Goal: Task Accomplishment & Management: Complete application form

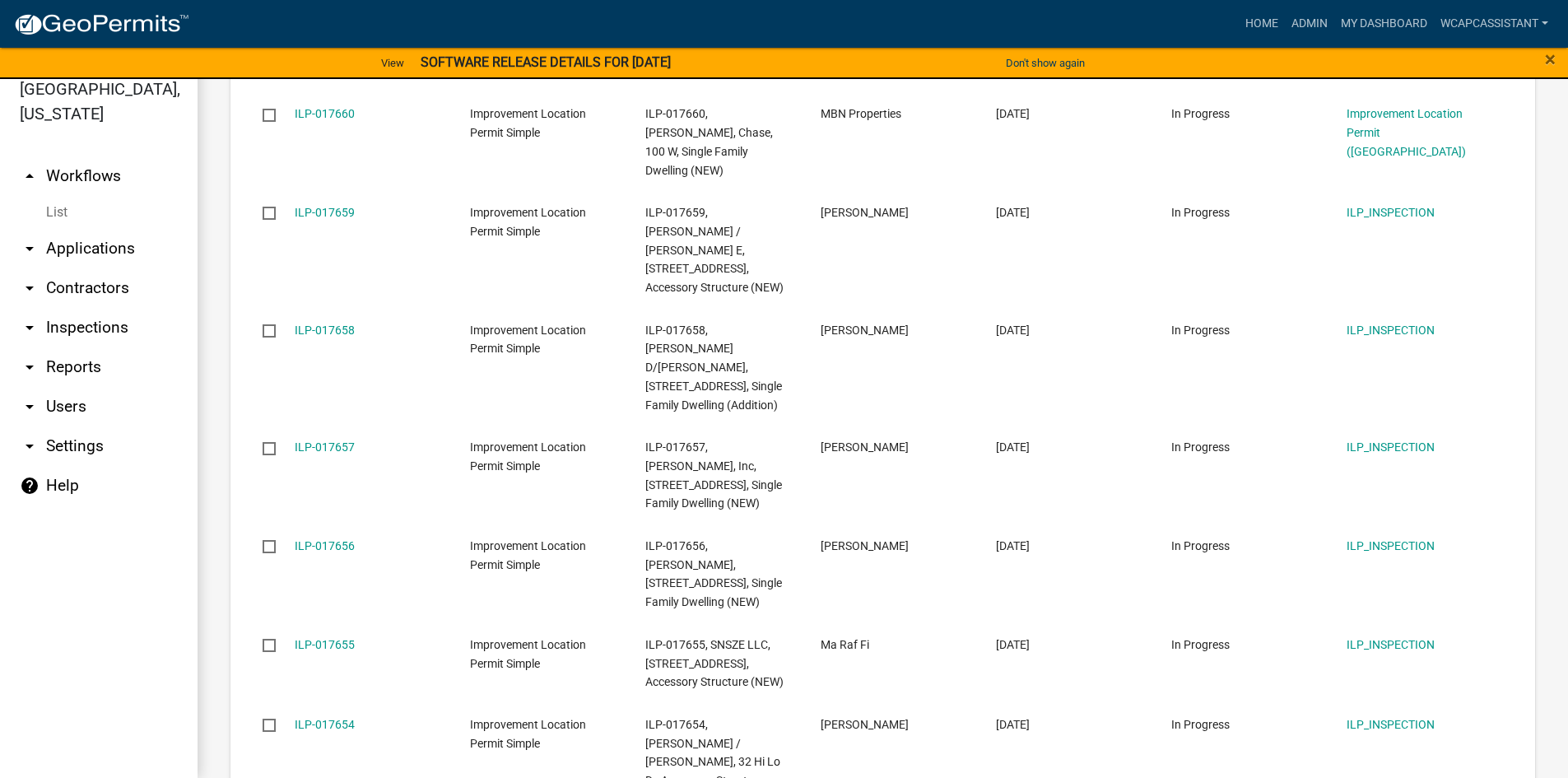
scroll to position [2001, 0]
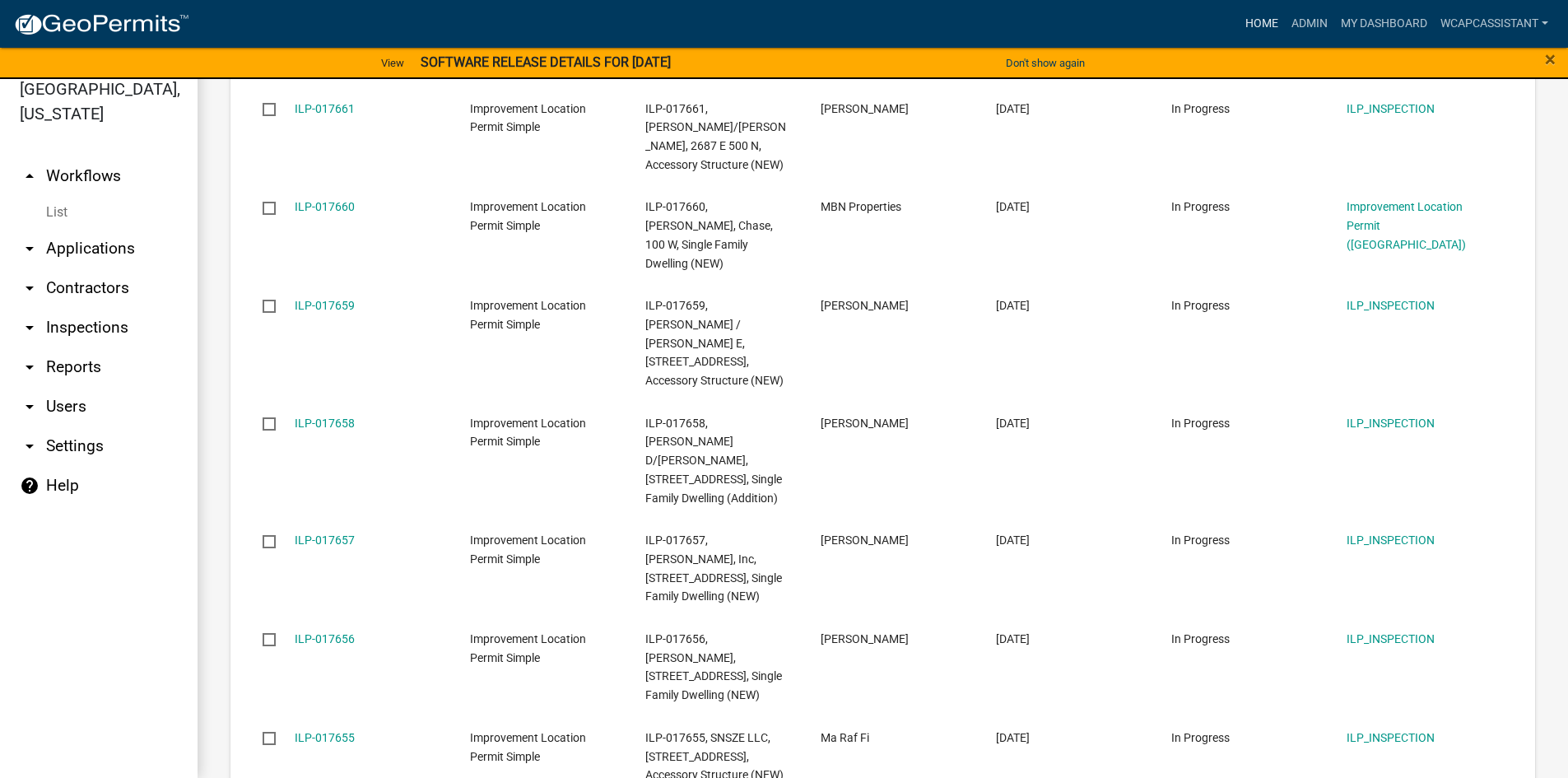
click at [775, 24] on link "Home" at bounding box center [1261, 23] width 46 height 31
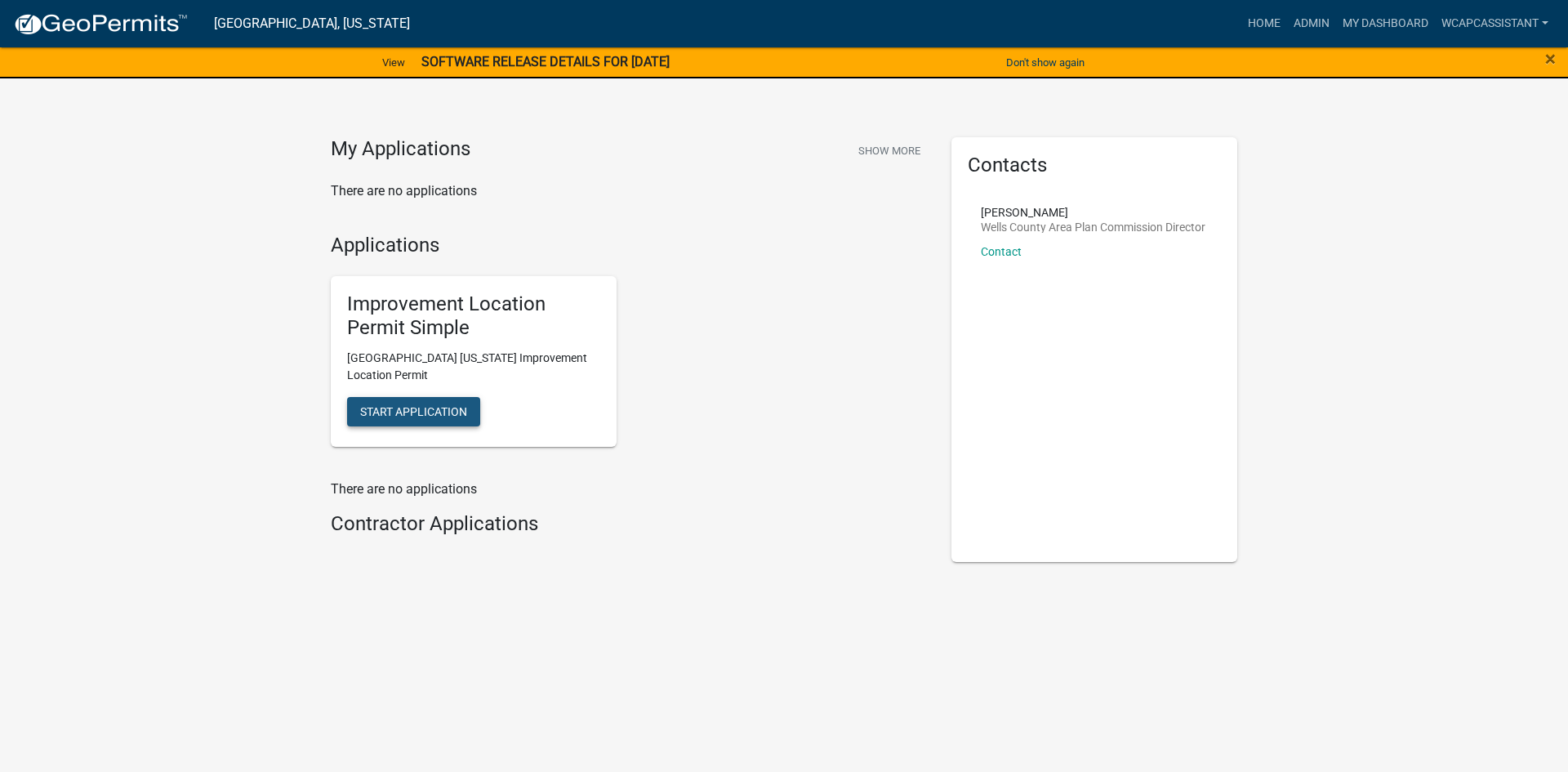
click at [439, 423] on button "Start Application" at bounding box center [413, 412] width 133 height 30
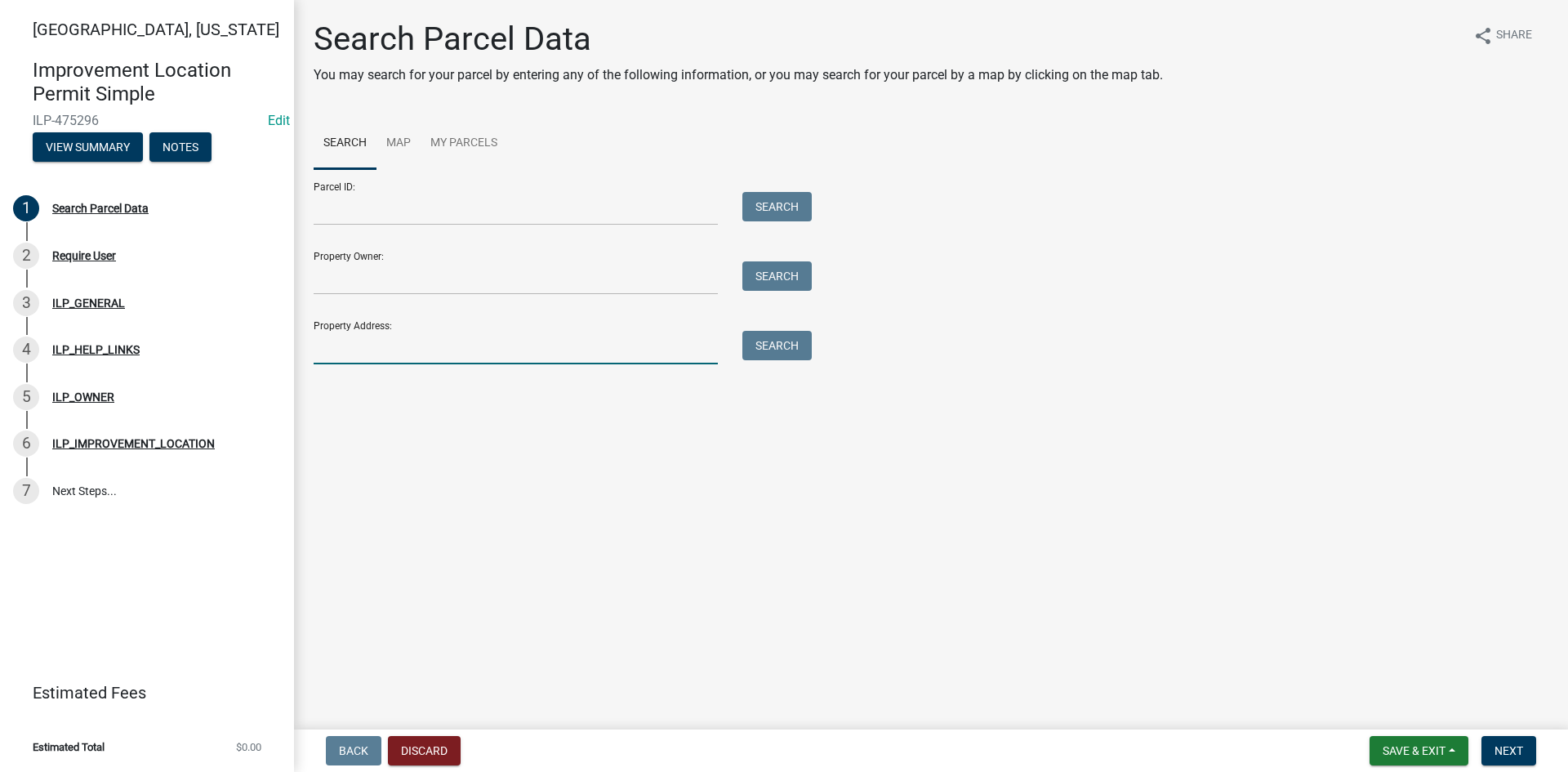
click at [376, 351] on input "Property Address:" at bounding box center [516, 347] width 405 height 34
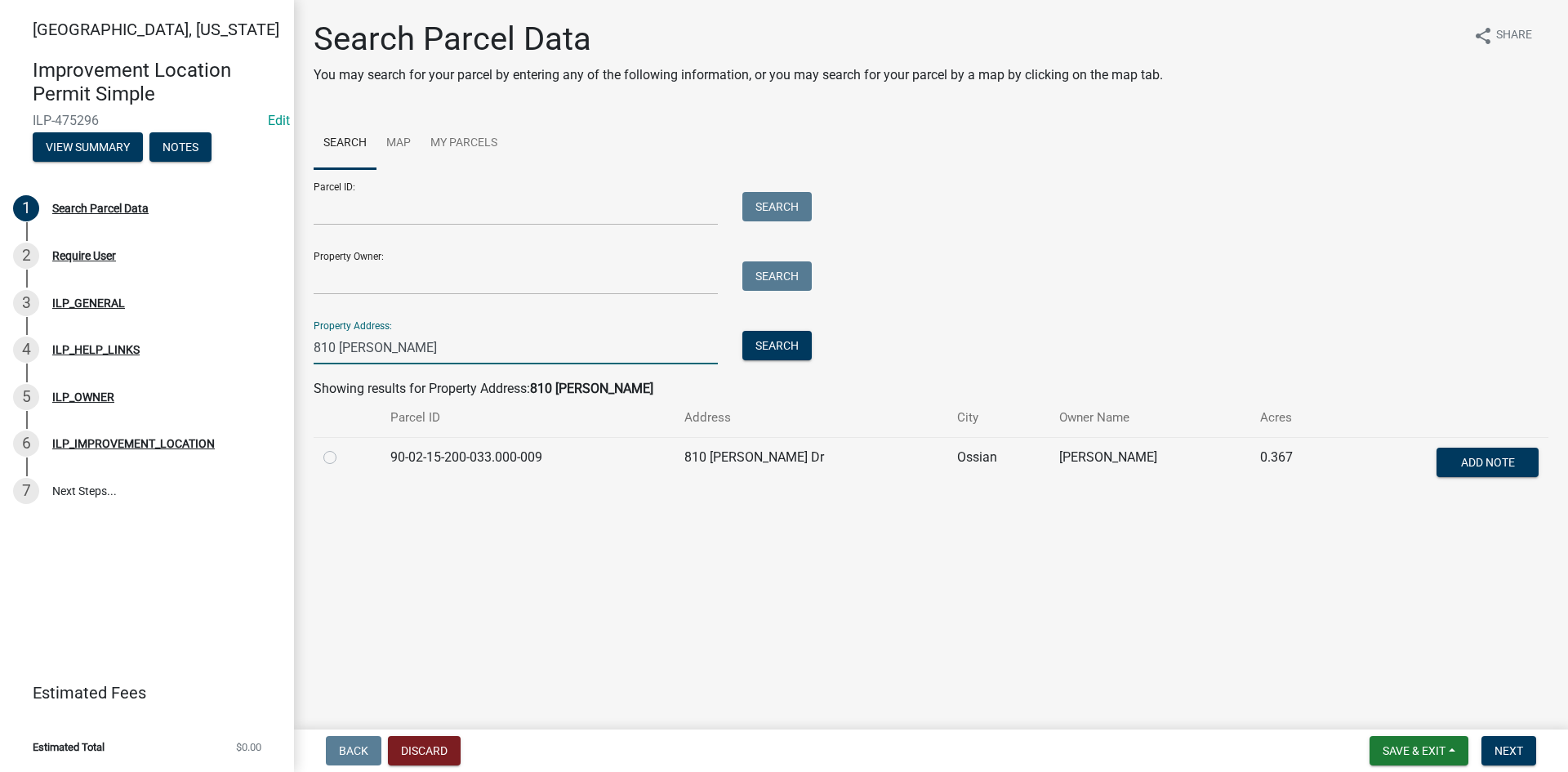
type input "810 [PERSON_NAME]"
click at [343, 448] on label at bounding box center [343, 448] width 0 height 0
click at [343, 455] on input "radio" at bounding box center [348, 453] width 11 height 11
radio input "true"
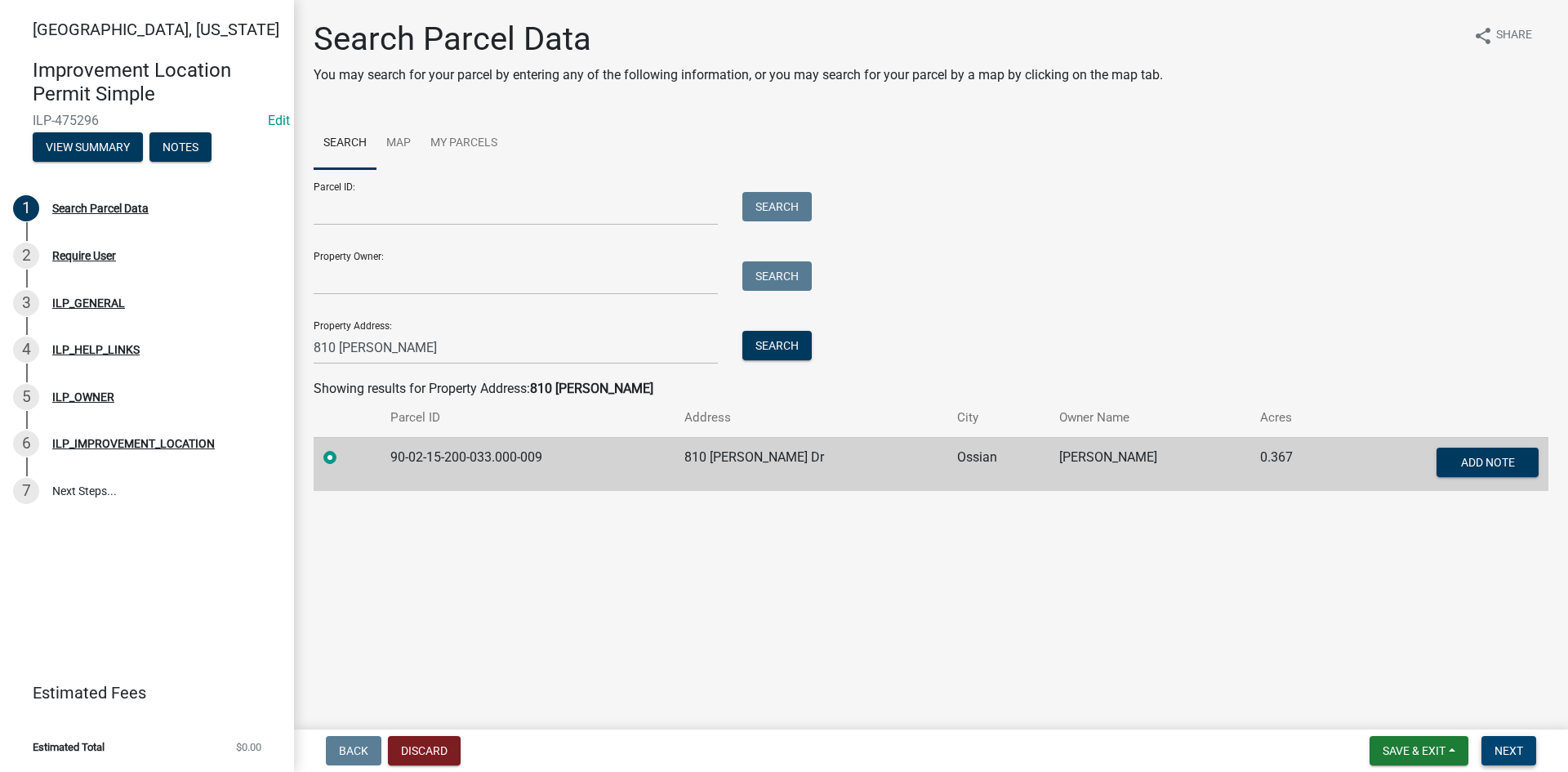
click at [769, 747] on span "Next" at bounding box center [1509, 751] width 29 height 13
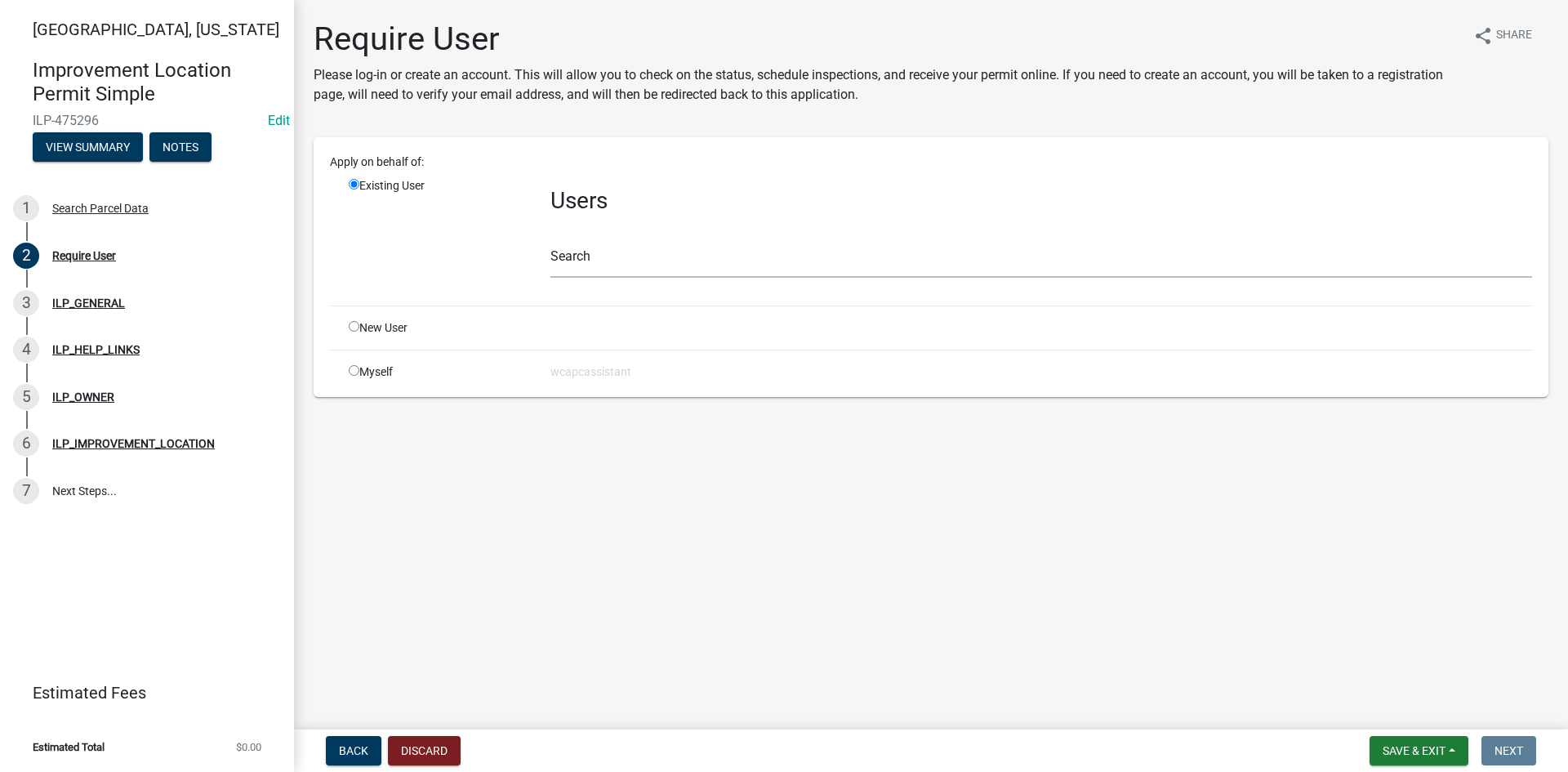
click at [357, 333] on div "New User" at bounding box center [437, 328] width 201 height 17
click at [351, 324] on input "radio" at bounding box center [354, 326] width 11 height 11
radio input "true"
radio input "false"
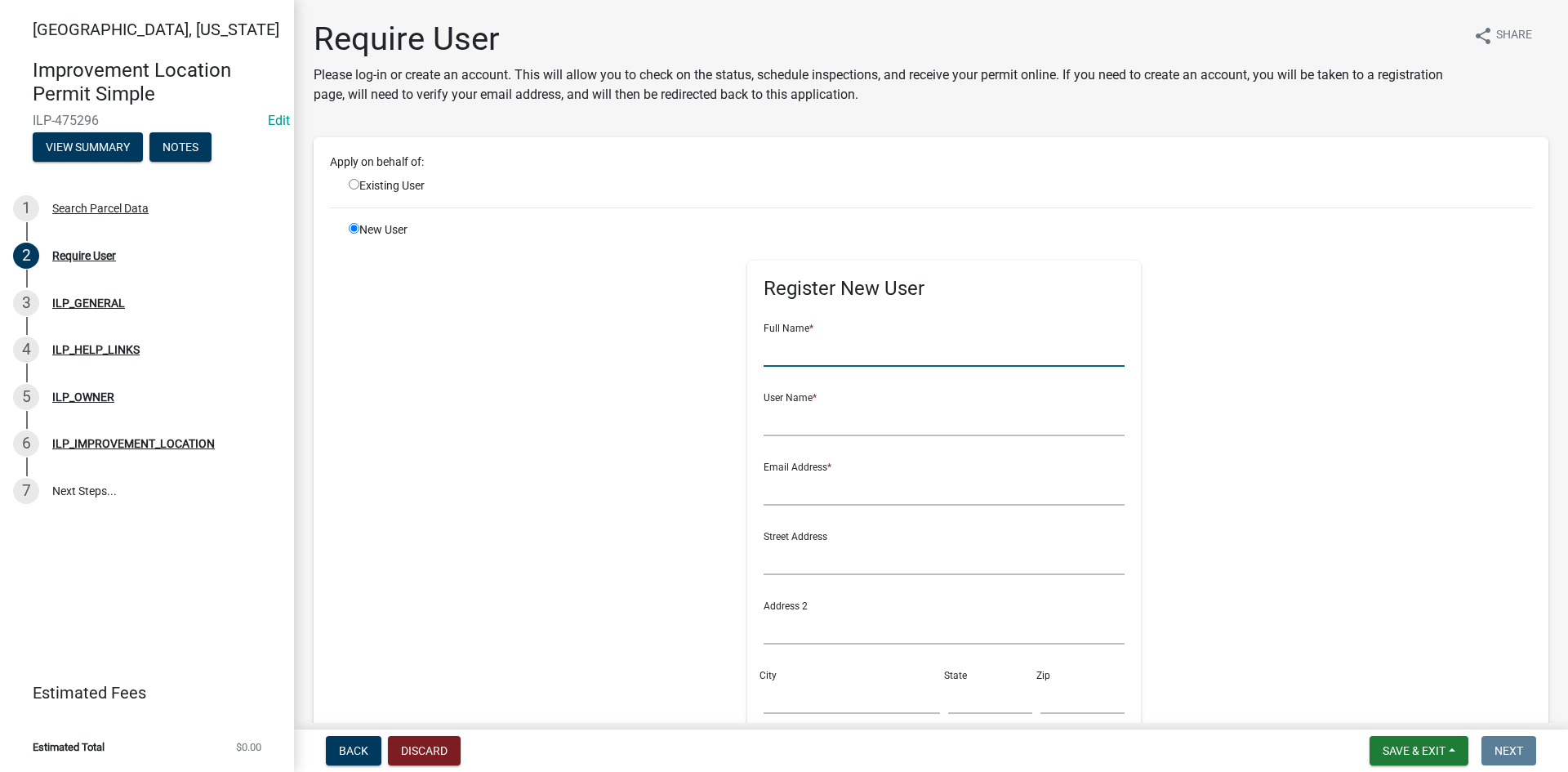
click at [769, 358] on input "text" at bounding box center [945, 350] width 362 height 34
type input "[PERSON_NAME]"
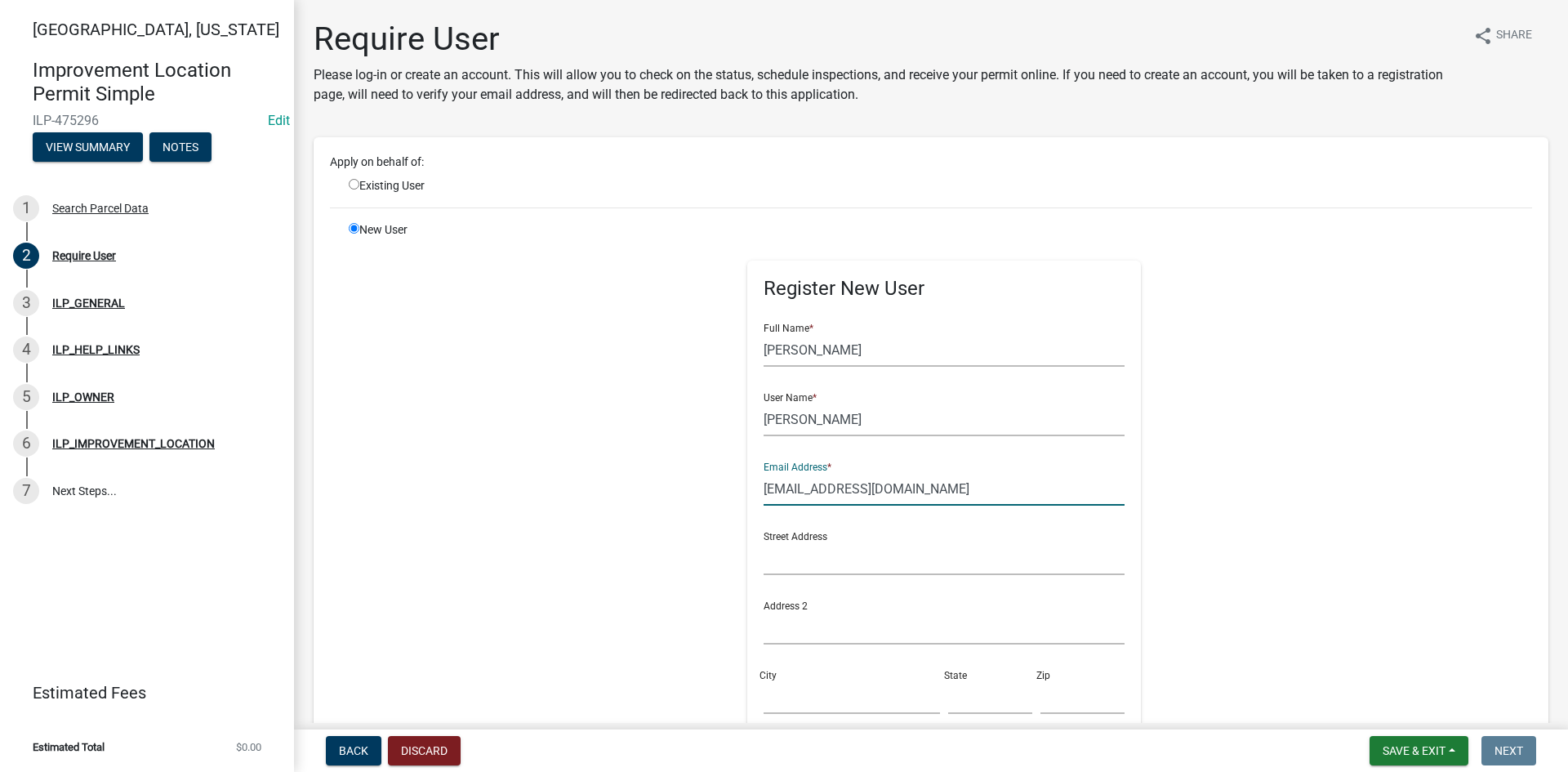
type input "[EMAIL_ADDRESS][DOMAIN_NAME]"
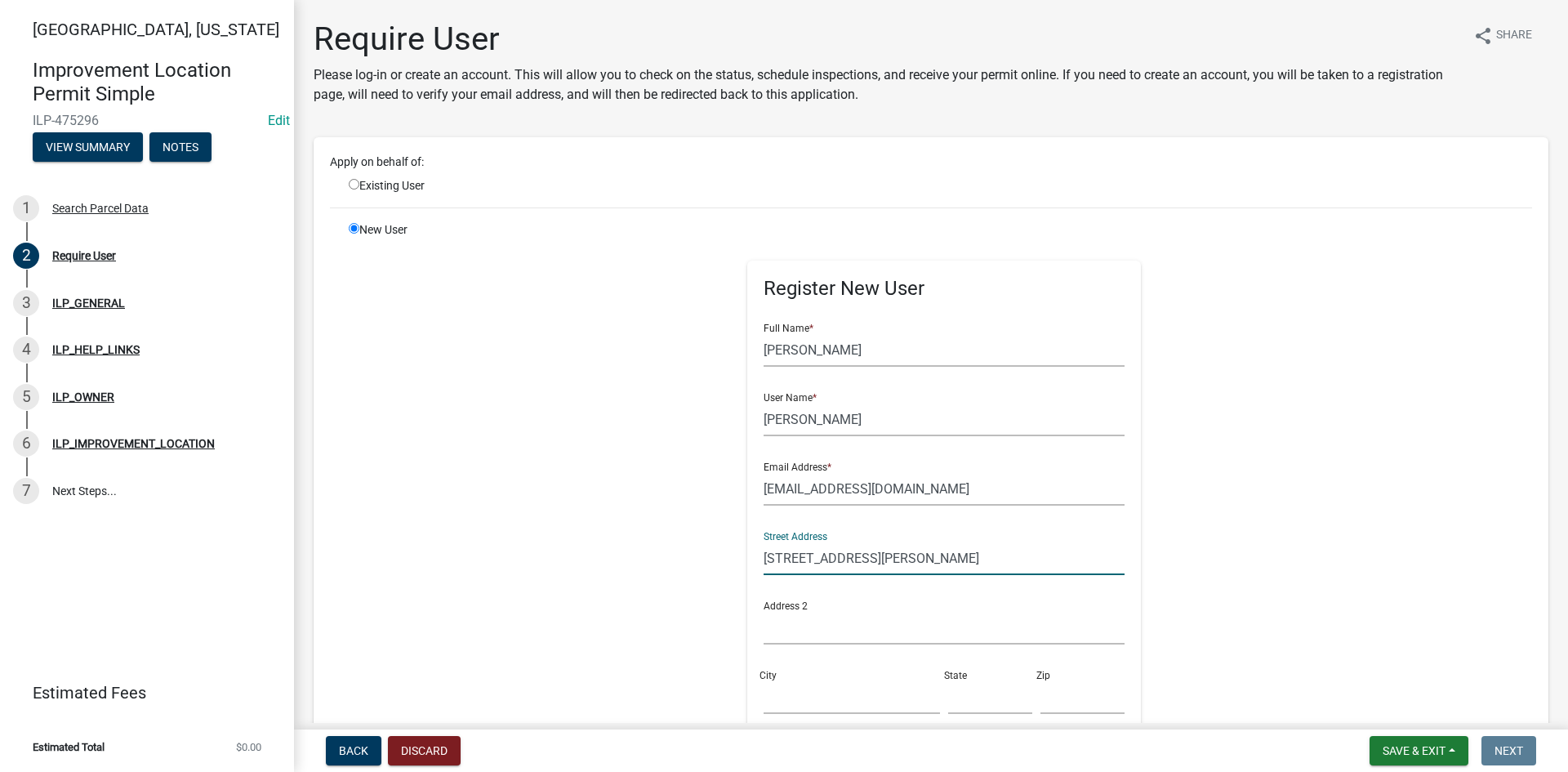
type input "[STREET_ADDRESS][PERSON_NAME]"
type input "Ossian"
type input "IN"
type input "46777"
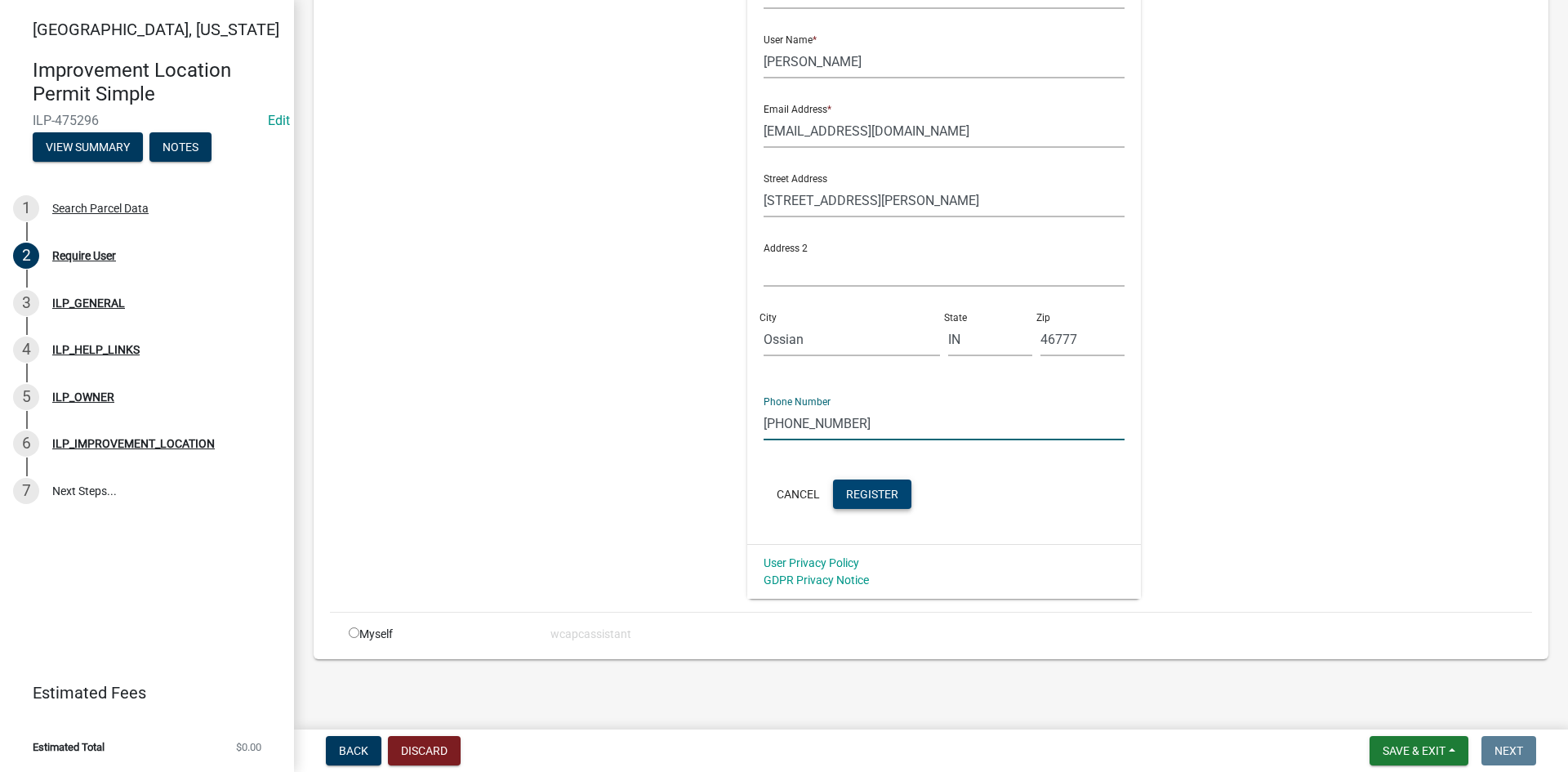
type input "[PHONE_NUMBER]"
click at [769, 488] on span "Register" at bounding box center [872, 493] width 52 height 13
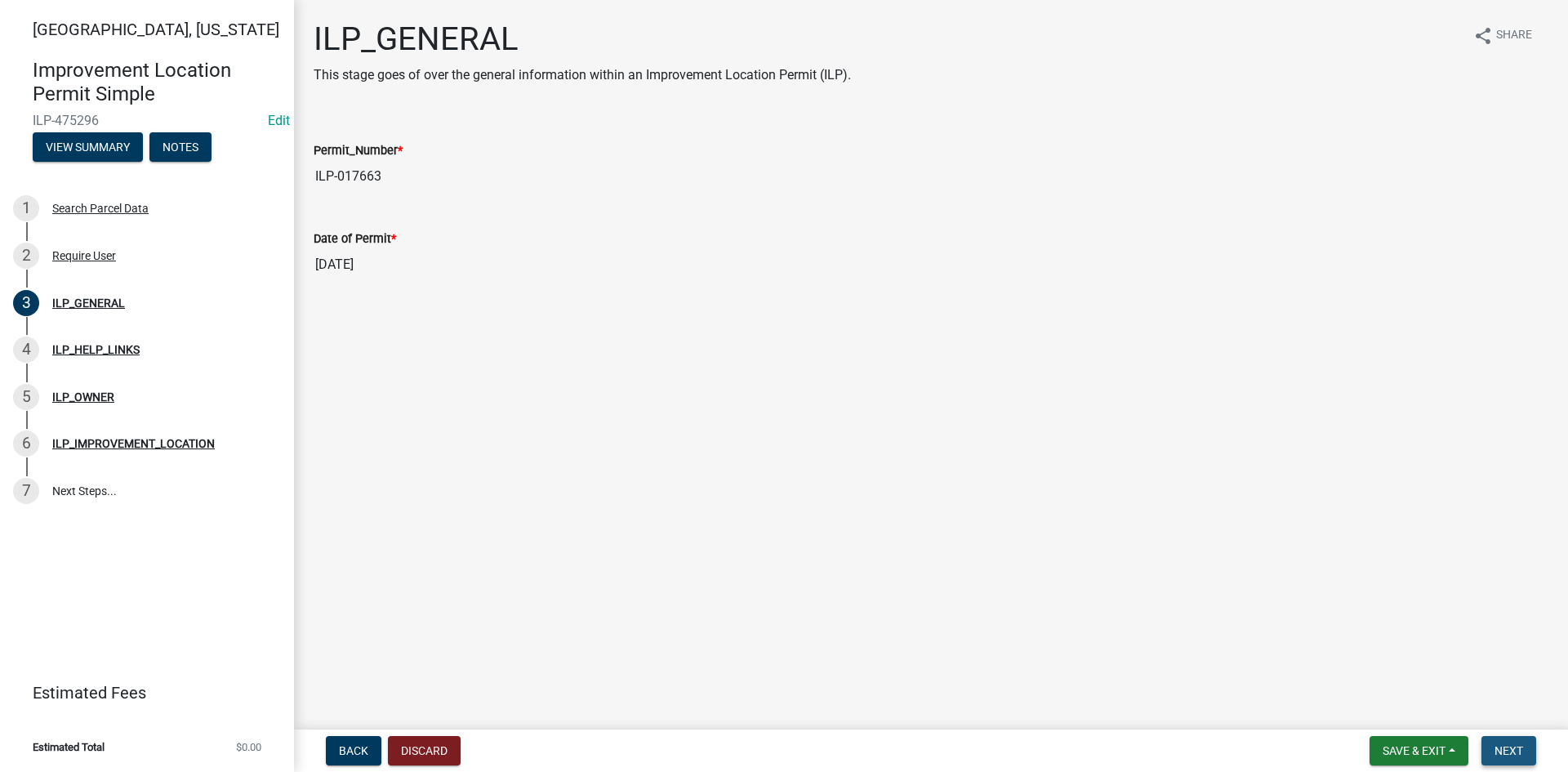
click at [769, 741] on button "Next" at bounding box center [1509, 751] width 55 height 30
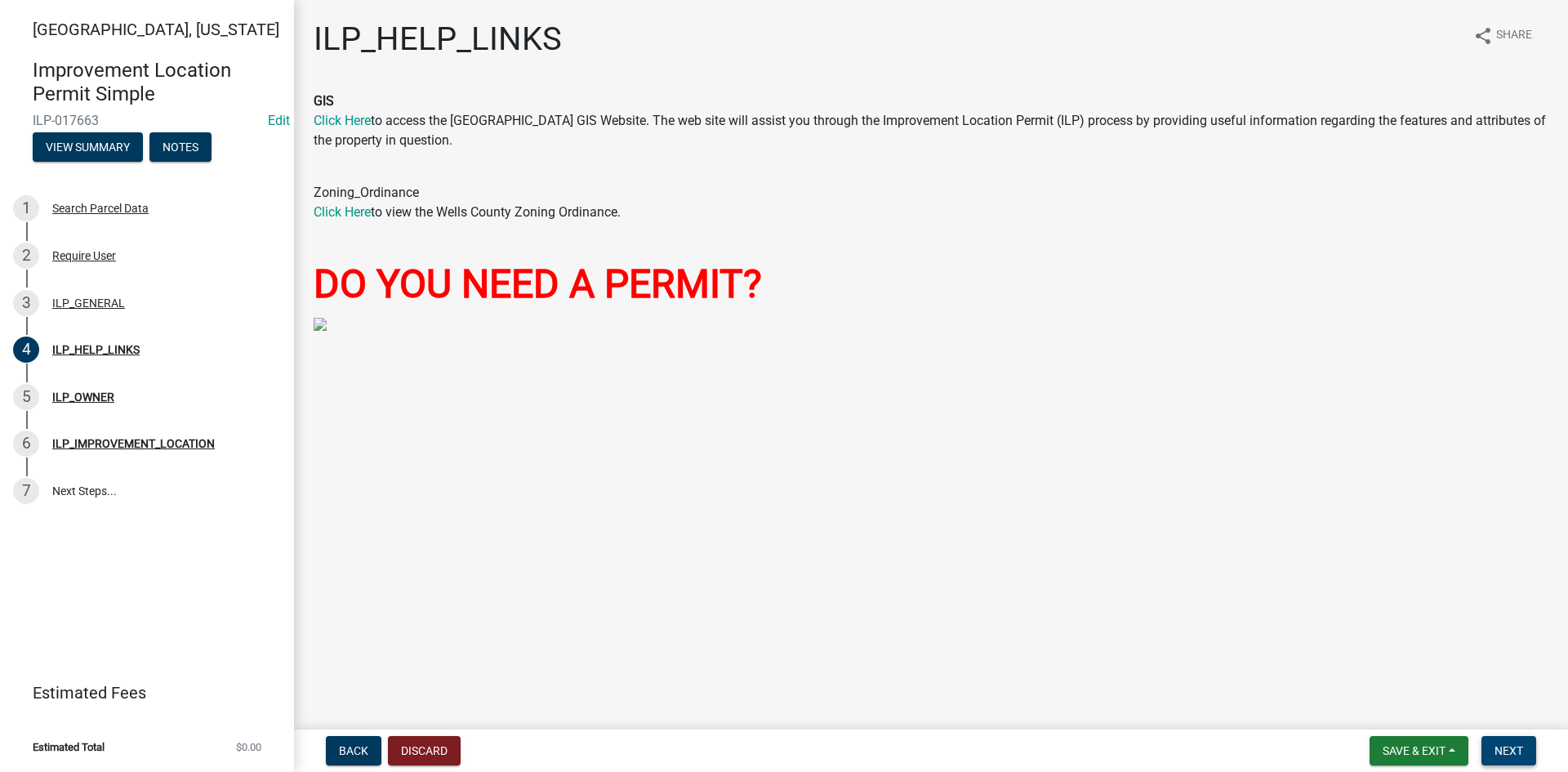
click at [769, 753] on span "Next" at bounding box center [1509, 751] width 29 height 13
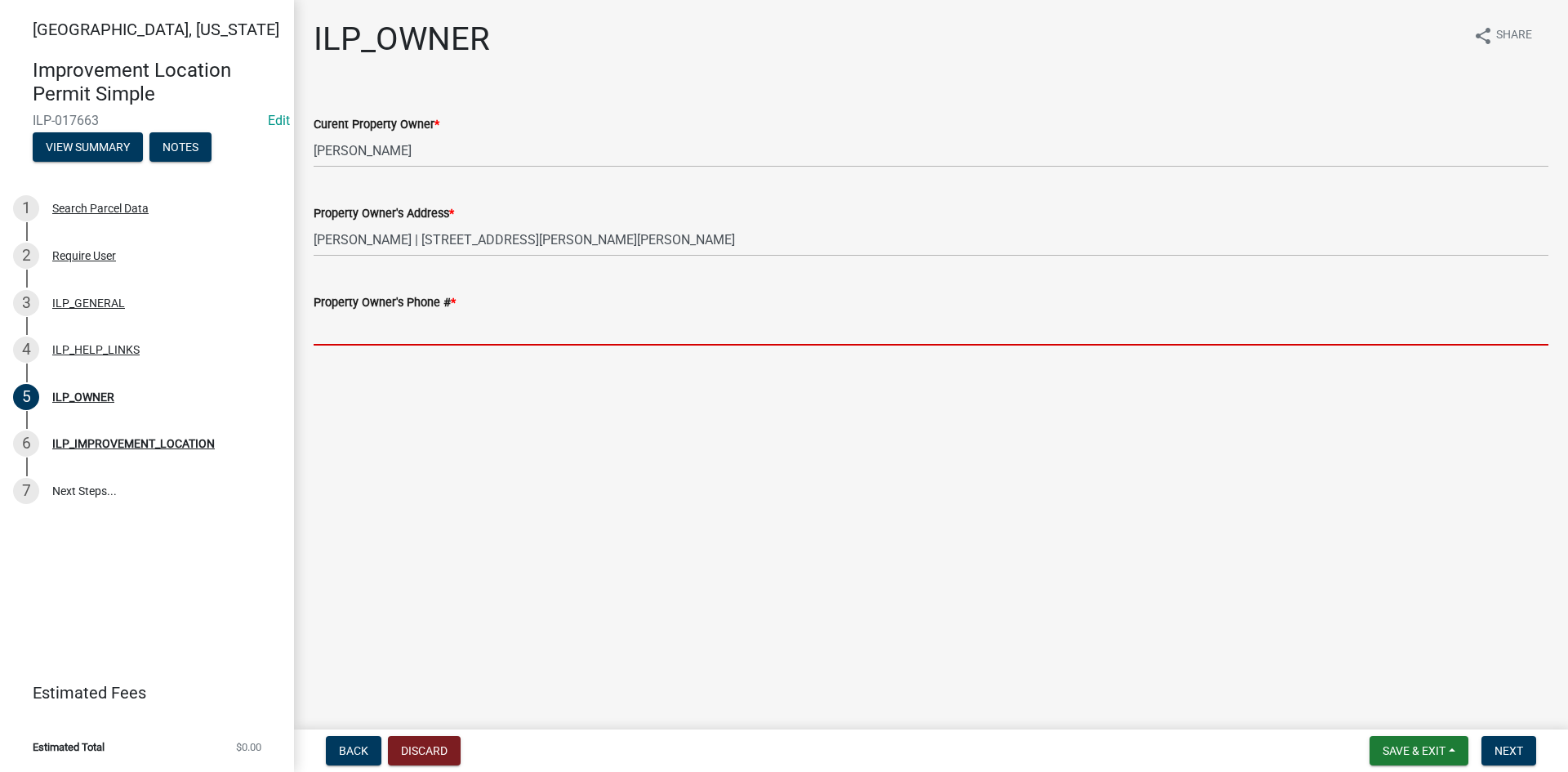
click at [449, 330] on input "Property Owner's Phone # *" at bounding box center [931, 329] width 1236 height 34
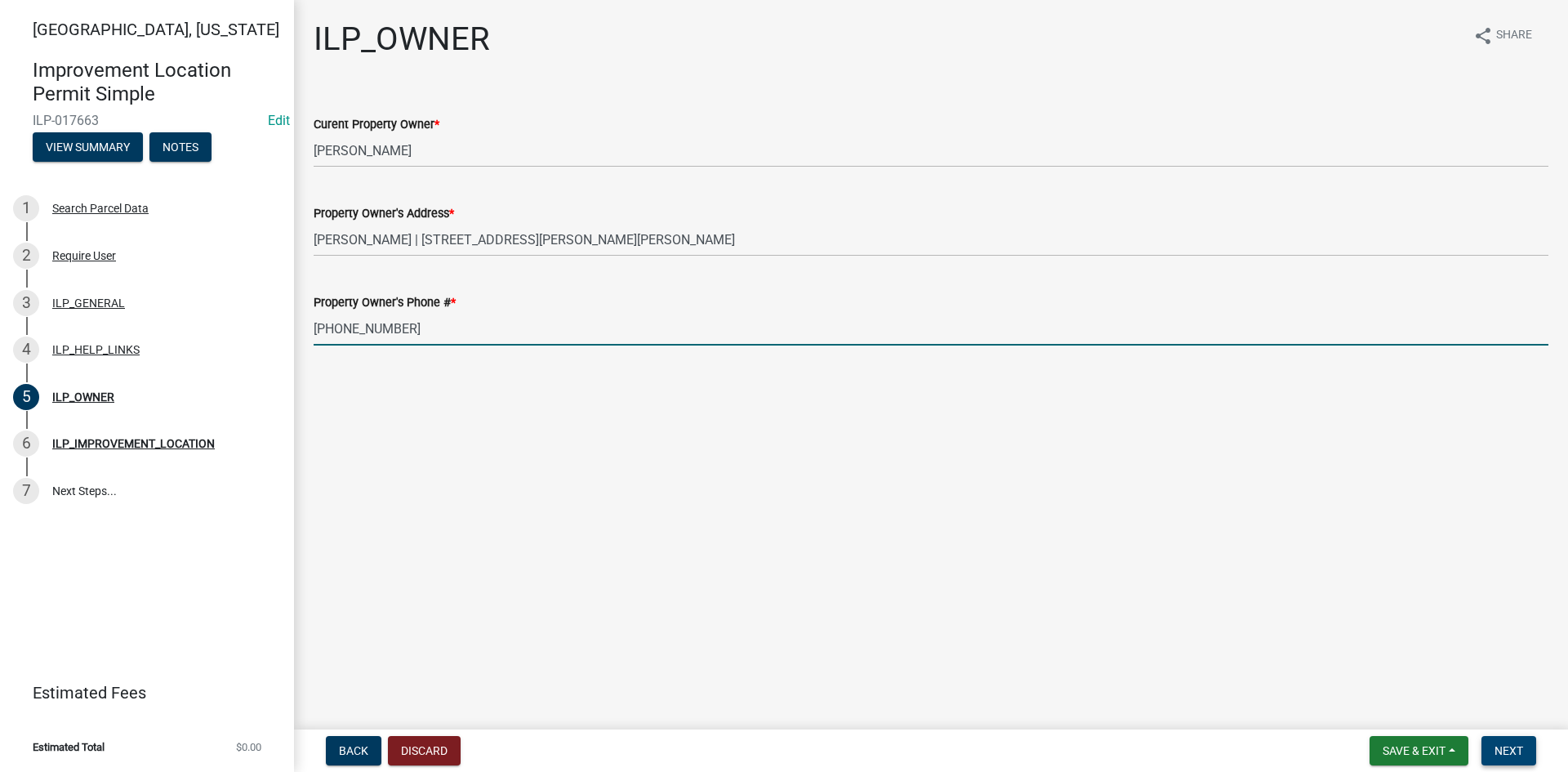
type input "[PHONE_NUMBER]"
click at [769, 752] on button "Next" at bounding box center [1509, 751] width 55 height 30
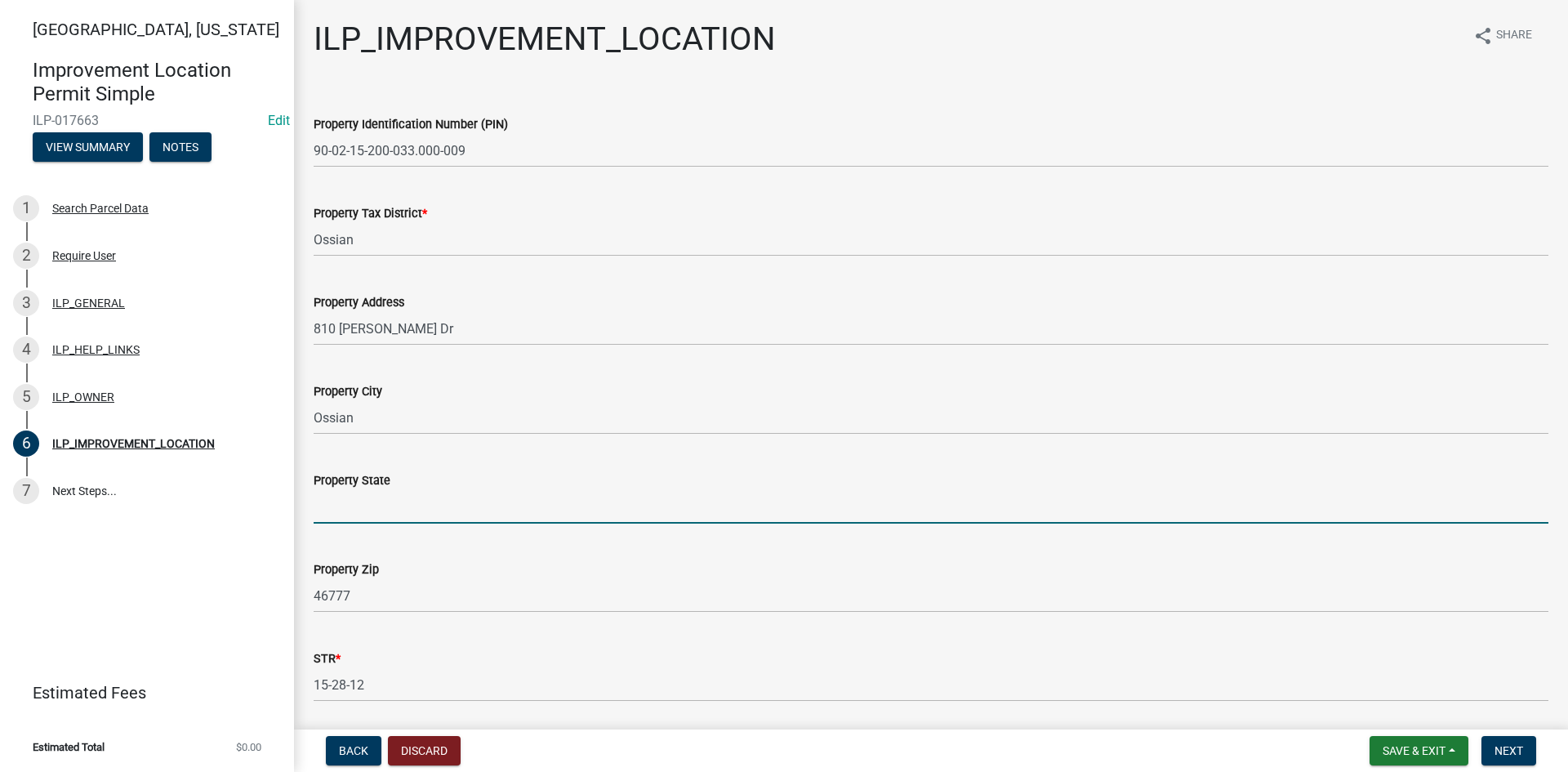
click at [336, 505] on input "Property State" at bounding box center [931, 507] width 1236 height 34
type input "IN"
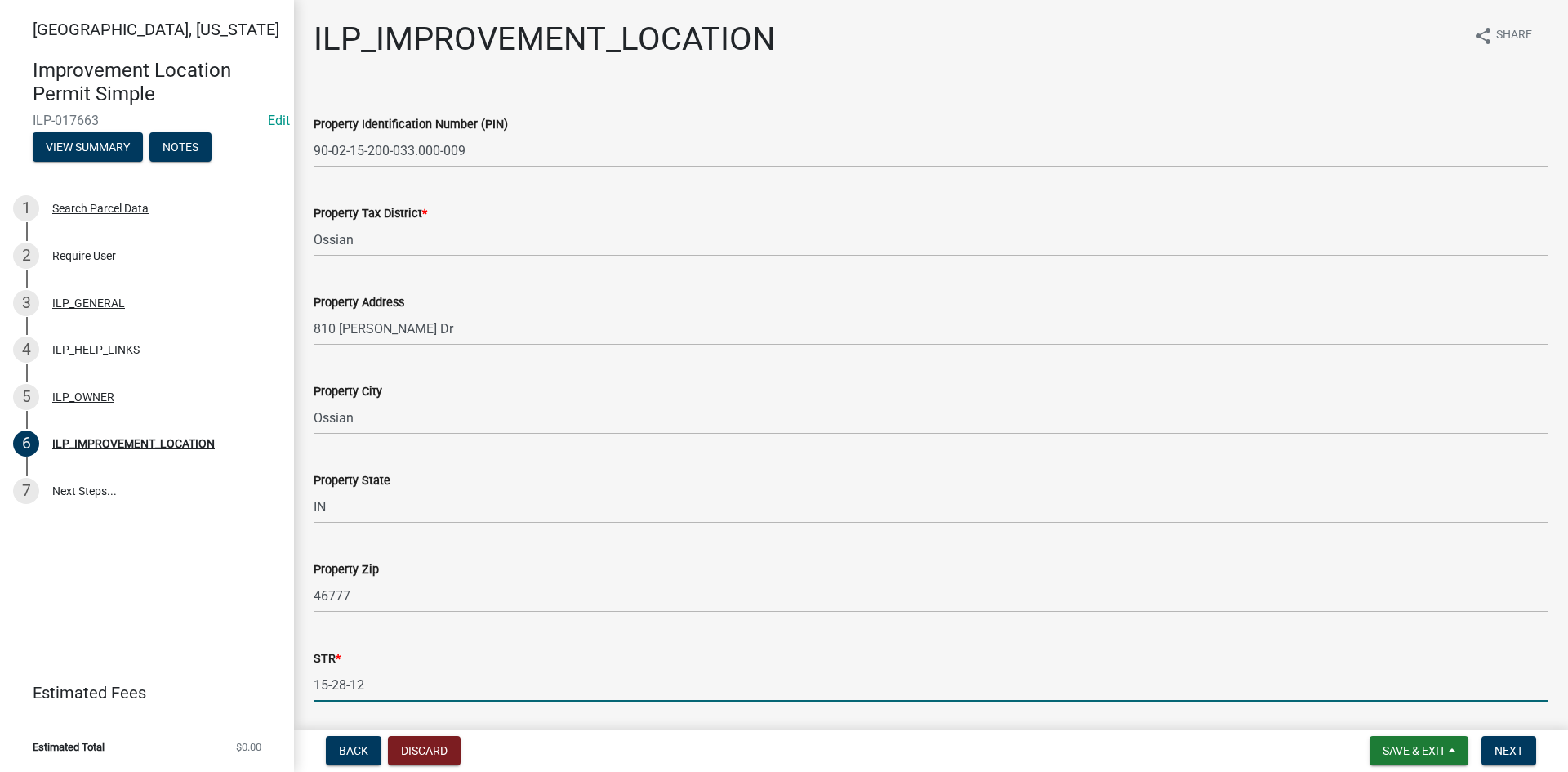
scroll to position [254, 0]
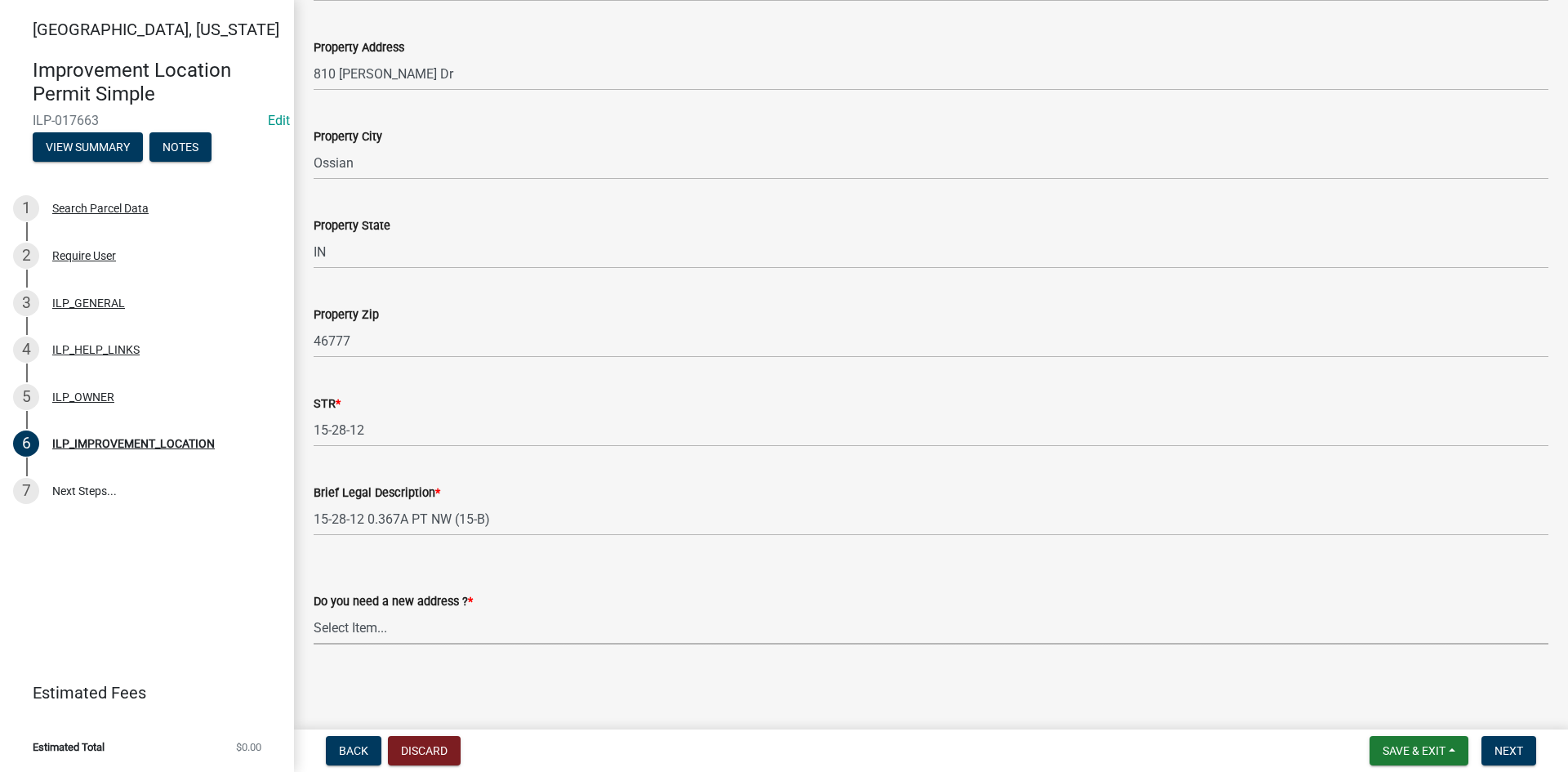
click at [405, 624] on select "Select Item... YES NO" at bounding box center [931, 627] width 1236 height 34
click at [313, 611] on select "Select Item... YES NO" at bounding box center [931, 627] width 1236 height 34
select select "03ef64e6-f0ff-43c9-aded-972c487e3507"
click at [769, 737] on button "Next" at bounding box center [1509, 751] width 55 height 30
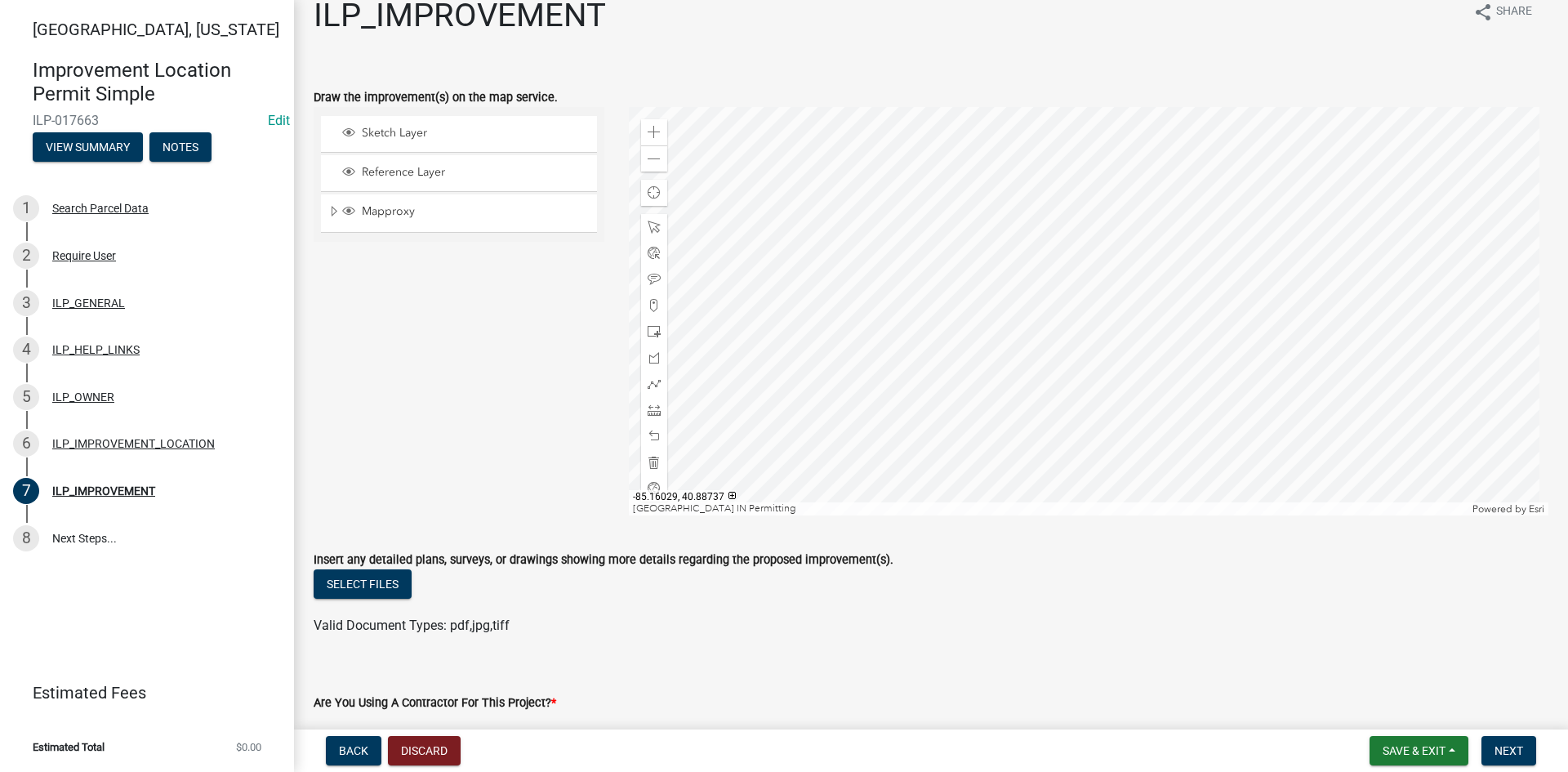
scroll to position [0, 0]
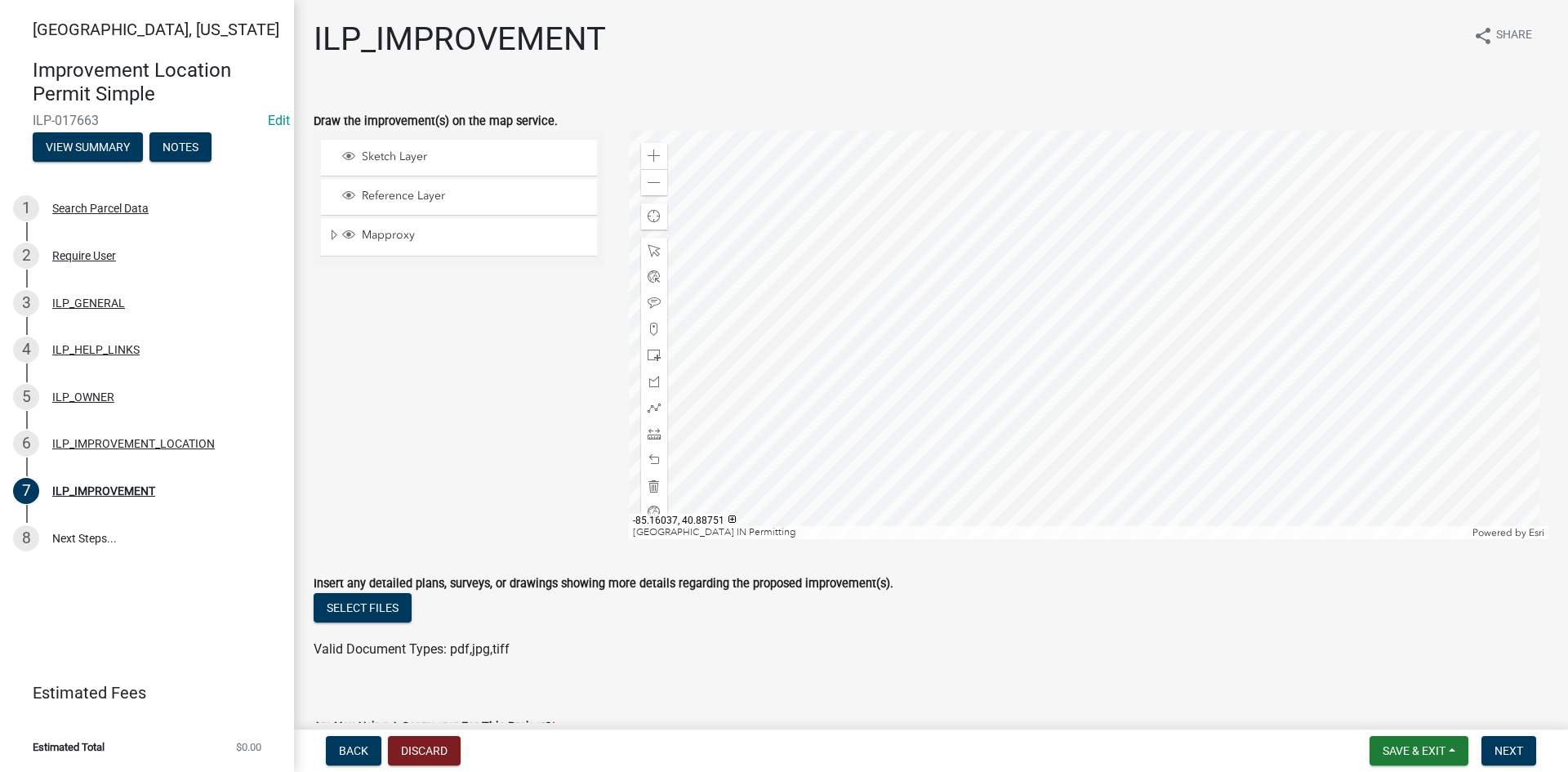
click at [769, 267] on div at bounding box center [1089, 335] width 920 height 409
click at [769, 256] on div at bounding box center [1089, 335] width 920 height 409
click at [769, 386] on div at bounding box center [1089, 335] width 920 height 409
click at [769, 208] on div at bounding box center [1089, 335] width 920 height 409
click at [769, 227] on div at bounding box center [1089, 335] width 920 height 409
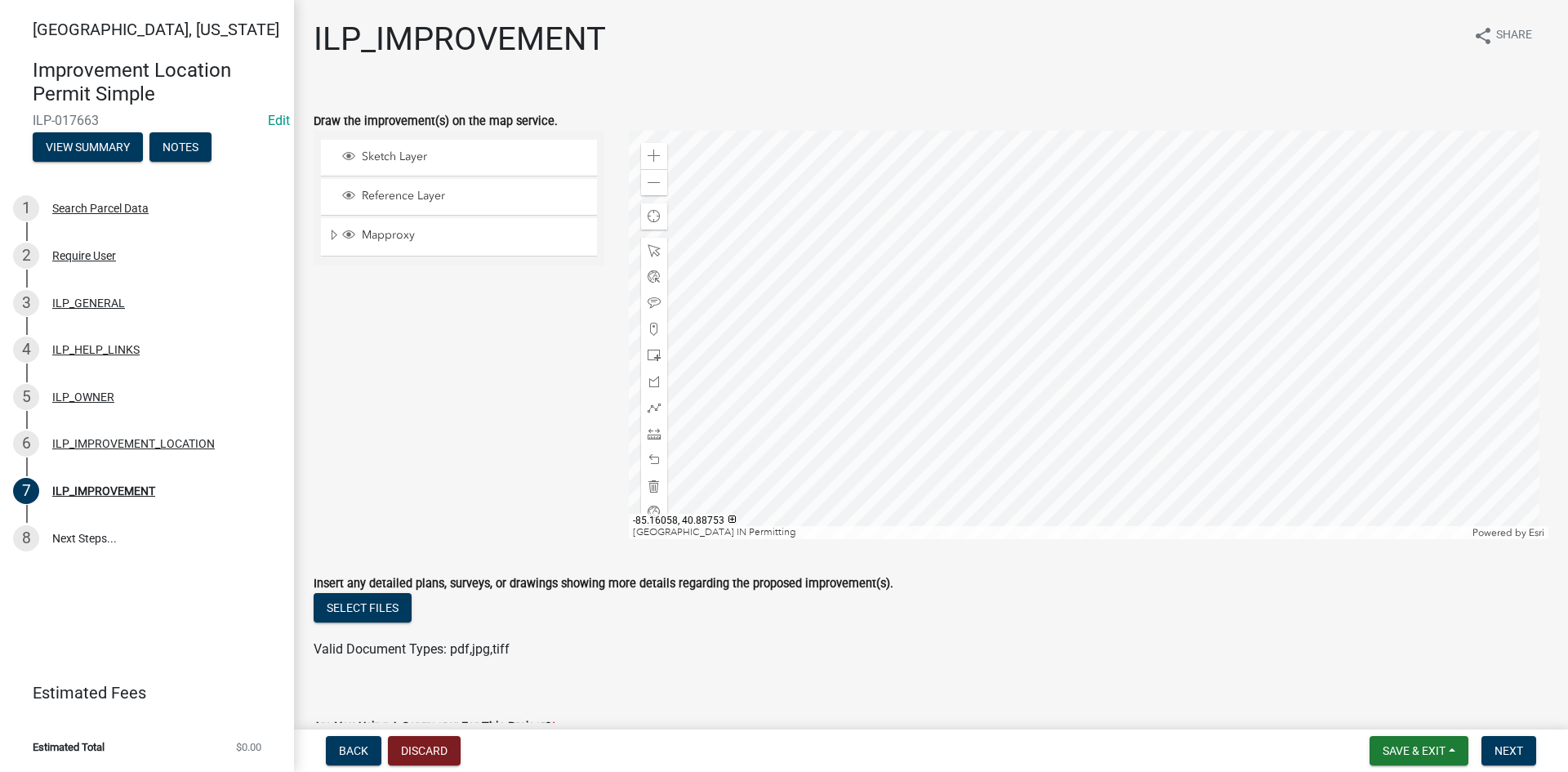
click at [769, 220] on div at bounding box center [1089, 335] width 920 height 409
click at [769, 244] on div at bounding box center [1089, 335] width 920 height 409
click at [769, 307] on div at bounding box center [1089, 335] width 920 height 409
click at [769, 340] on div at bounding box center [1089, 335] width 920 height 409
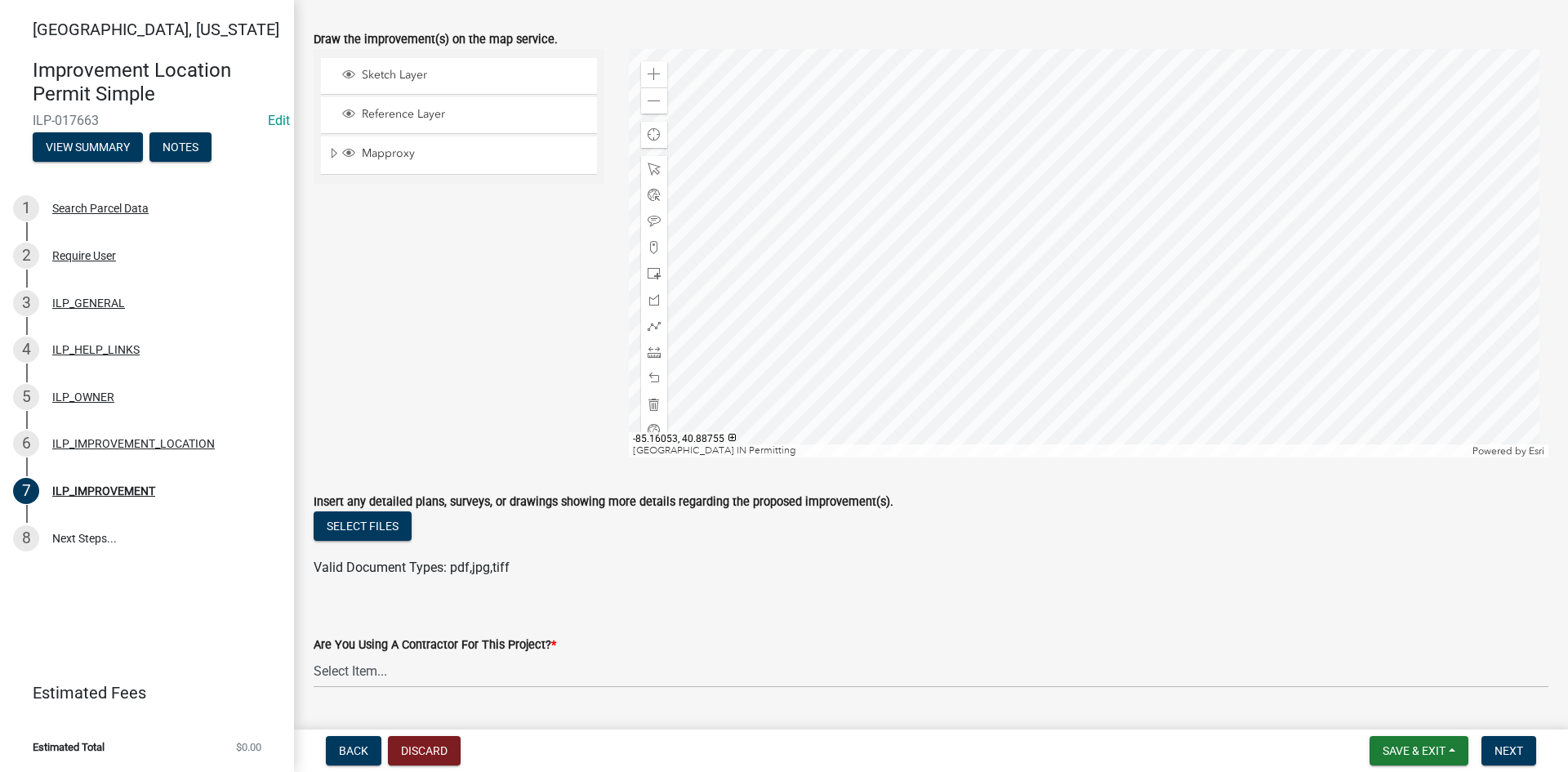
click at [769, 244] on div at bounding box center [1089, 253] width 920 height 409
click at [151, 432] on div "6 ILP_IMPROVEMENT_LOCATION" at bounding box center [141, 443] width 254 height 26
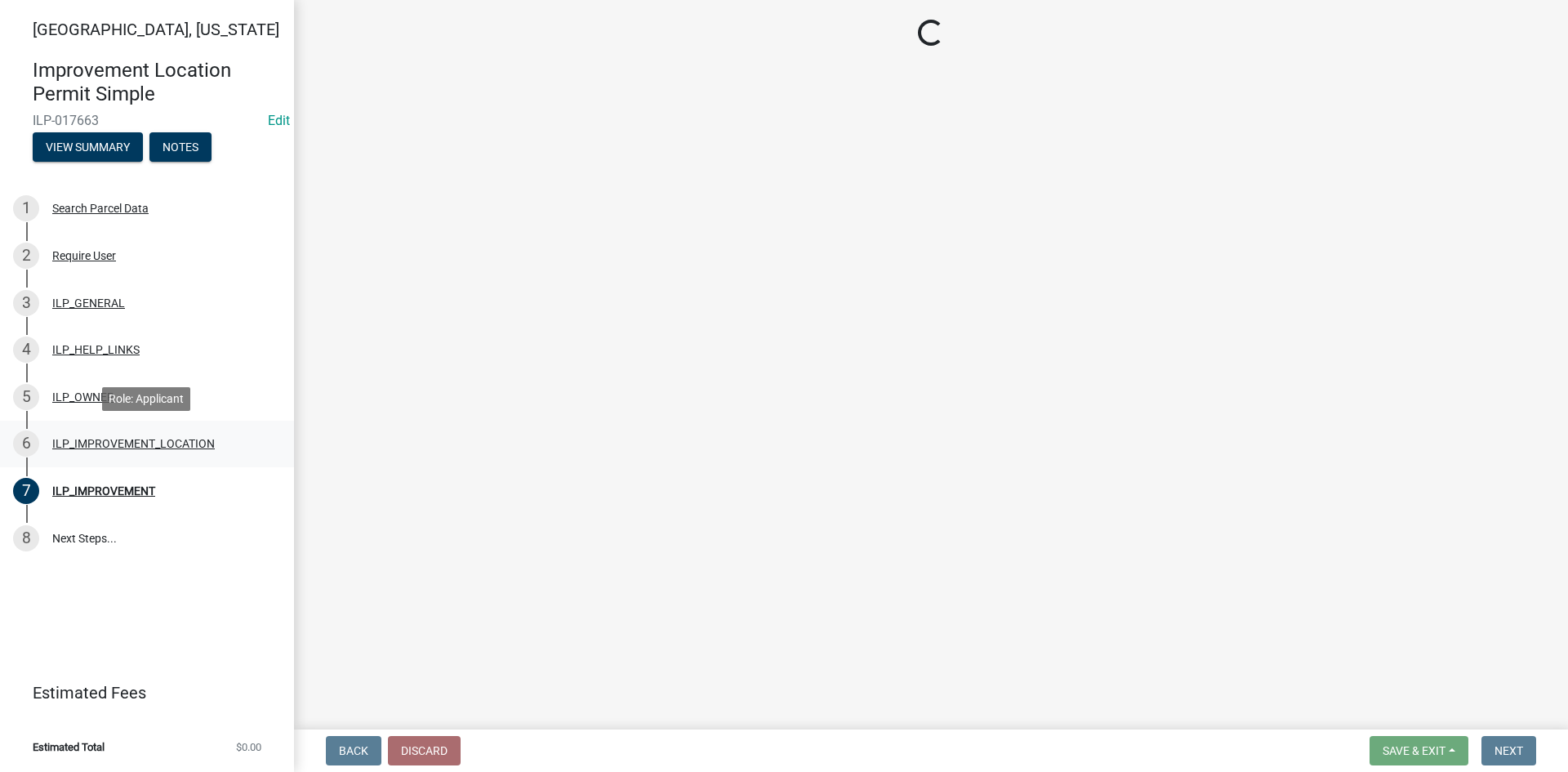
select select "03ef64e6-f0ff-43c9-aded-972c487e3507"
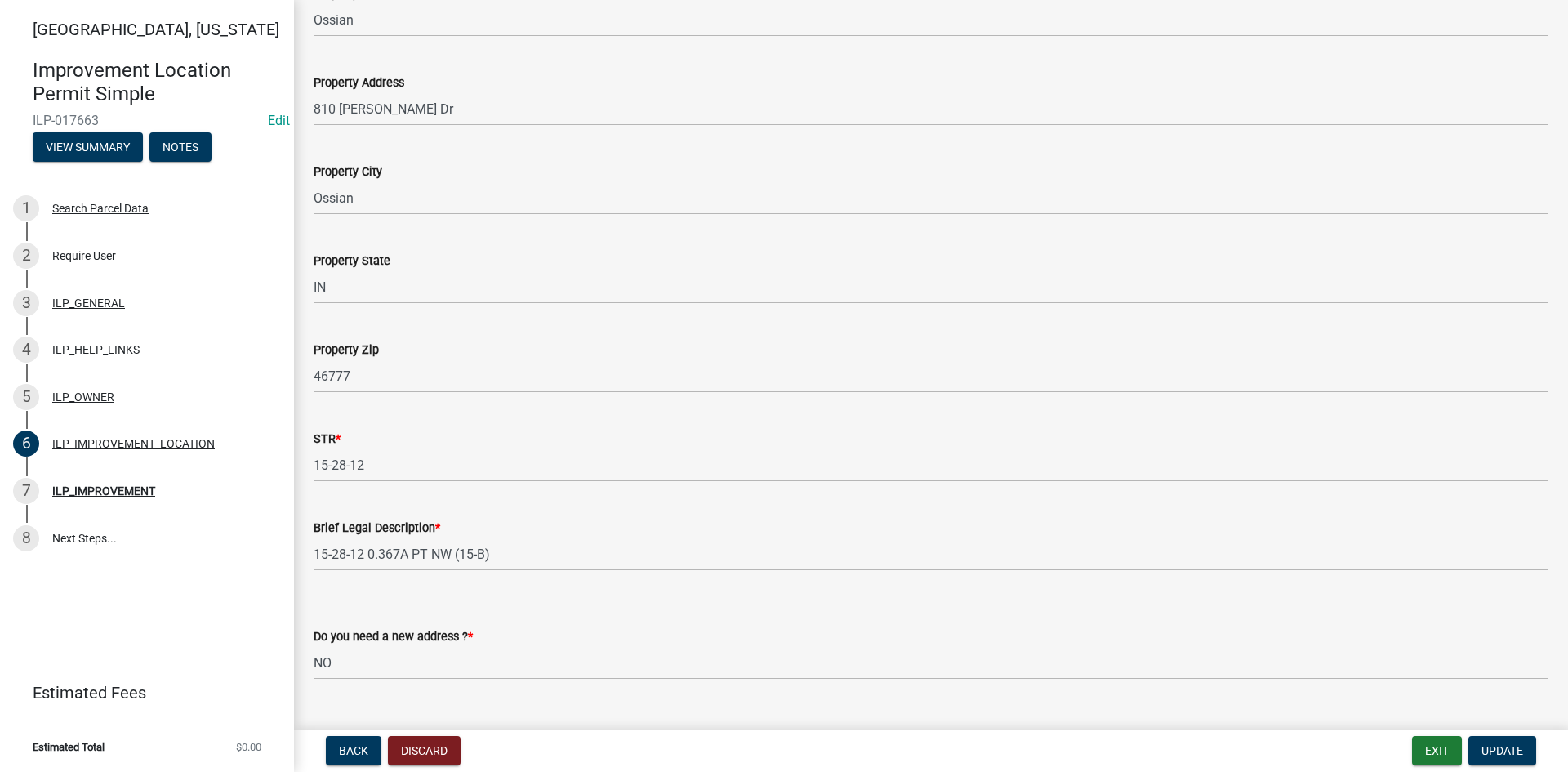
scroll to position [254, 0]
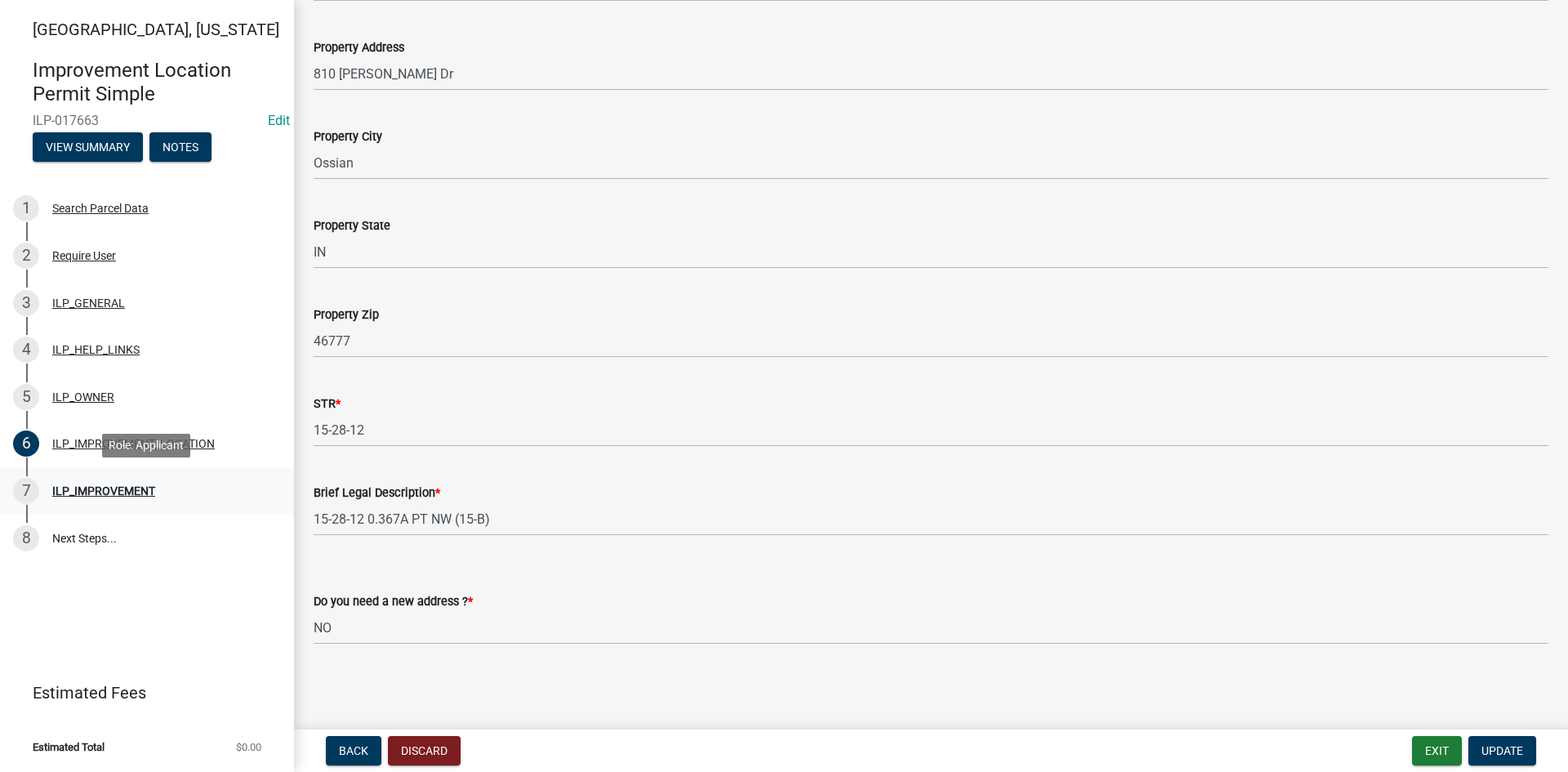
click at [106, 485] on div "ILP_IMPROVEMENT" at bounding box center [103, 491] width 103 height 12
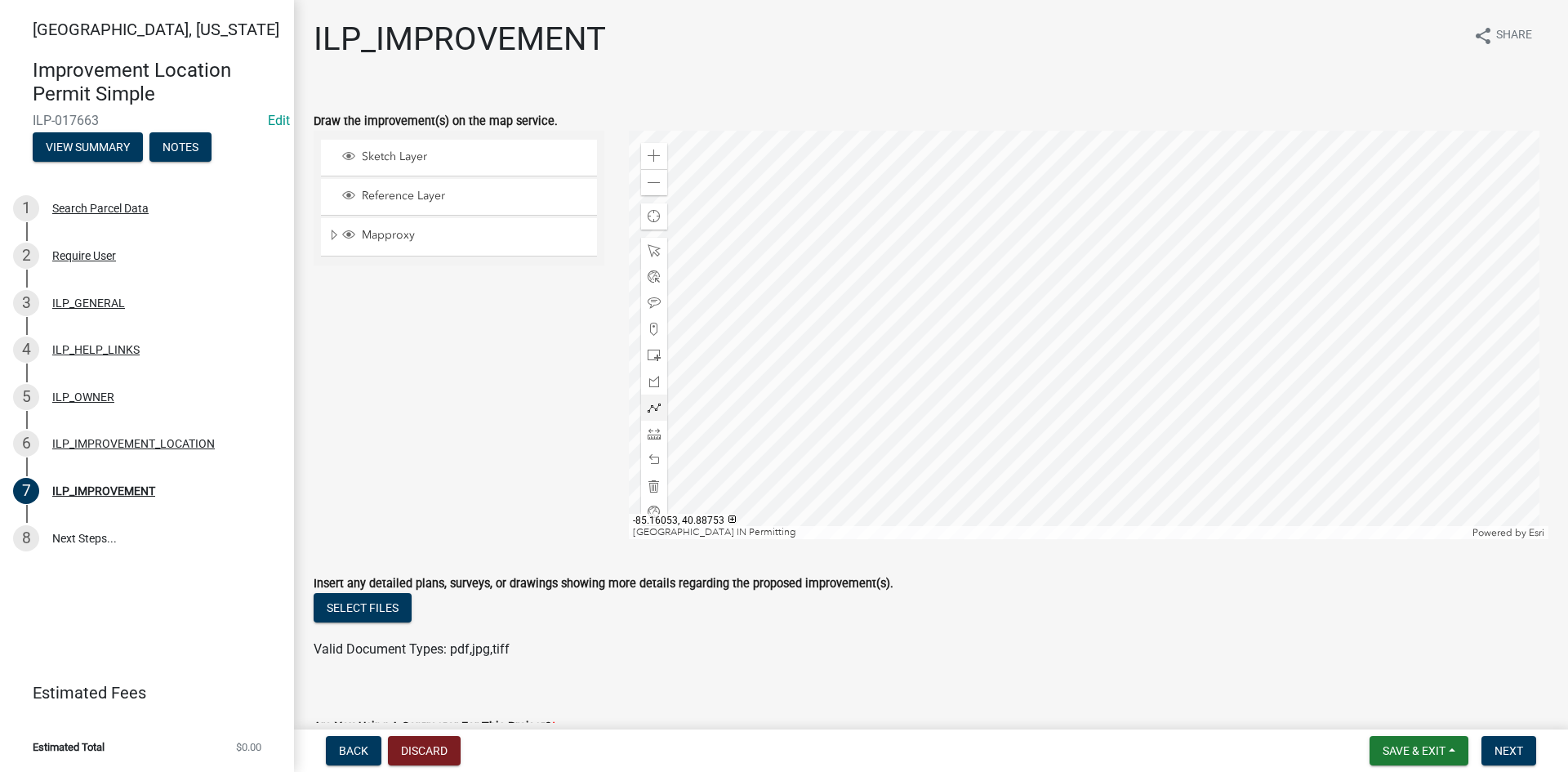
click at [769, 259] on div at bounding box center [1089, 335] width 920 height 409
click at [769, 352] on div at bounding box center [1089, 335] width 920 height 409
click at [656, 437] on span at bounding box center [654, 434] width 13 height 13
click at [769, 263] on div at bounding box center [1089, 335] width 920 height 409
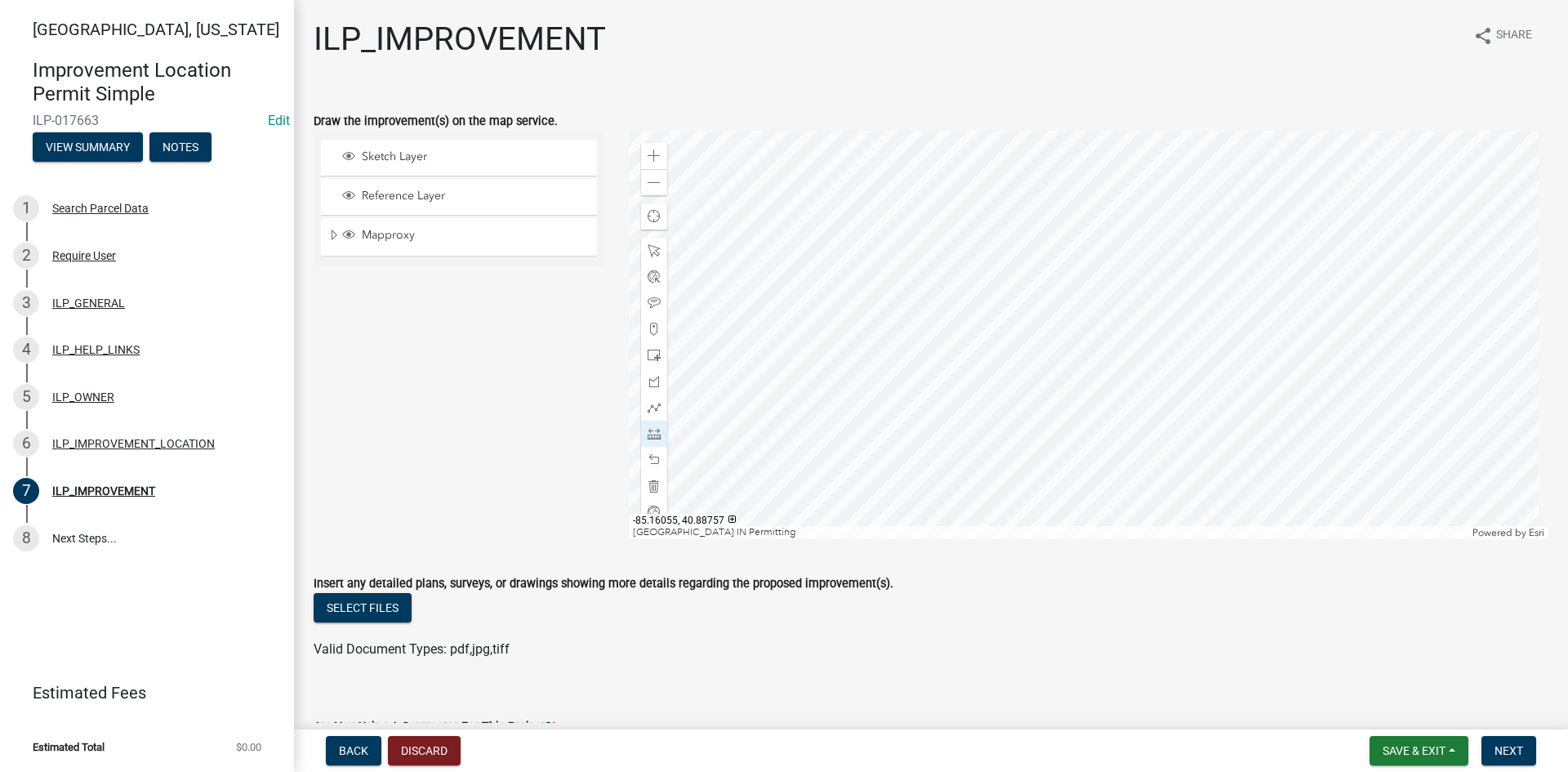
click at [769, 291] on div at bounding box center [1089, 335] width 920 height 409
click at [769, 336] on div at bounding box center [1089, 335] width 920 height 409
click at [769, 335] on div at bounding box center [1089, 335] width 920 height 409
click at [769, 291] on div at bounding box center [1089, 335] width 920 height 409
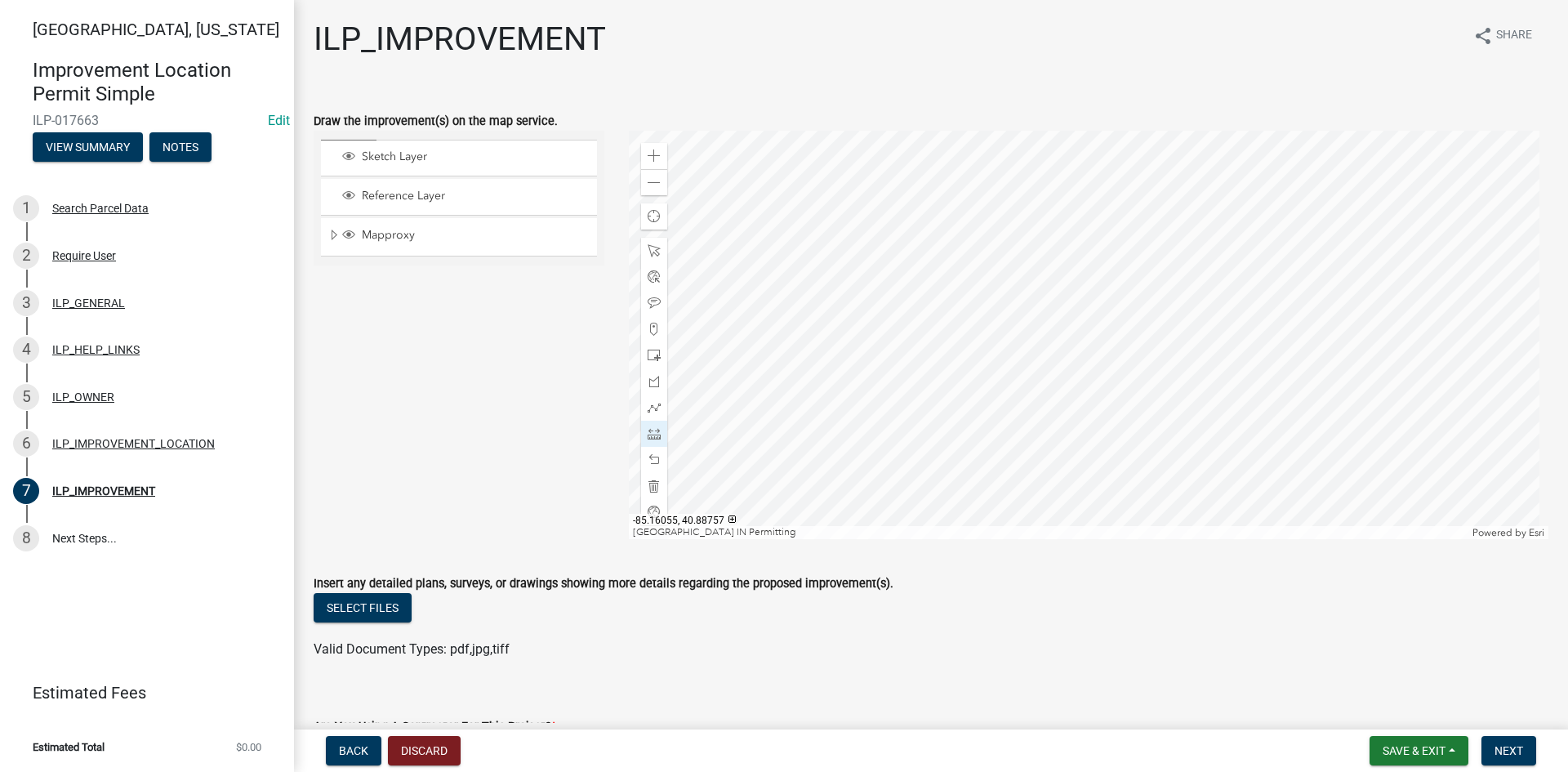
click at [769, 291] on div at bounding box center [1089, 335] width 920 height 409
click at [769, 642] on div "Valid Document Types: pdf,jpg,tiff" at bounding box center [931, 650] width 1260 height 19
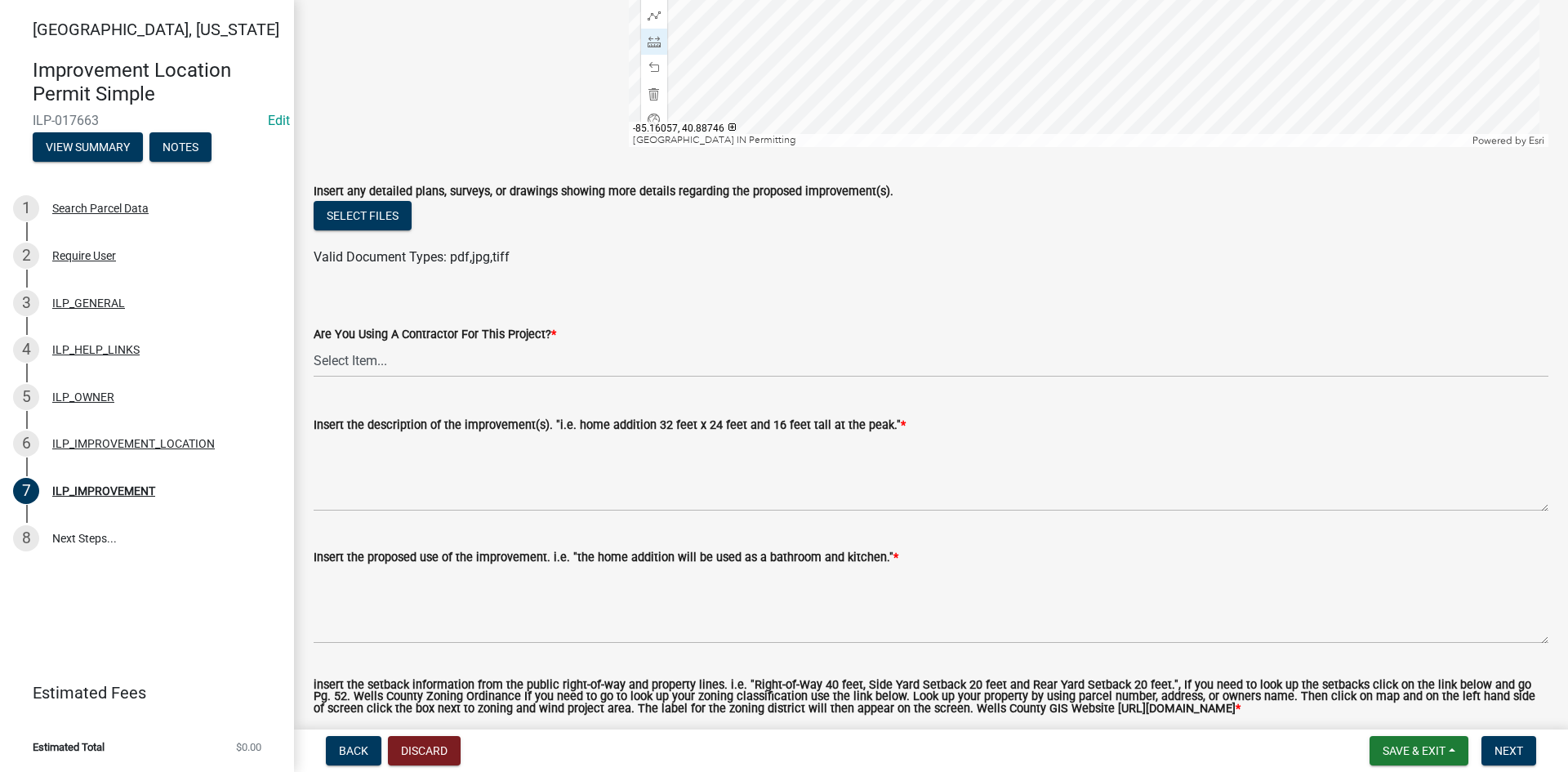
scroll to position [491, 0]
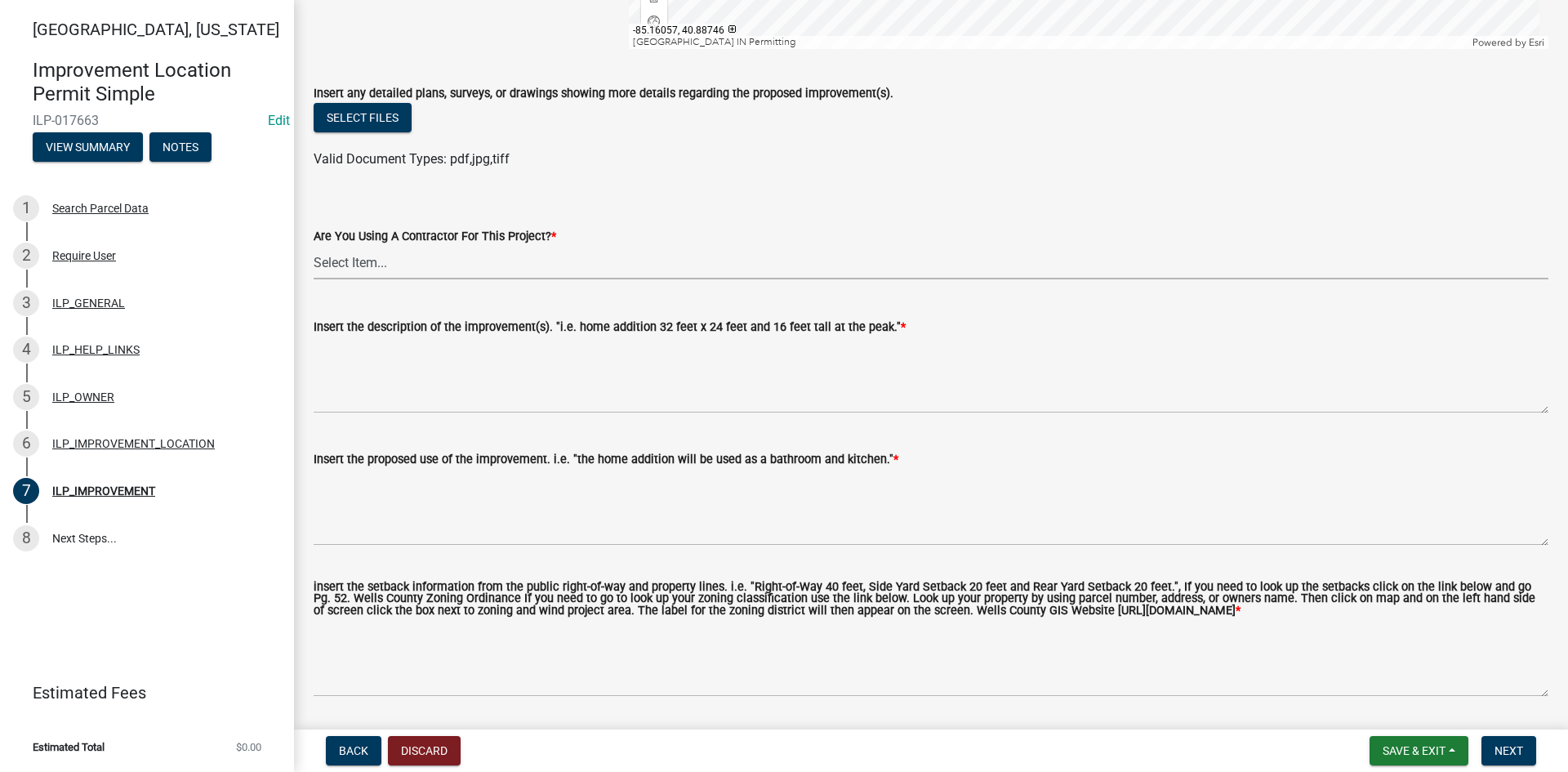
click at [437, 265] on select "Select Item... YES NO" at bounding box center [931, 262] width 1236 height 34
click at [313, 246] on select "Select Item... YES NO" at bounding box center [931, 262] width 1236 height 34
select select "71b507d0-569d-4a0a-b334-f72445909e69"
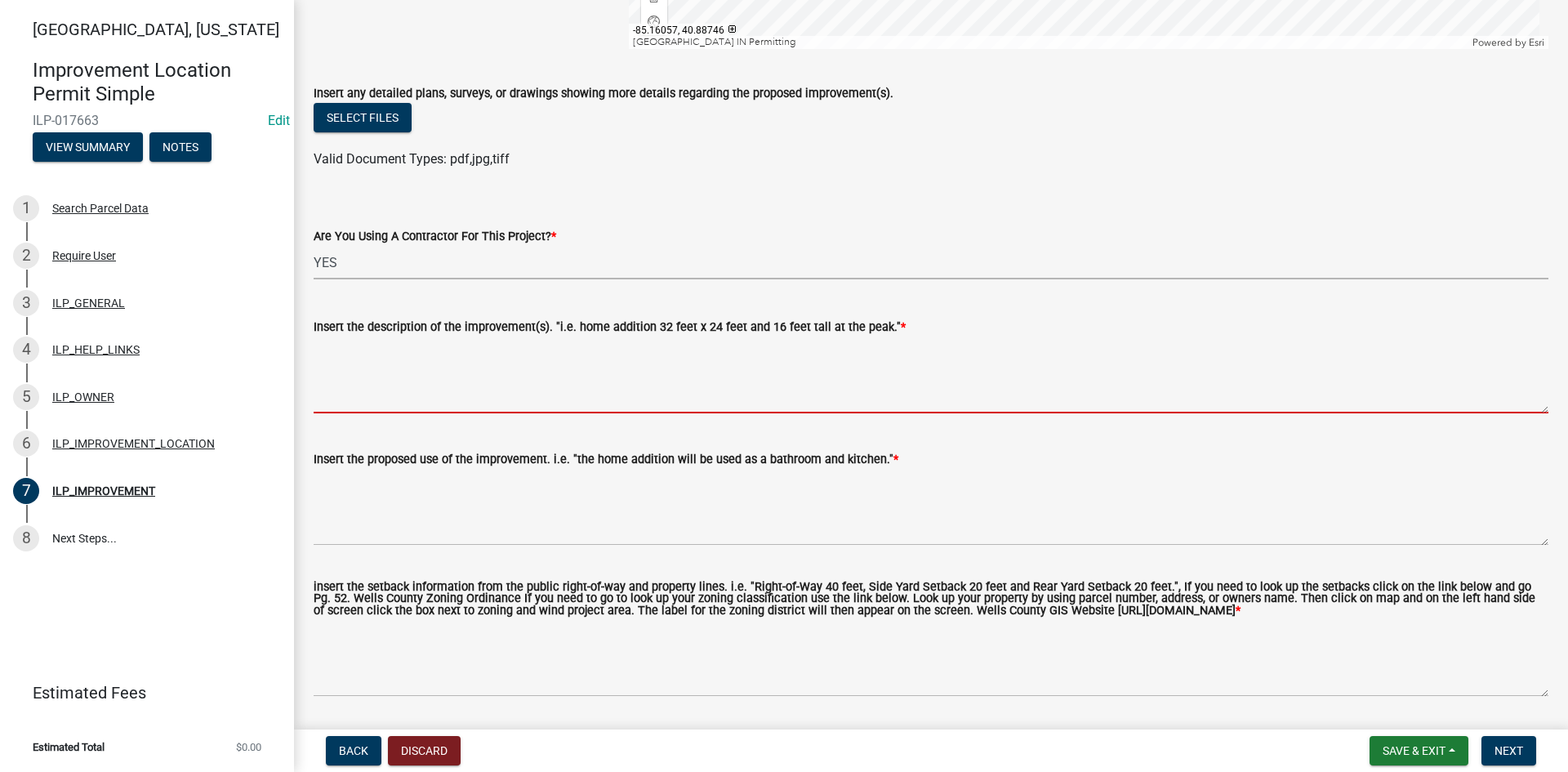
click at [421, 373] on textarea "Insert the description of the improvement(s). "i.e. home addition 32 feet x 24 …" at bounding box center [931, 375] width 1236 height 77
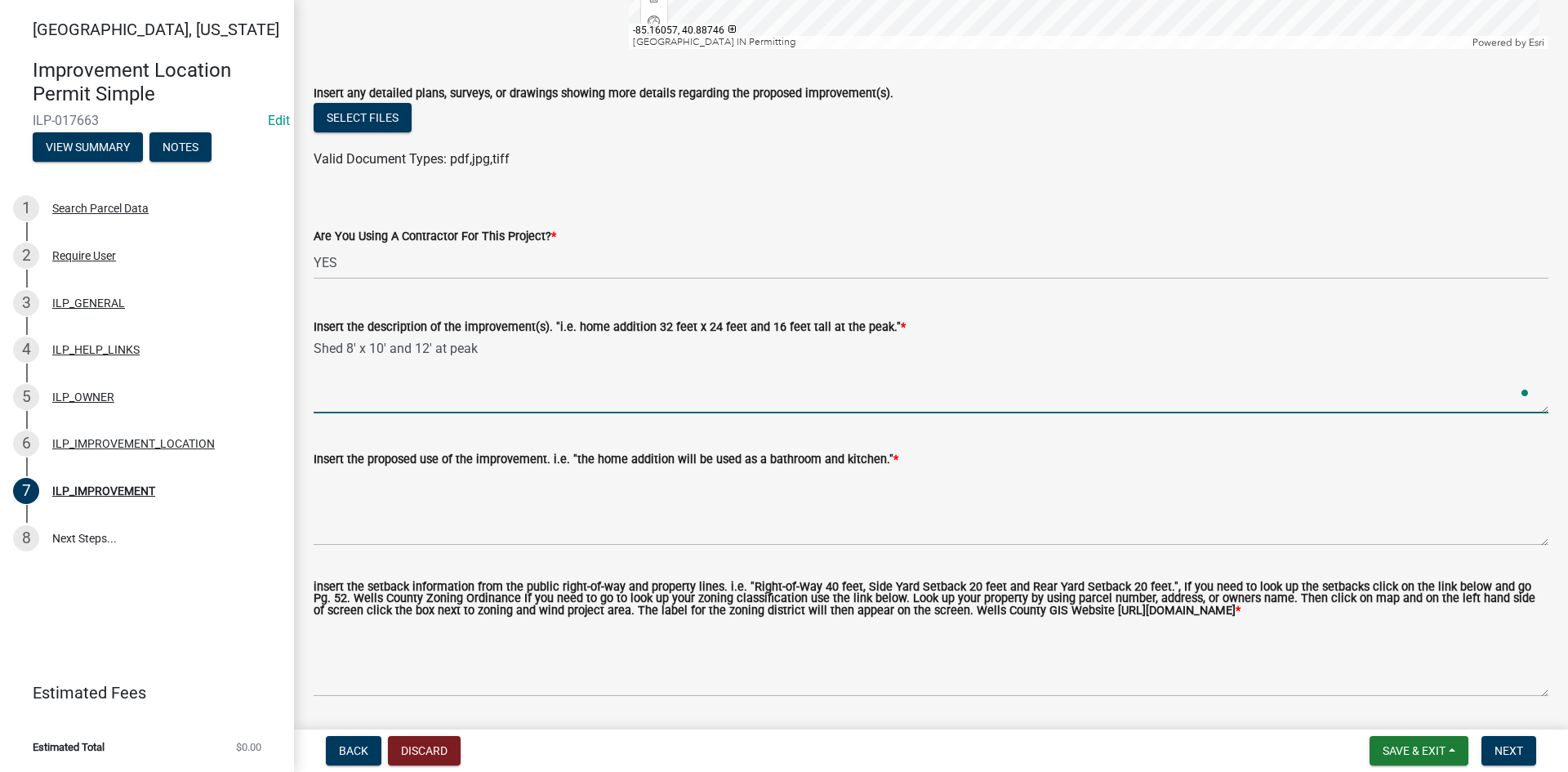
type textarea "Shed 8' x 10' and 12' at peak"
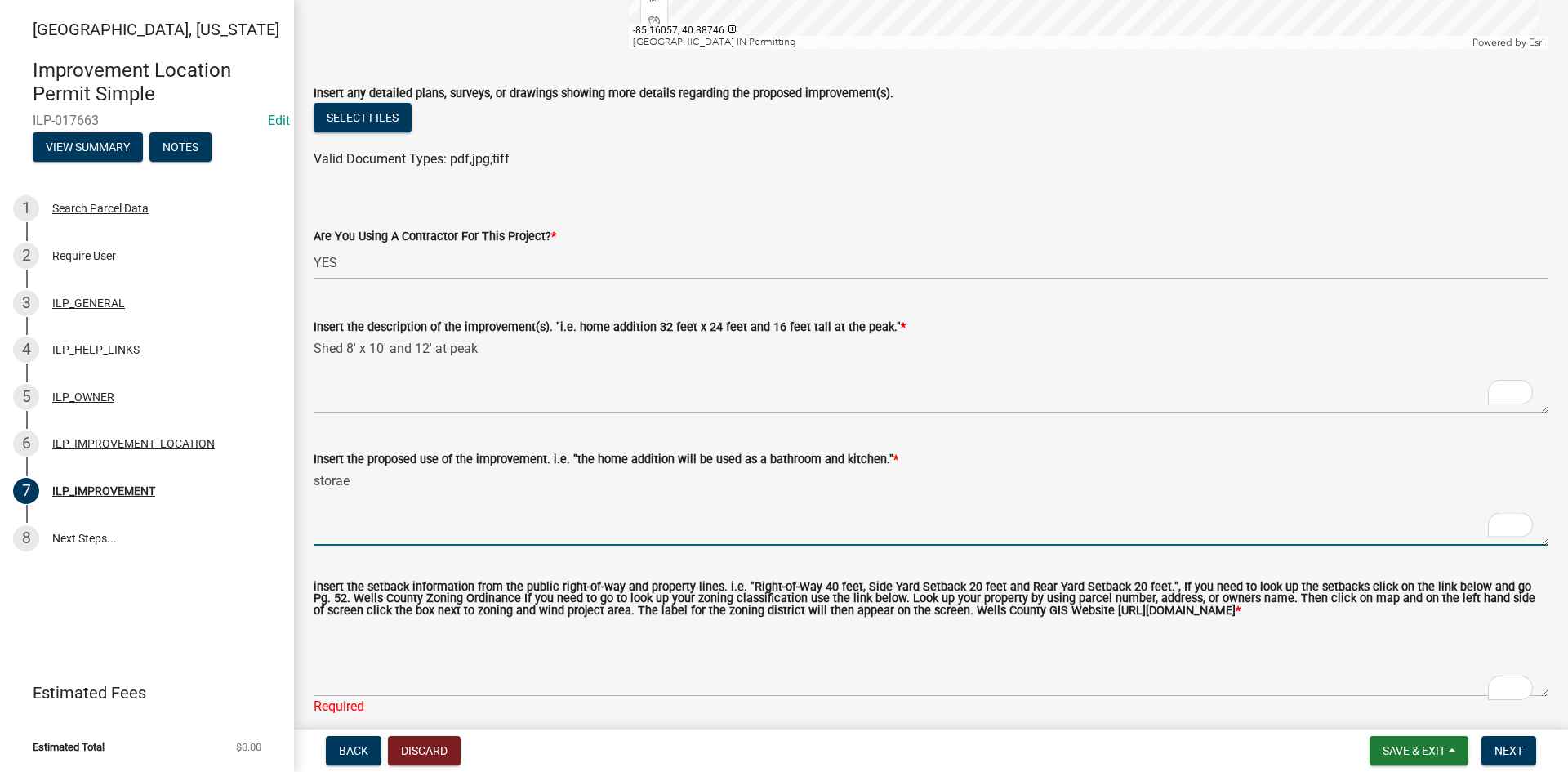
click at [486, 492] on textarea "storae" at bounding box center [931, 508] width 1236 height 77
type textarea "storage"
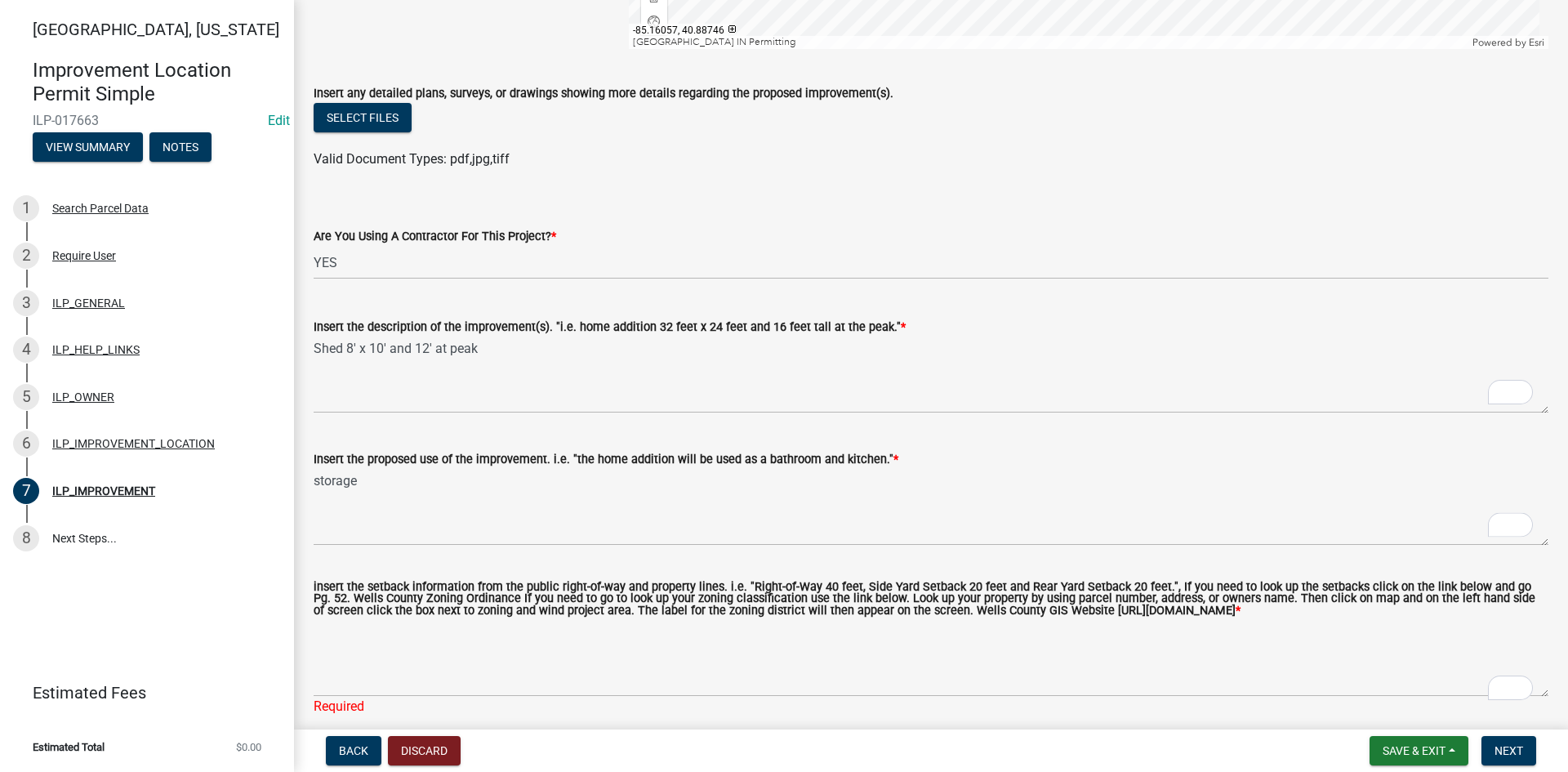
click button "Rewrite with Grammarly" at bounding box center [1501, 688] width 21 height 22
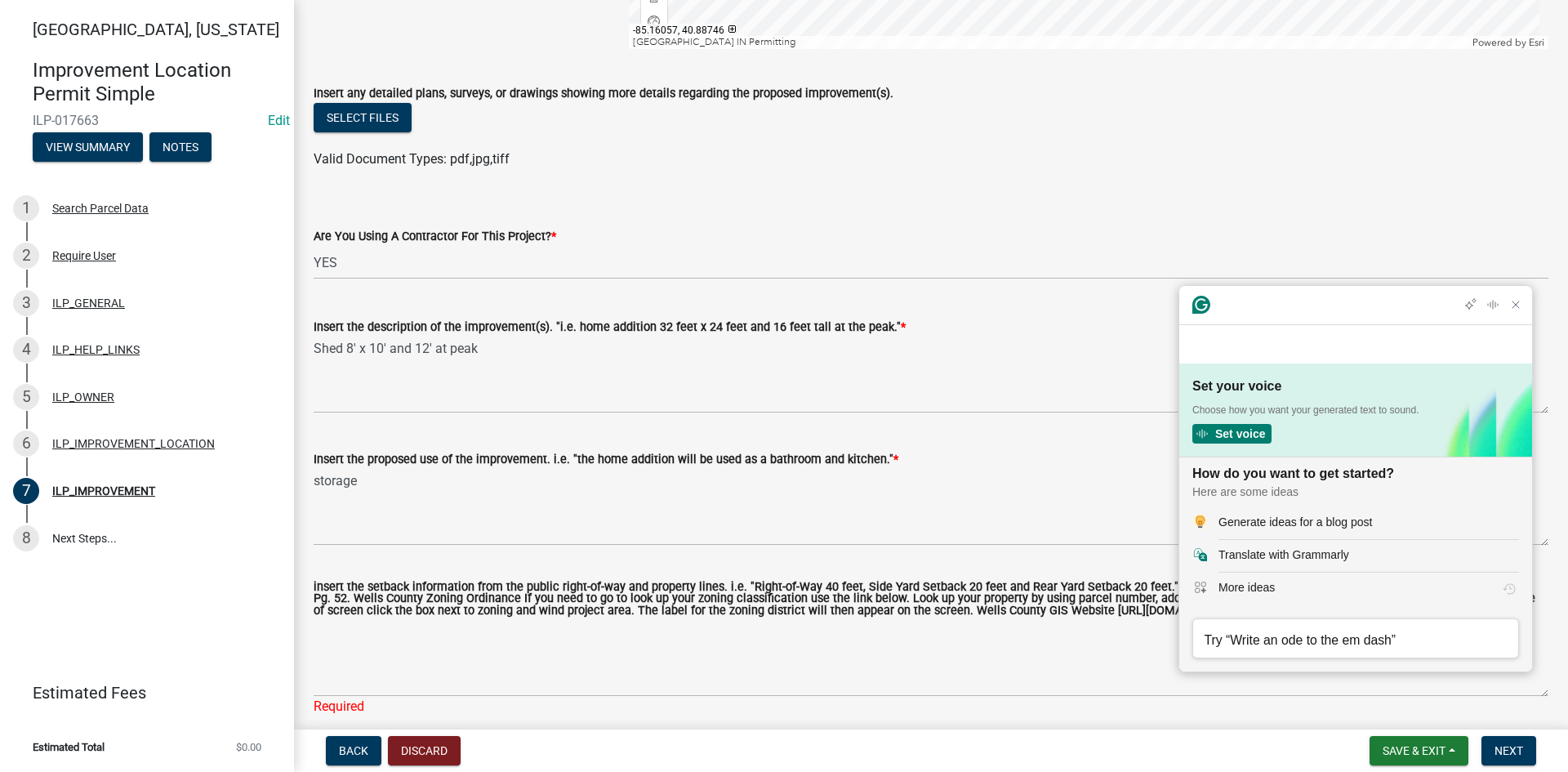
scroll to position [0, 0]
click at [769, 311] on icon "Close Grammarly Assistant" at bounding box center [1516, 305] width 13 height 13
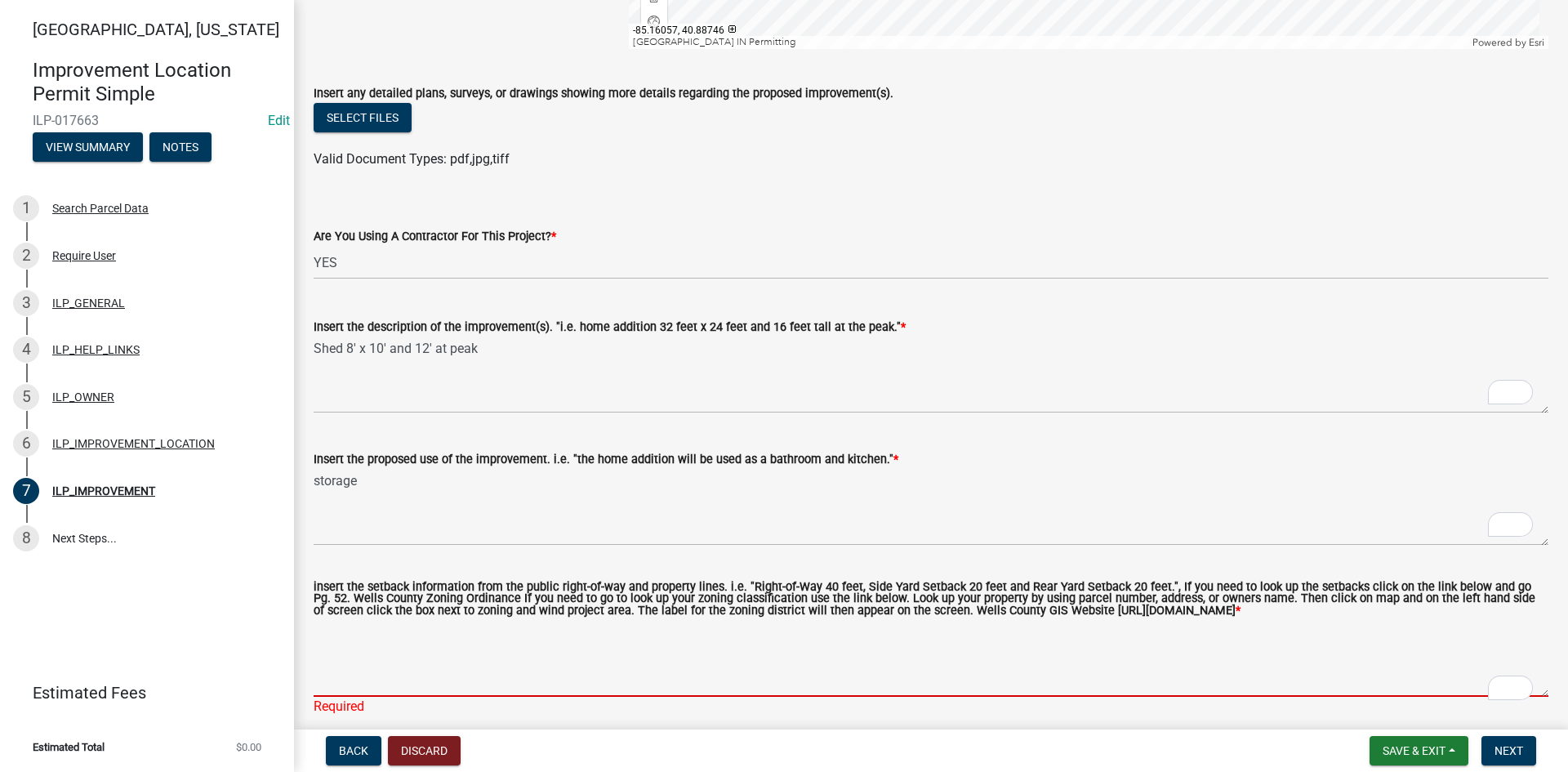
click at [598, 677] on textarea "insert the setback information from the public right-of-way and property lines.…" at bounding box center [931, 658] width 1236 height 77
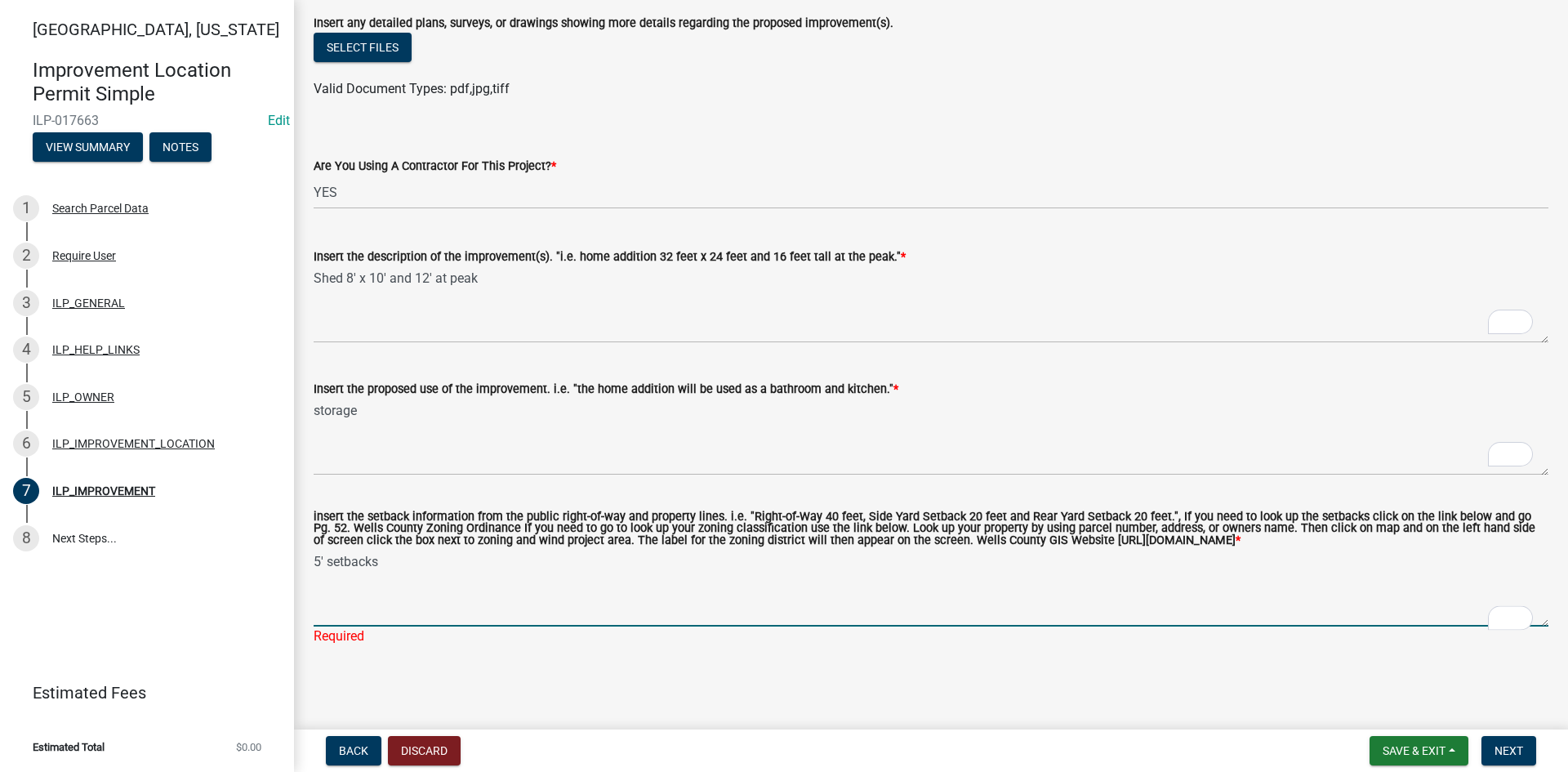
scroll to position [572, 0]
type textarea "5' setbacks"
click at [769, 753] on span "Next" at bounding box center [1509, 751] width 29 height 13
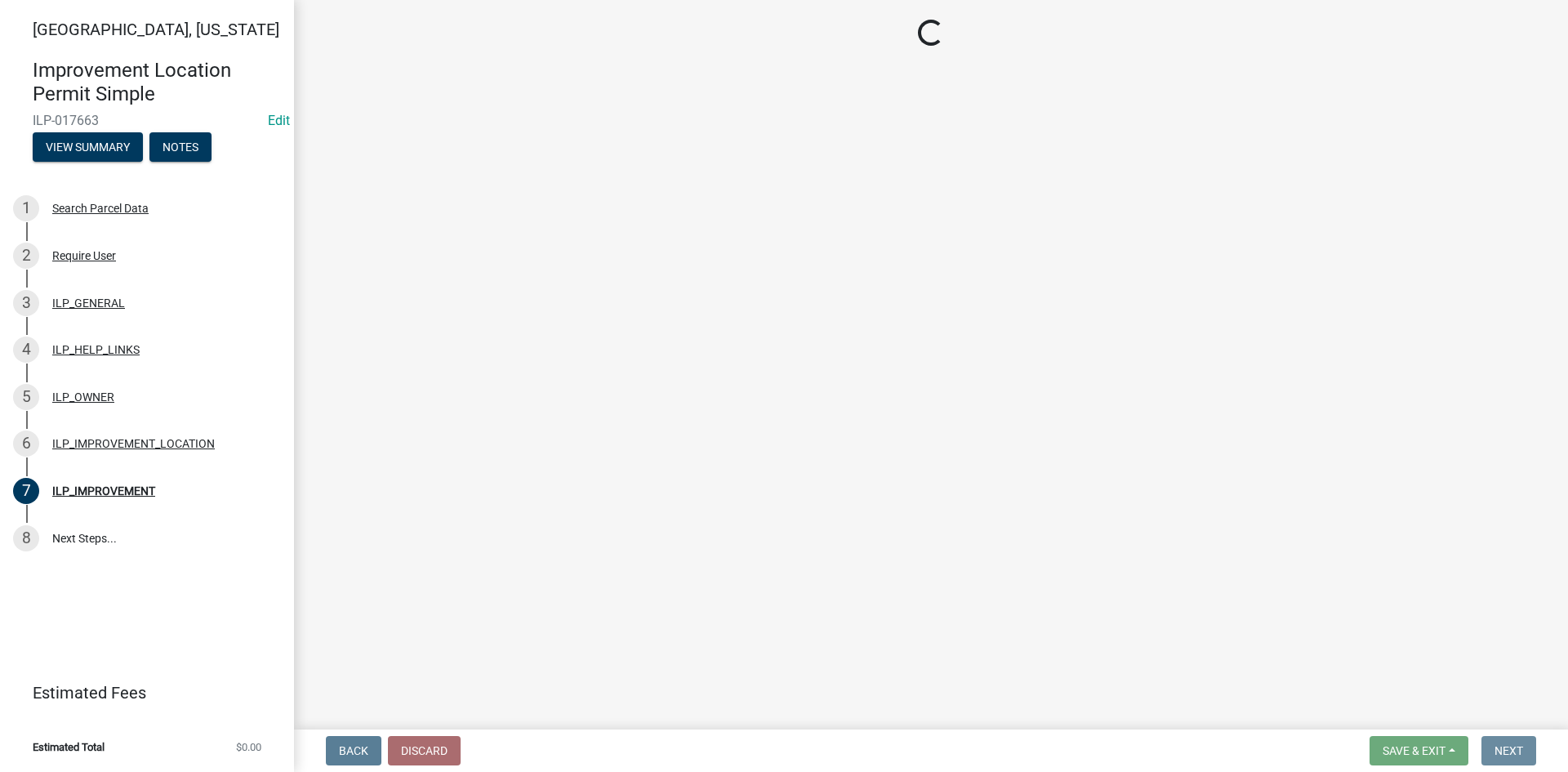
scroll to position [0, 0]
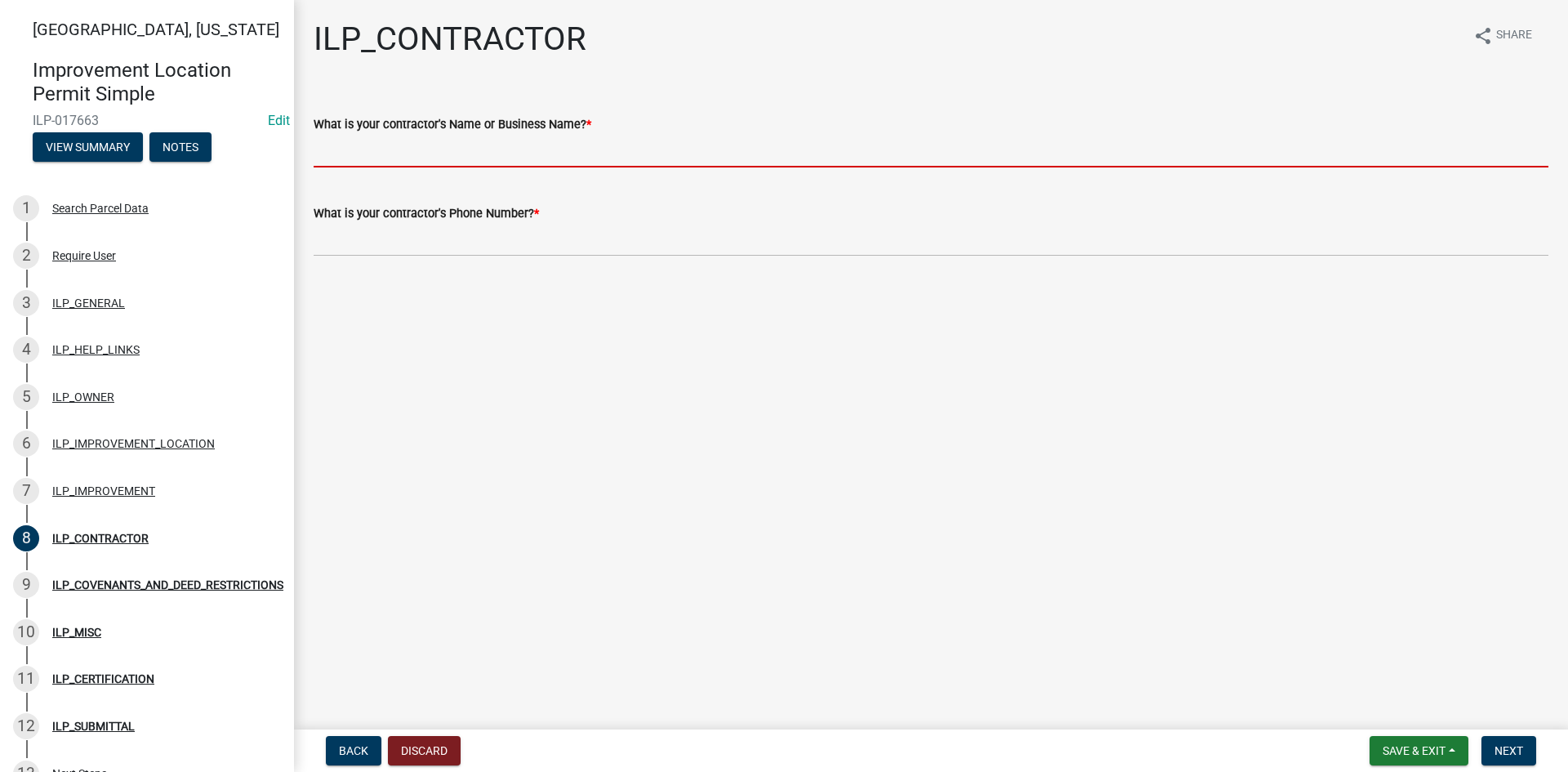
click at [385, 163] on input "What is your contractor's Name or Business Name? *" at bounding box center [931, 150] width 1236 height 34
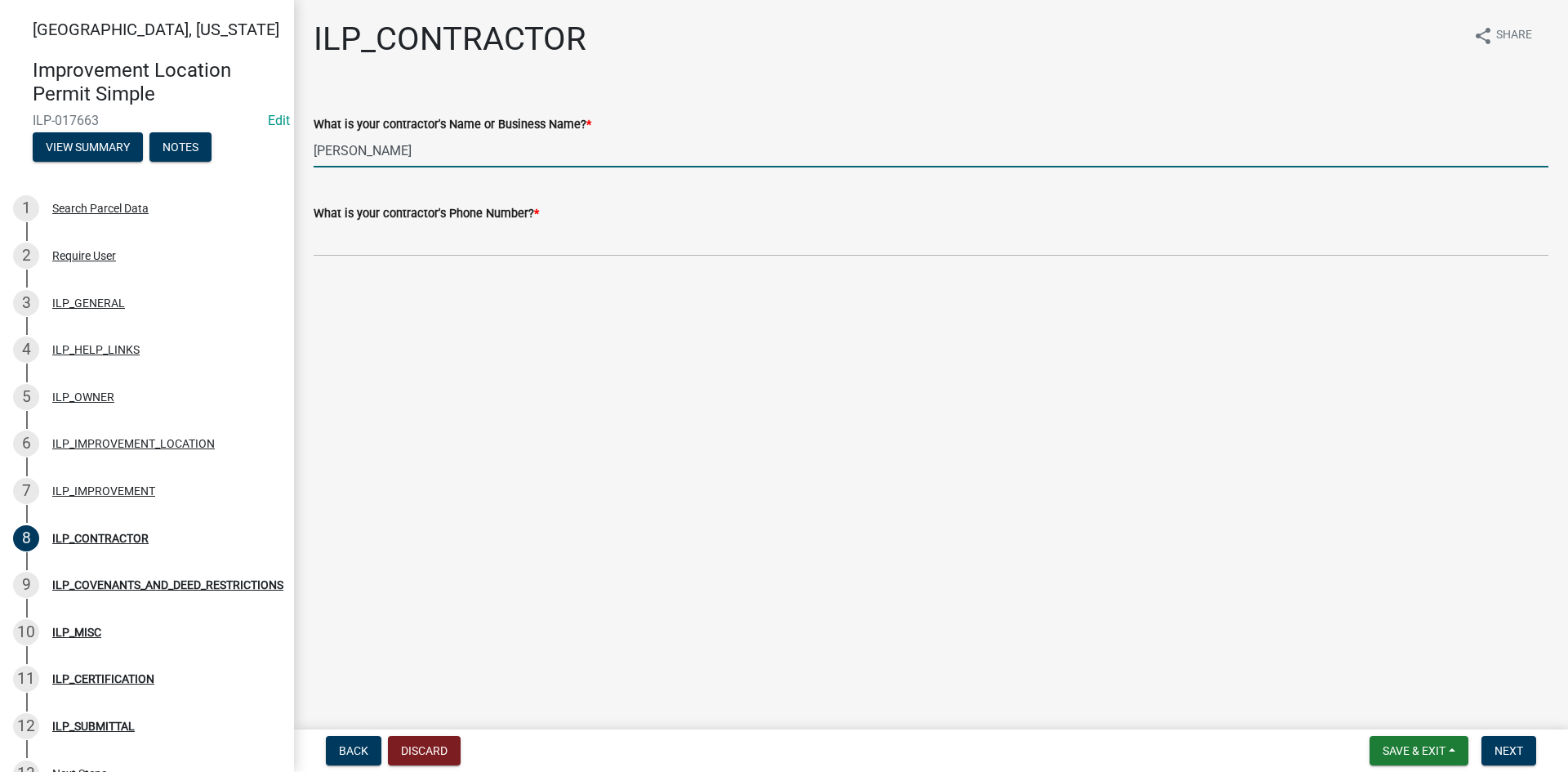
type input "[PERSON_NAME] Quality Barns"
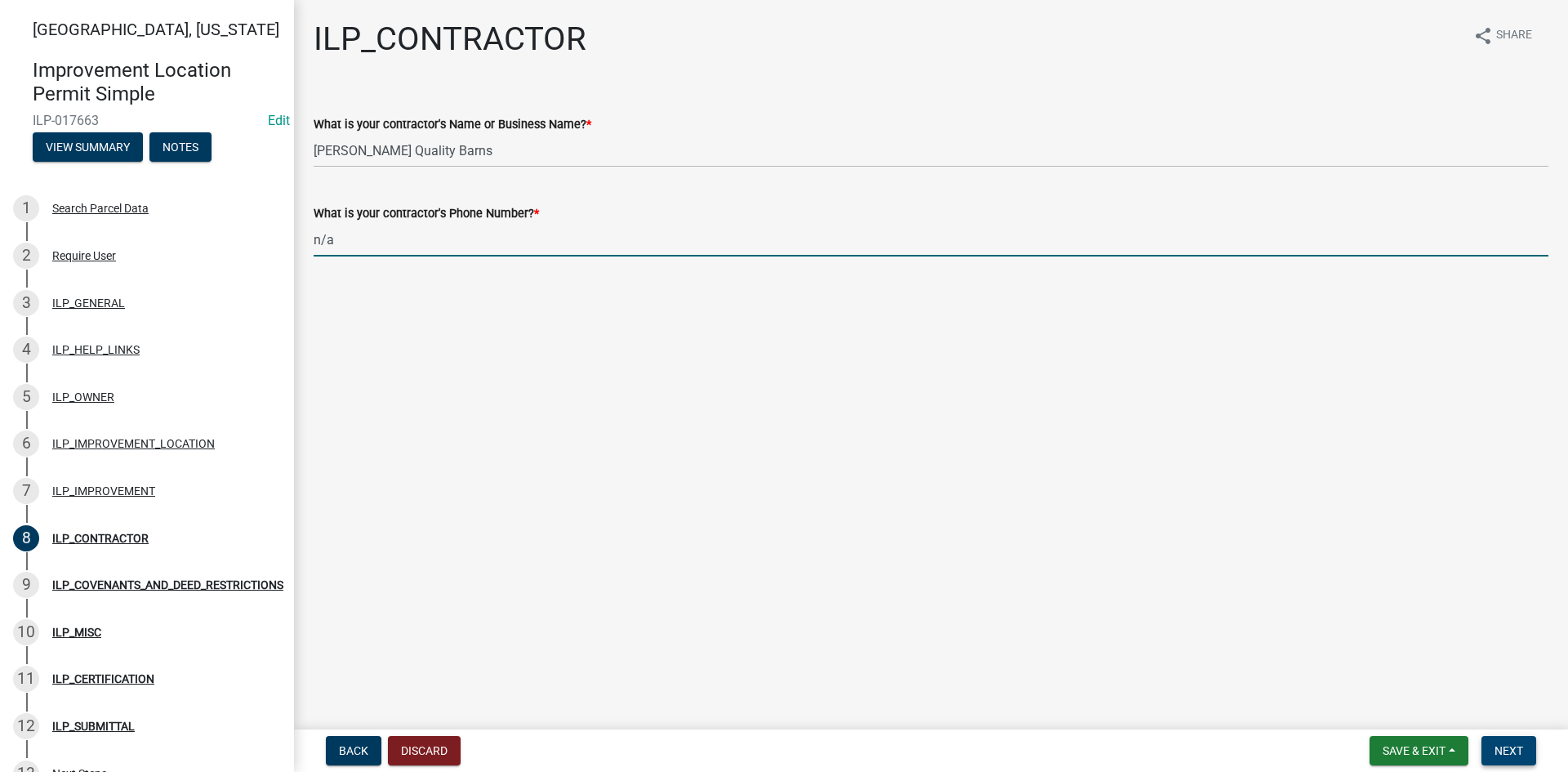
type input "n/a"
click at [769, 764] on button "Next" at bounding box center [1509, 751] width 55 height 30
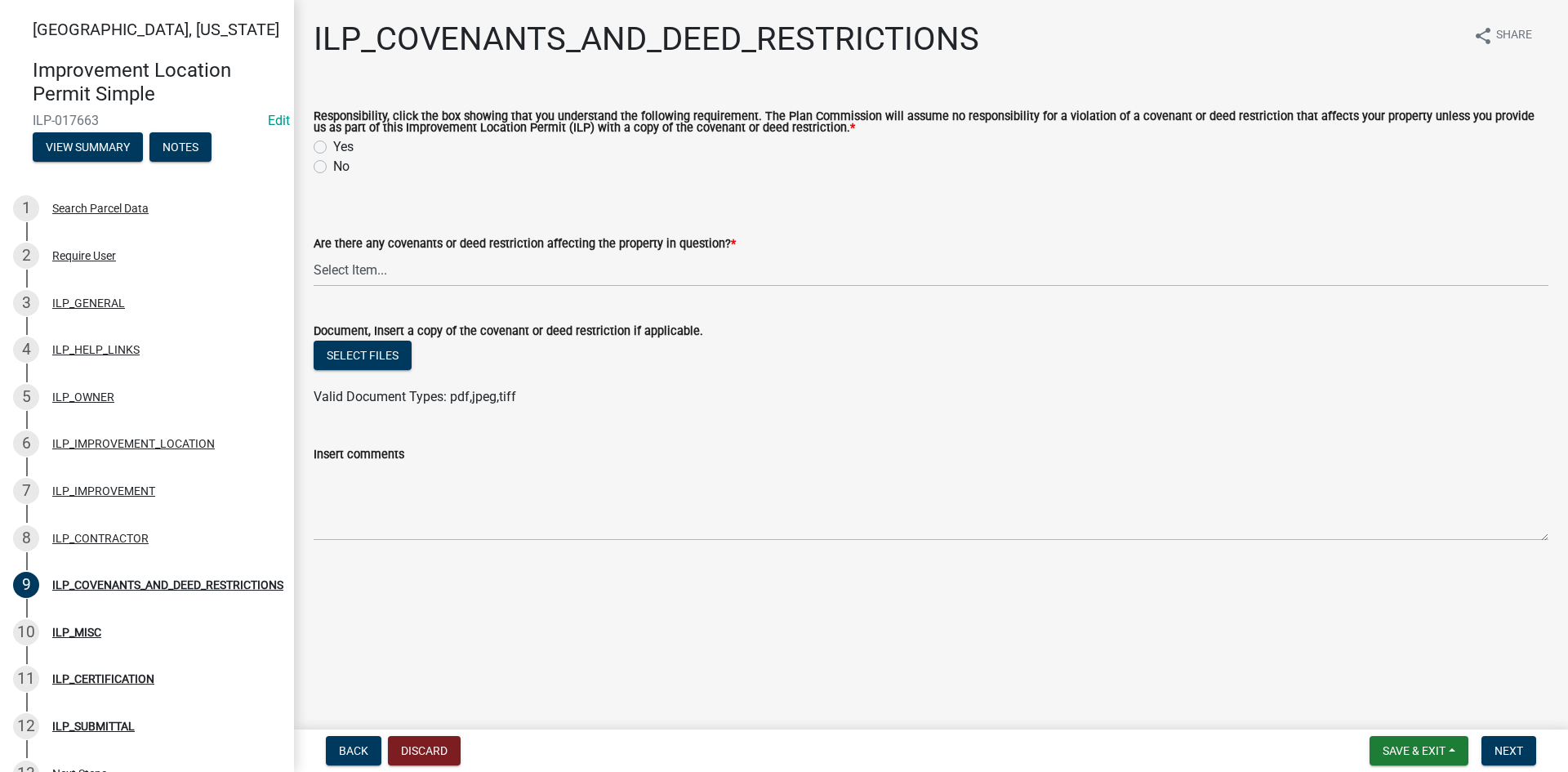
click at [333, 148] on label "Yes" at bounding box center [343, 146] width 20 height 19
click at [333, 147] on input "Yes" at bounding box center [338, 142] width 11 height 11
radio input "true"
click at [346, 262] on select "Select Item... YES NO" at bounding box center [931, 270] width 1236 height 34
click at [313, 254] on select "Select Item... YES NO" at bounding box center [931, 270] width 1236 height 34
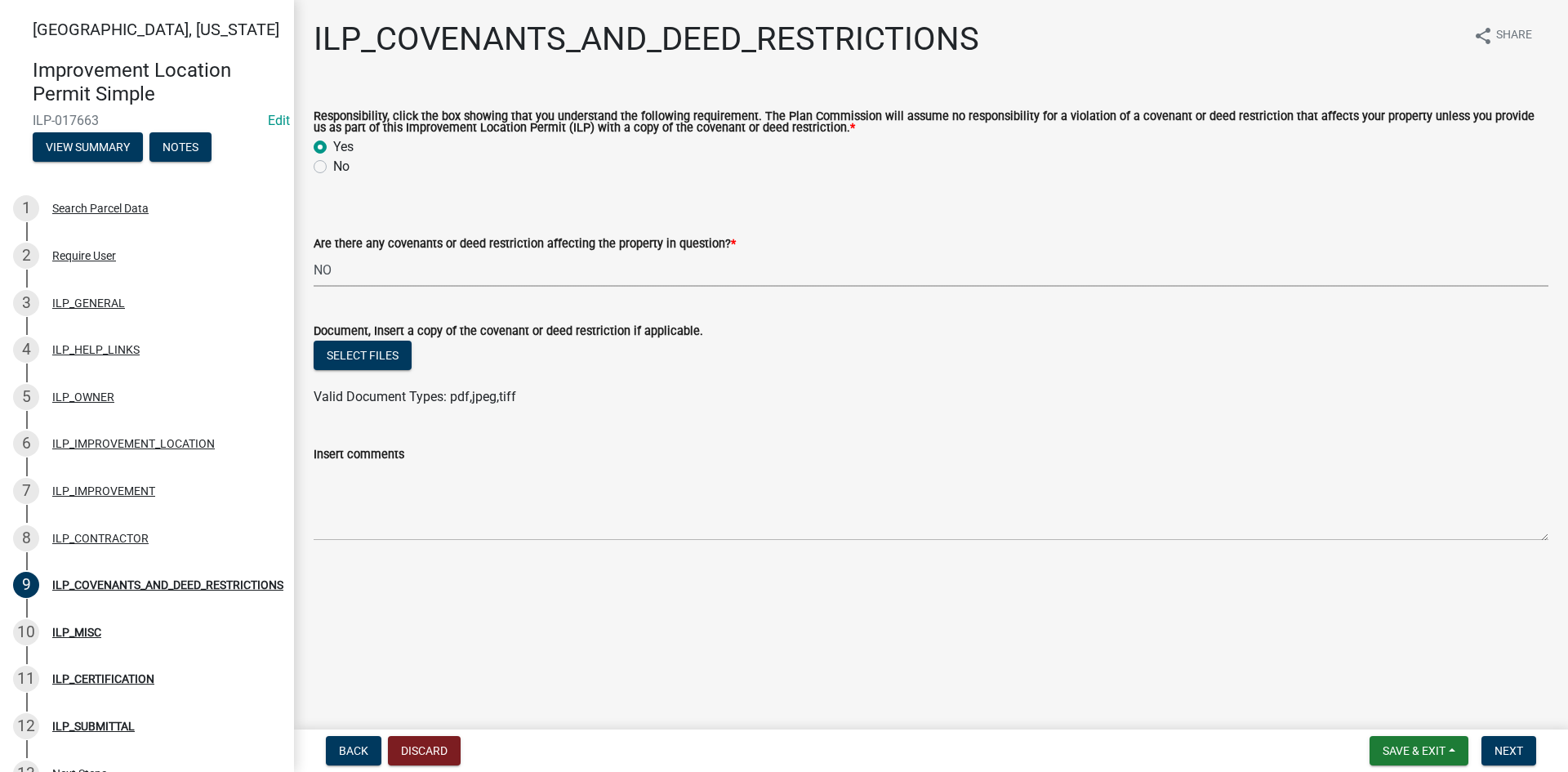
select select "8e2002f1-ace1-422c-92a0-aa7ffd64ff05"
click at [769, 747] on span "Next" at bounding box center [1509, 751] width 29 height 13
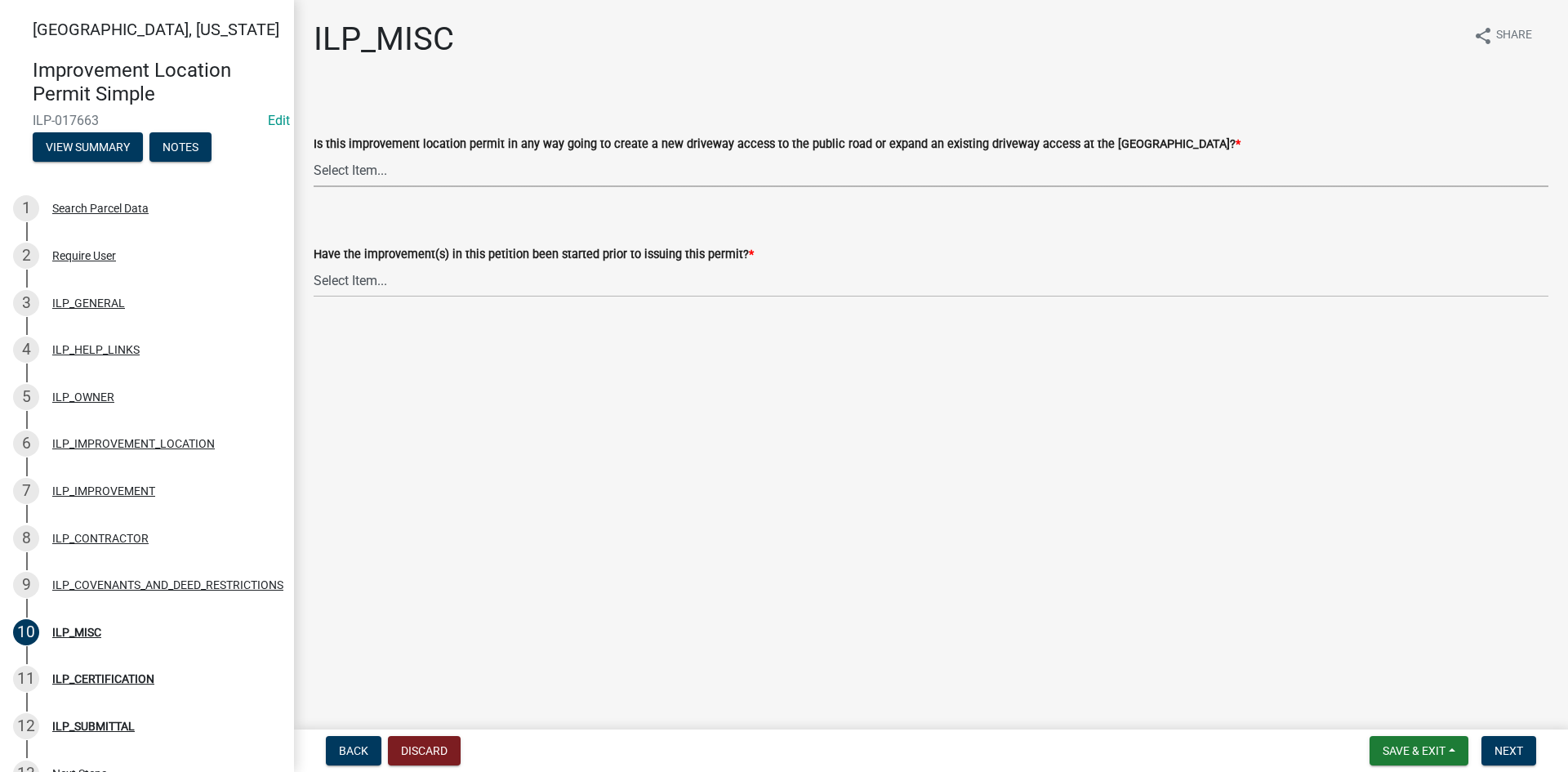
click at [769, 154] on select "Select Item... YES NO" at bounding box center [931, 170] width 1236 height 34
click at [313, 153] on select "Select Item... YES NO" at bounding box center [931, 170] width 1236 height 34
select select "efdfc372-da28-48aa-82f0-d86e80c7002d"
click at [769, 294] on select "Select Item... YES NO" at bounding box center [931, 280] width 1236 height 34
click at [313, 264] on select "Select Item... YES NO" at bounding box center [931, 280] width 1236 height 34
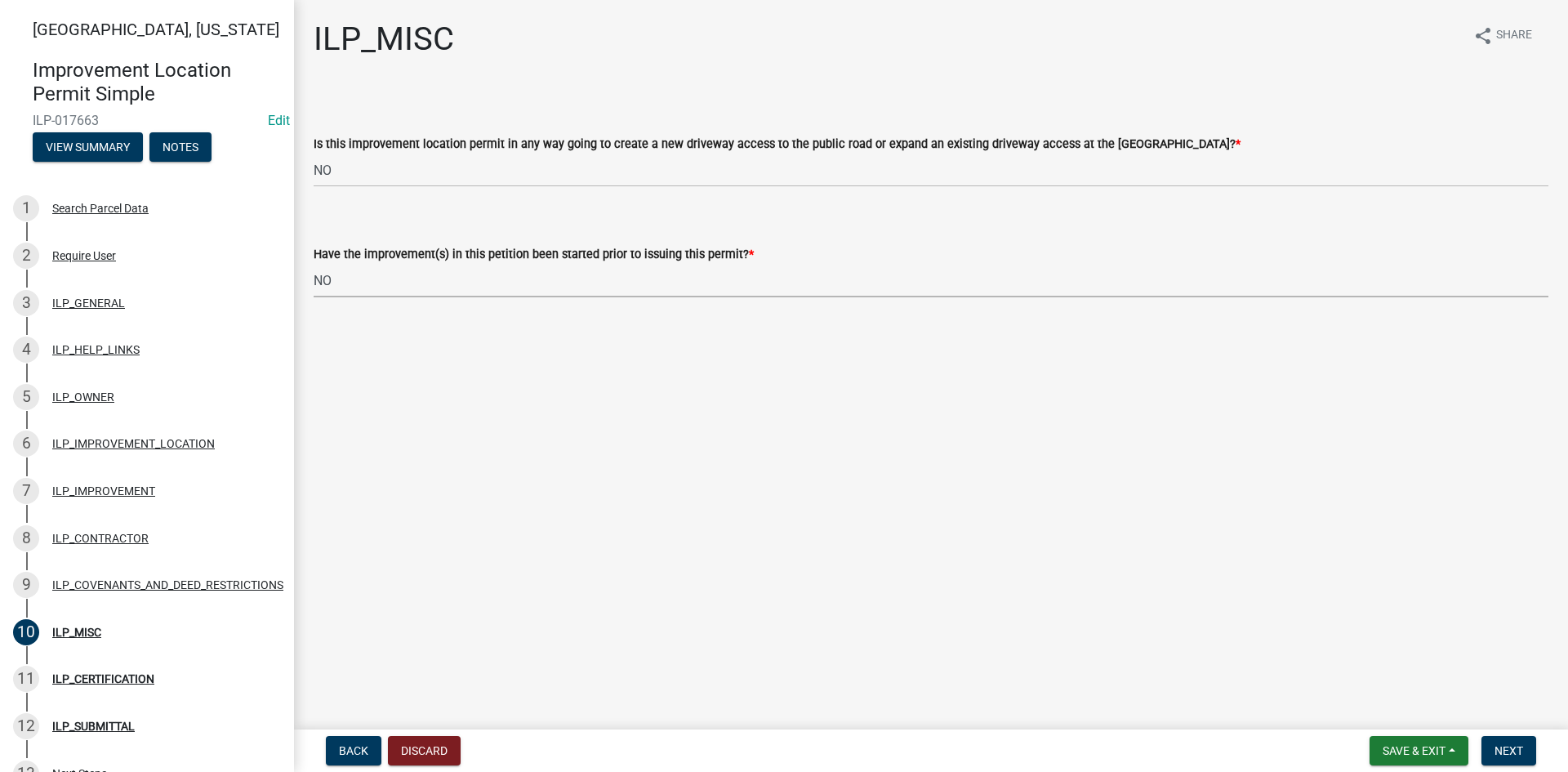
select select "87690217-1c5d-4f3f-89a3-85c12ce3295a"
click at [769, 750] on span "Next" at bounding box center [1509, 751] width 29 height 13
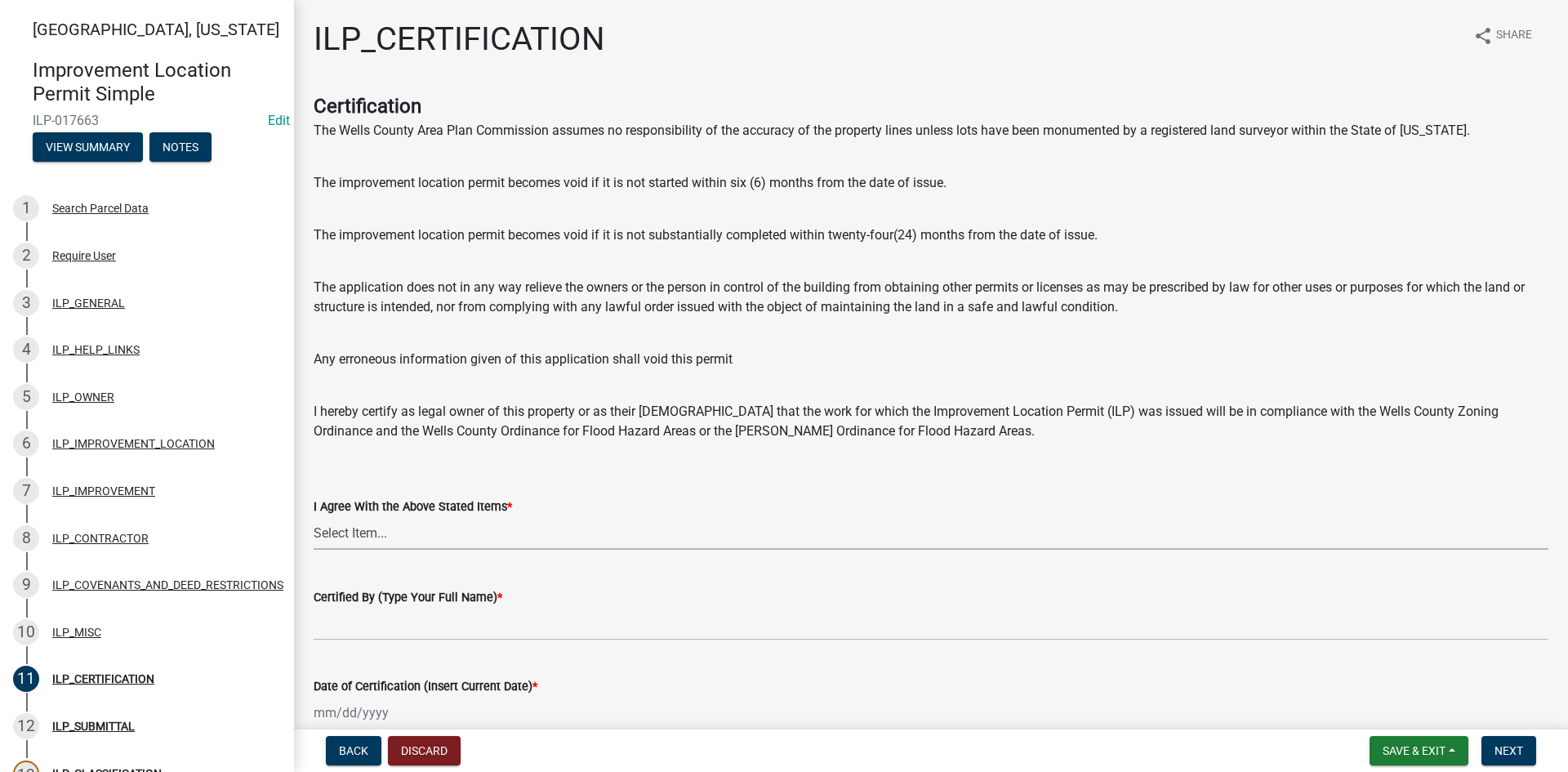
click at [547, 538] on select "Select Item... Yes" at bounding box center [931, 533] width 1236 height 34
click at [313, 517] on select "Select Item... Yes" at bounding box center [931, 533] width 1236 height 34
select select "bd96893d-fc5a-4886-96bc-c23f48f60341"
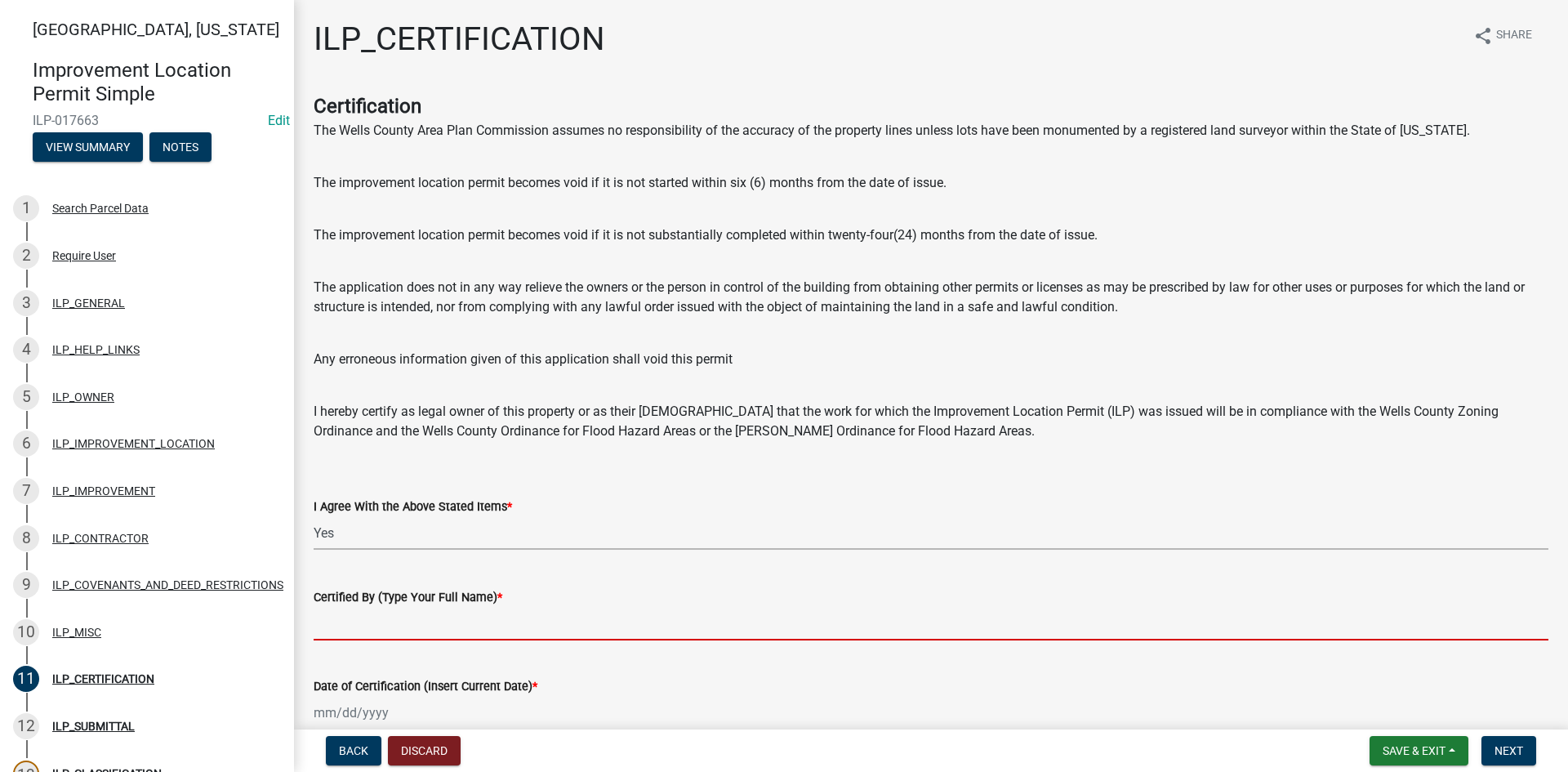
click at [550, 627] on input "Certified By (Type Your Full Name) *" at bounding box center [931, 624] width 1236 height 34
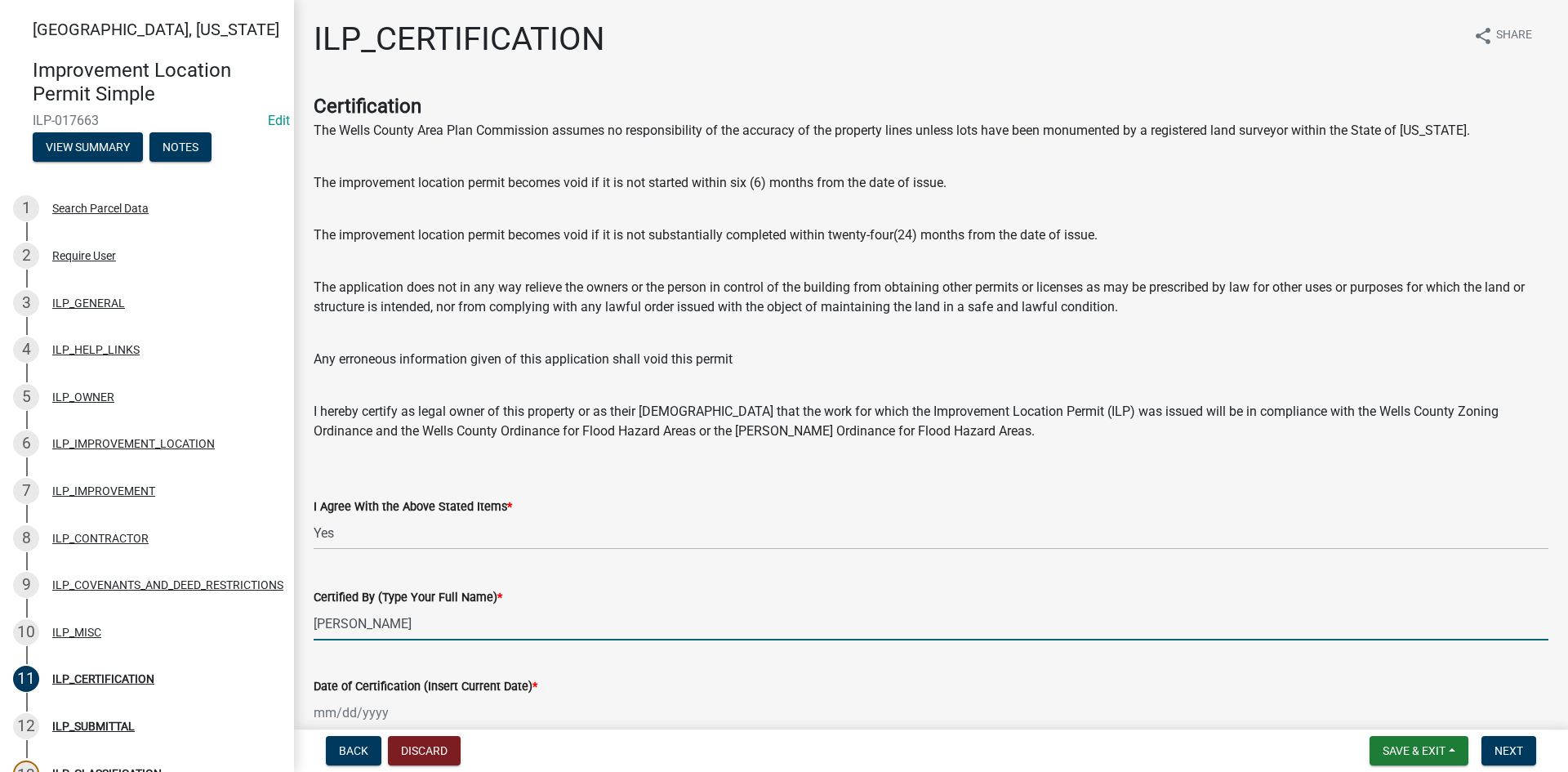
scroll to position [85, 0]
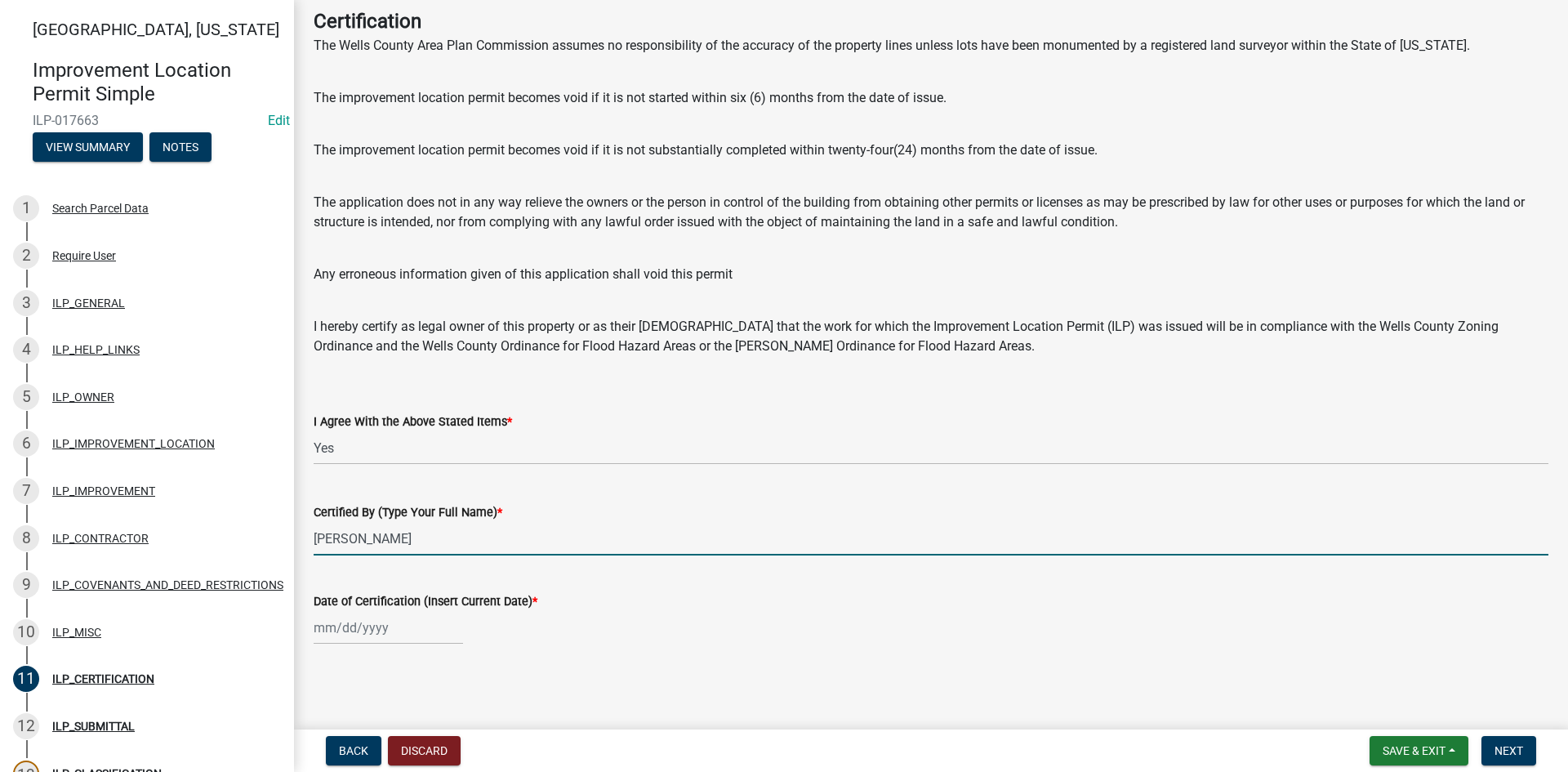
type input "[PERSON_NAME]"
select select "9"
select select "2025"
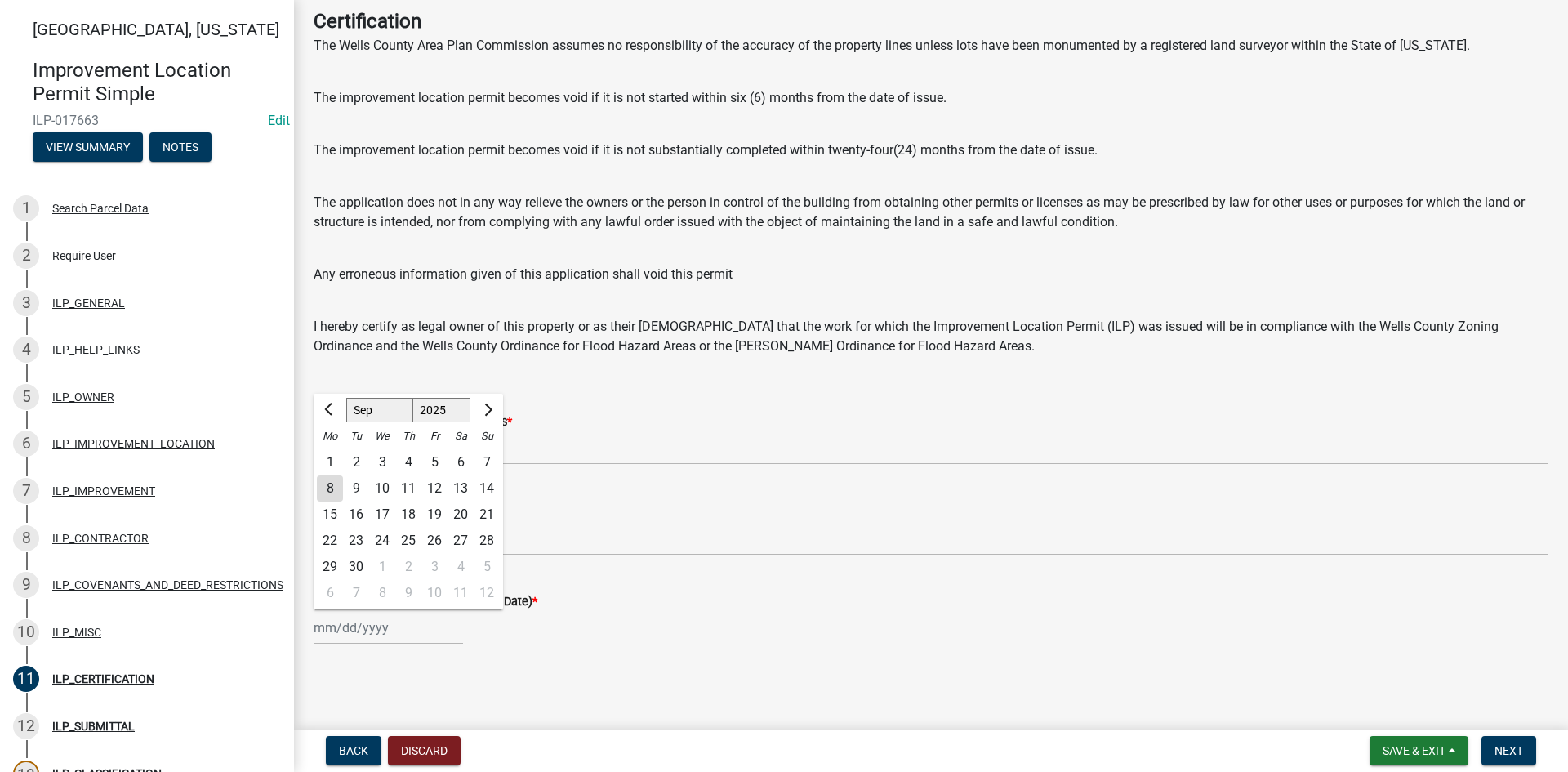
click at [361, 635] on div "[PERSON_NAME] Feb Mar Apr [PERSON_NAME][DATE] Oct Nov [DATE] 1526 1527 1528 152…" at bounding box center [387, 627] width 149 height 34
click at [324, 492] on div "8" at bounding box center [330, 488] width 26 height 26
type input "[DATE]"
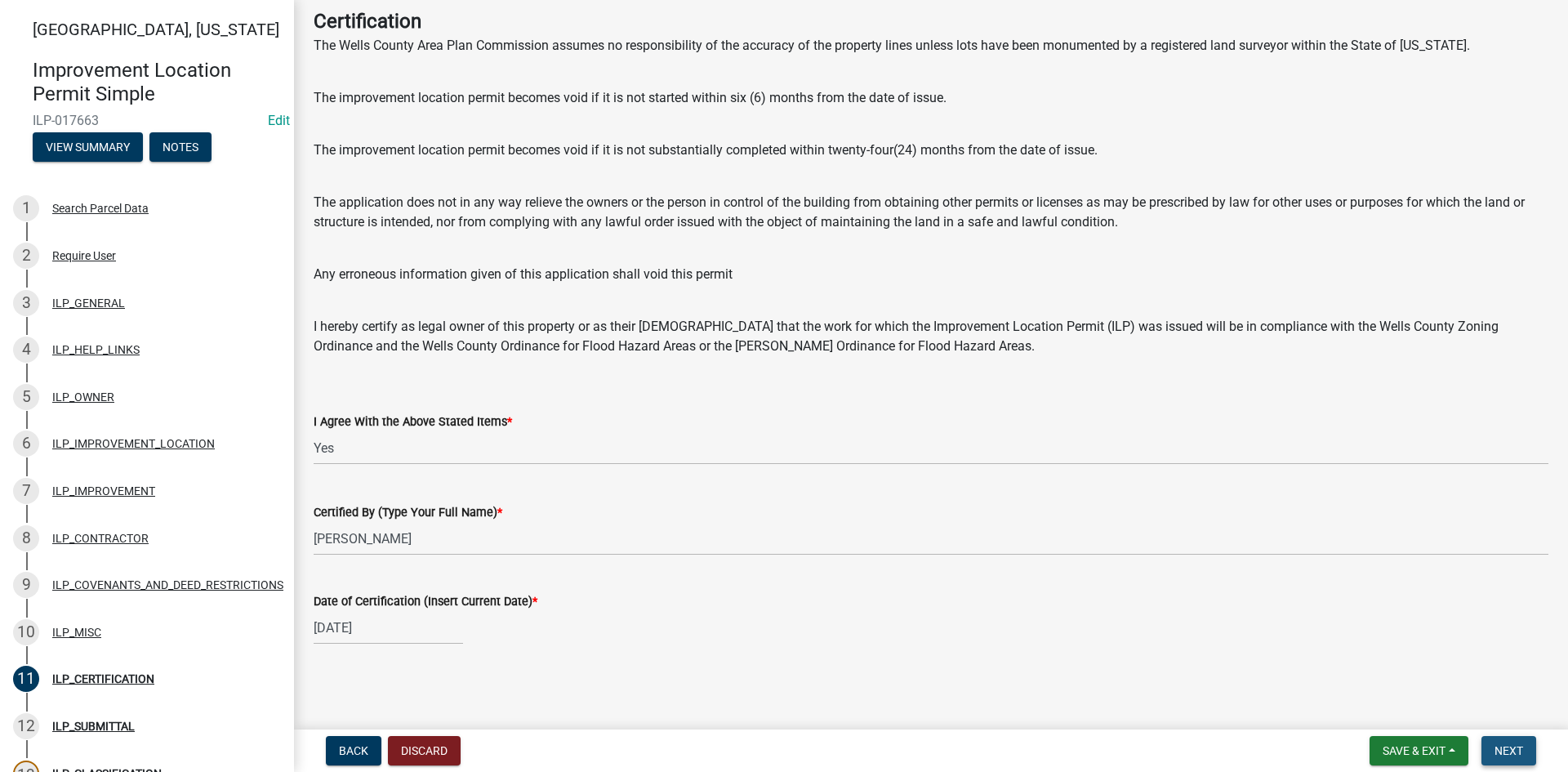
click at [769, 747] on span "Next" at bounding box center [1509, 751] width 29 height 13
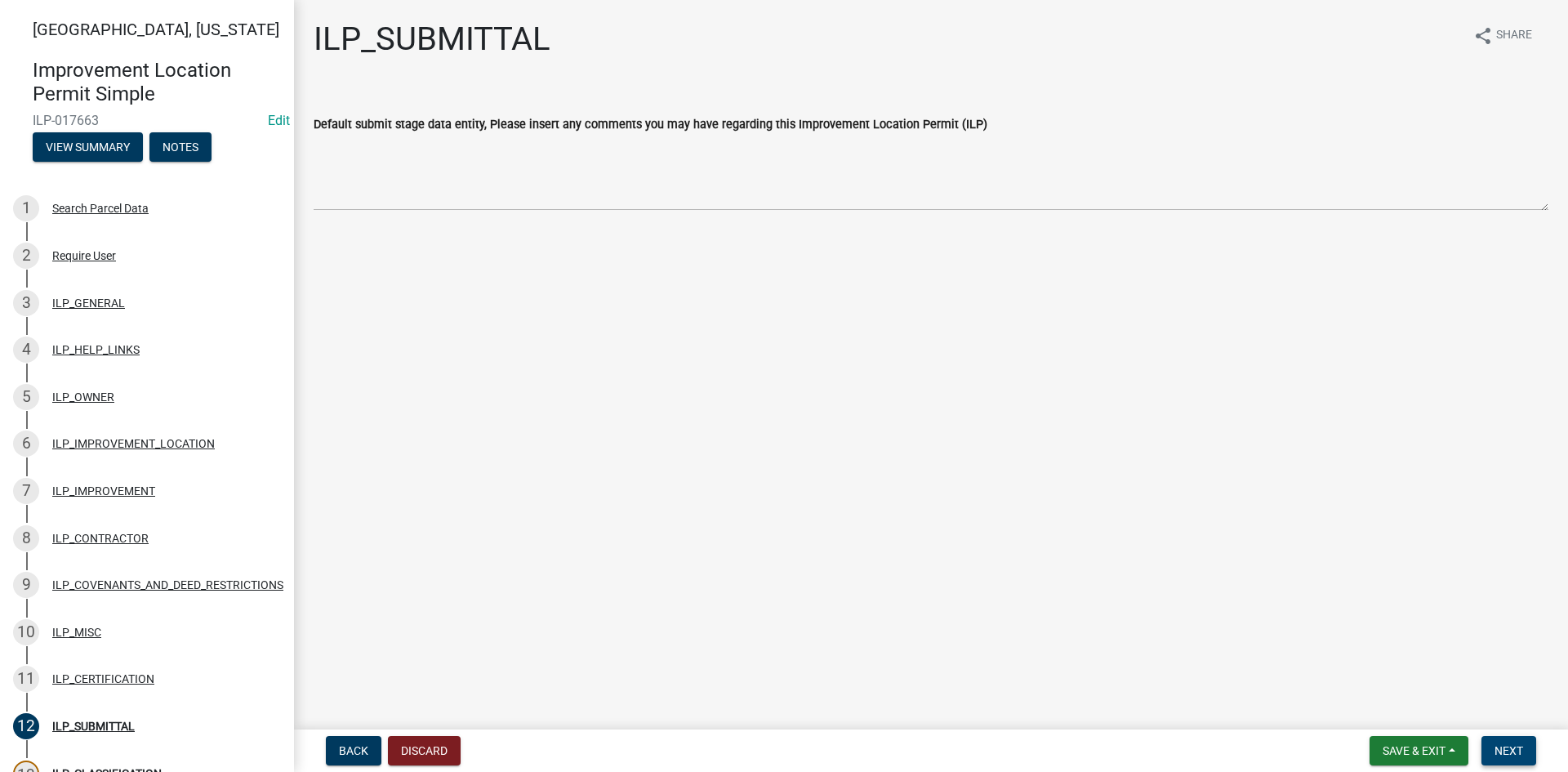
click at [769, 741] on button "Next" at bounding box center [1509, 751] width 55 height 30
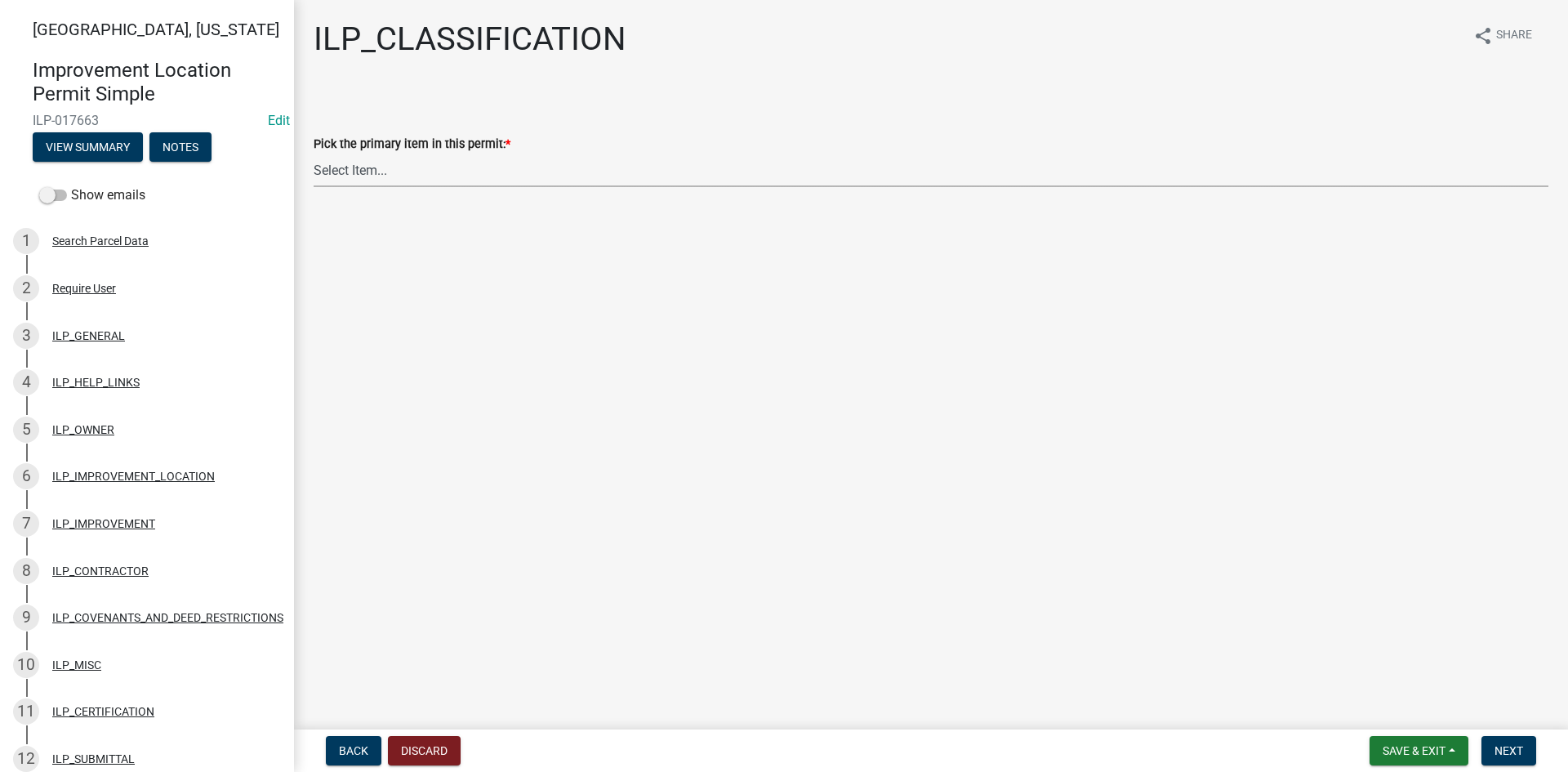
click at [402, 169] on select "Select Item... Accessory Structure (Addition) Accessory Structure (NEW) Busines…" at bounding box center [931, 170] width 1236 height 34
click at [313, 153] on select "Select Item... Accessory Structure (Addition) Accessory Structure (NEW) Busines…" at bounding box center [931, 170] width 1236 height 34
select select "119b830e-a7a9-4285-be0b-a69d75da8c1b"
click at [769, 750] on span "Next" at bounding box center [1509, 751] width 29 height 13
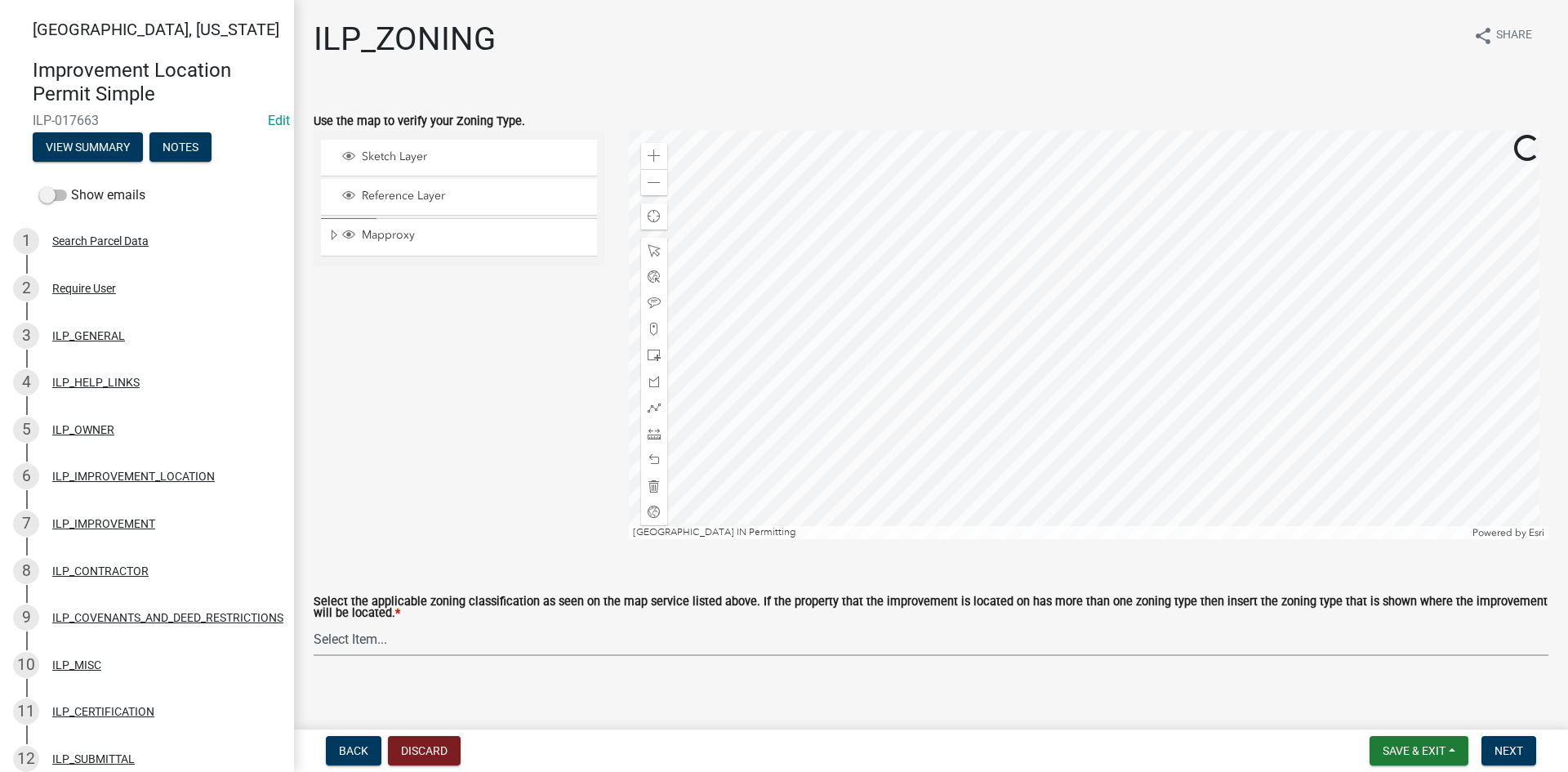
click at [576, 646] on select "Select Item... A-1 "Agricultural Intensive" A-R "Agricultural Residential" S-1 …" at bounding box center [931, 639] width 1236 height 34
click at [313, 624] on select "Select Item... A-1 "Agricultural Intensive" A-R "Agricultural Residential" S-1 …" at bounding box center [931, 639] width 1236 height 34
select select "d694ffb5-15d0-4049-a719-dd374d5d5d55"
click at [334, 228] on span "Expand" at bounding box center [334, 235] width 13 height 15
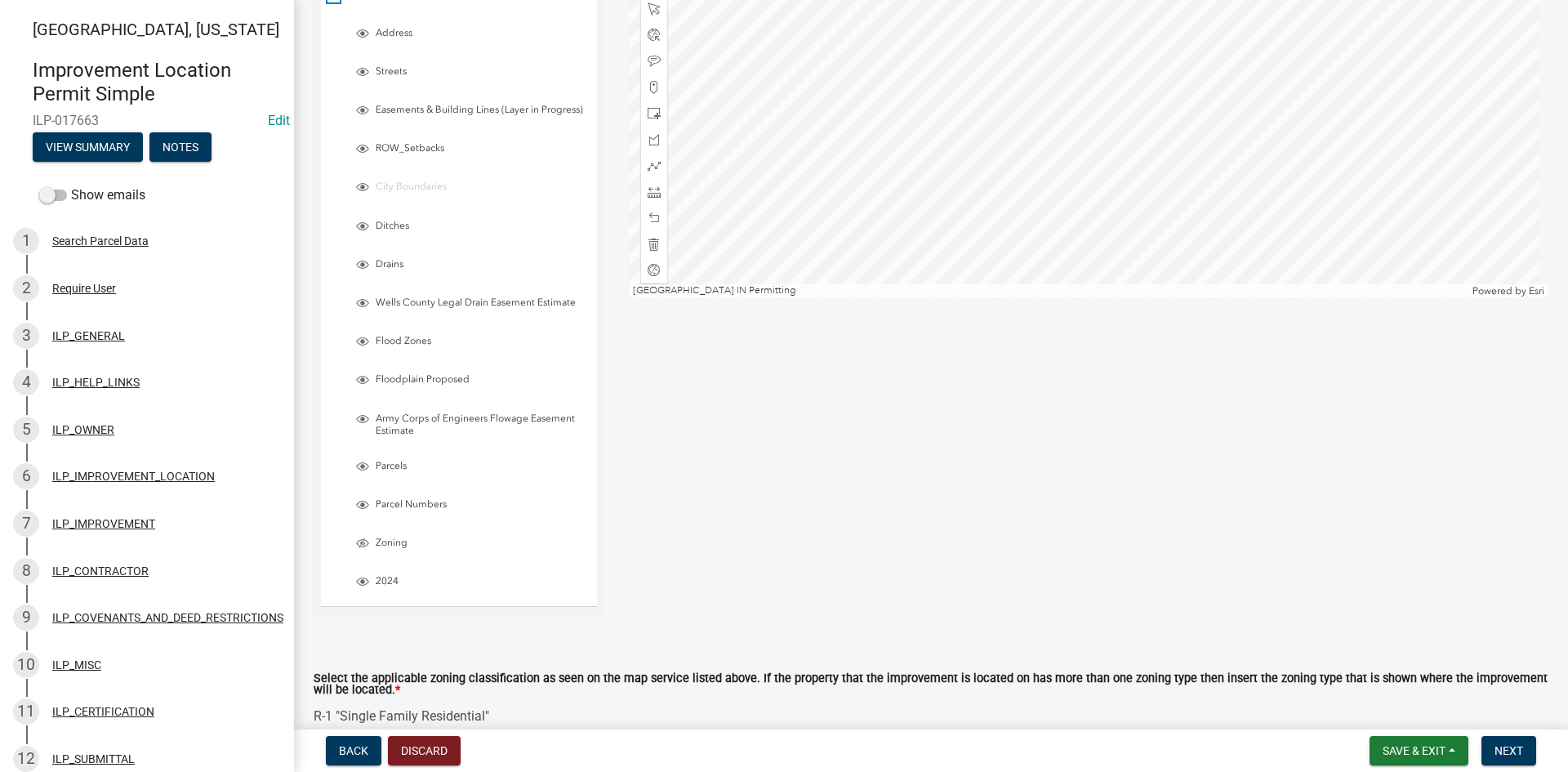
scroll to position [340, 0]
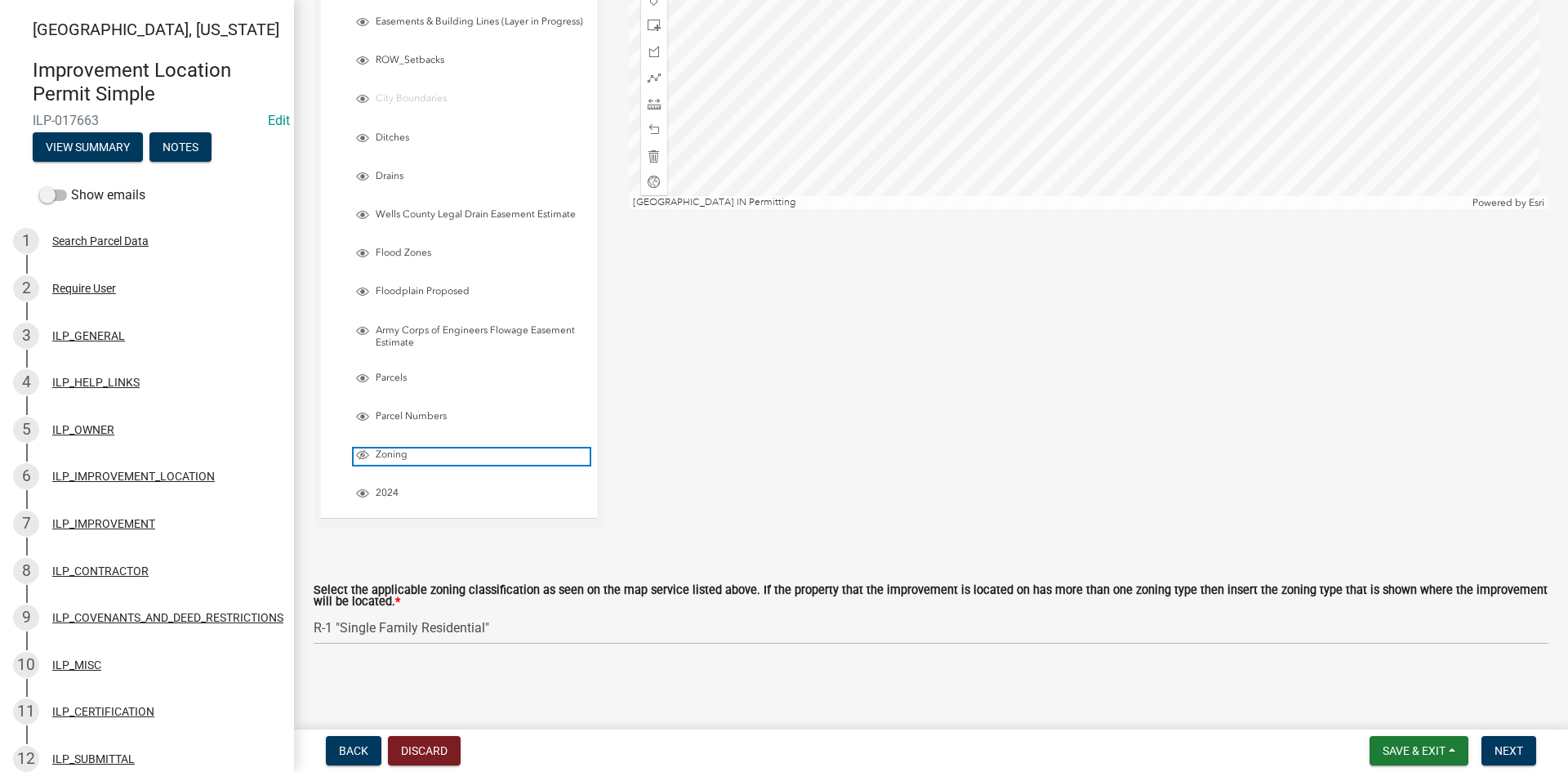
click at [360, 452] on span "Layer List" at bounding box center [363, 455] width 13 height 13
click at [769, 754] on span "Next" at bounding box center [1509, 751] width 29 height 13
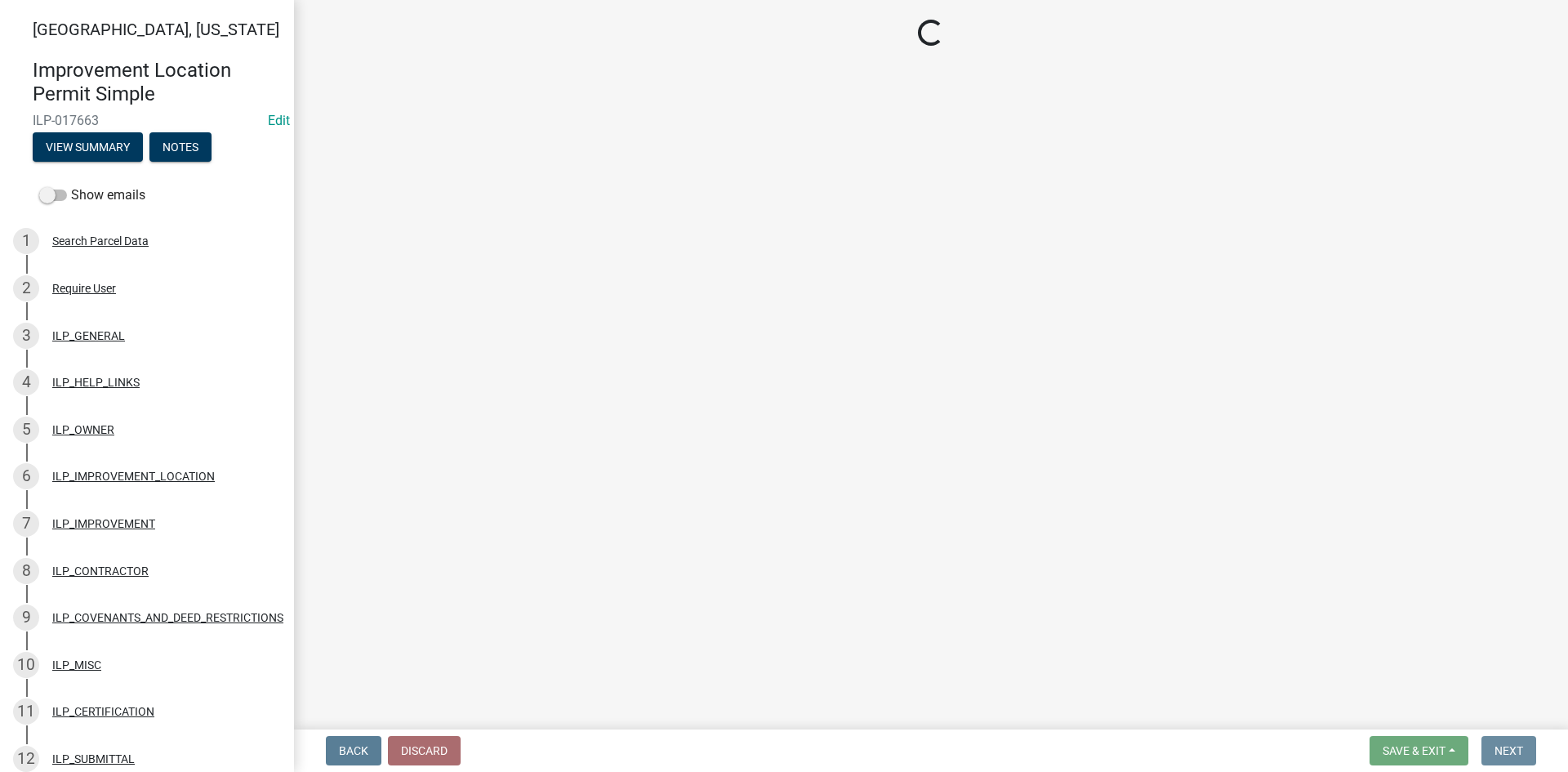
scroll to position [0, 0]
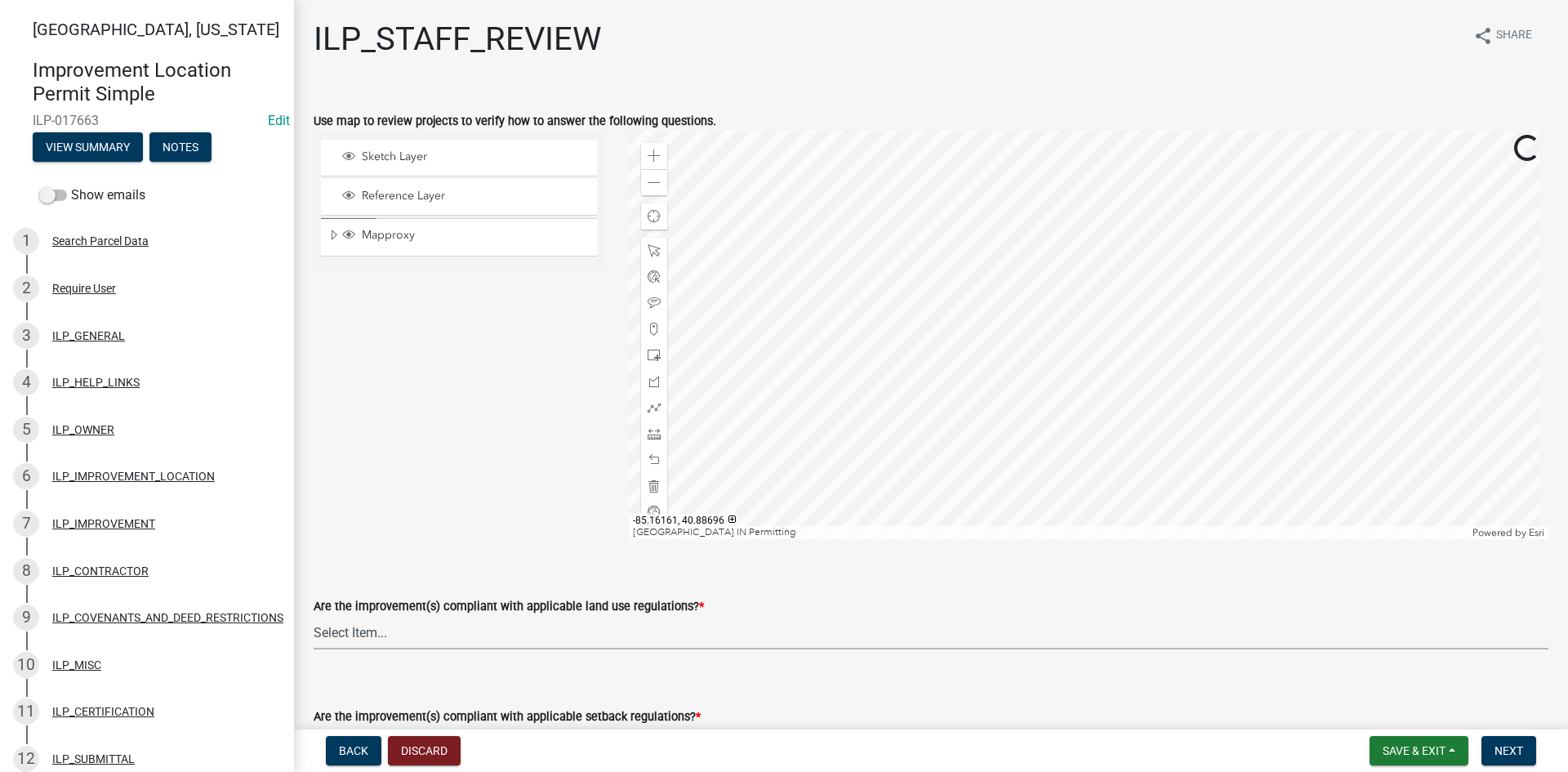
click at [678, 621] on select "Select Item... YES NO" at bounding box center [931, 632] width 1236 height 34
click at [313, 616] on select "Select Item... YES NO" at bounding box center [931, 632] width 1236 height 34
select select "83ffa5df-1258-41bd-a108-9f2370541ef9"
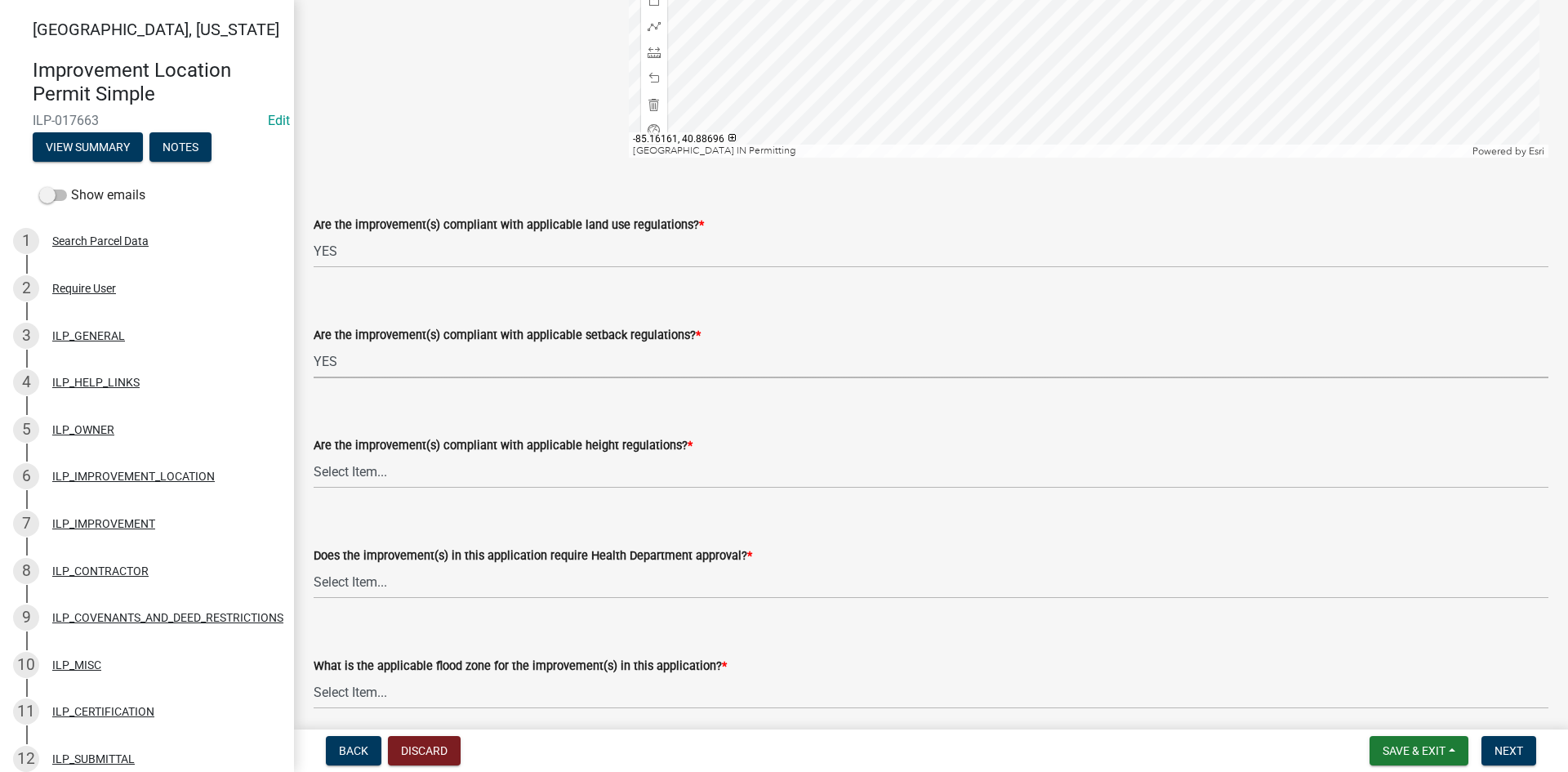
select select "e76e6c03-c199-4125-95d7-daca193c3739"
select select "b2795382-5a5c-496e-8f40-9eac2bba8e54"
select select "2cf99e9a-fd48-429a-ab01-6241dd9ef86f"
select select "546a9c8a-0bf2-4128-b2a0-21aece03a164"
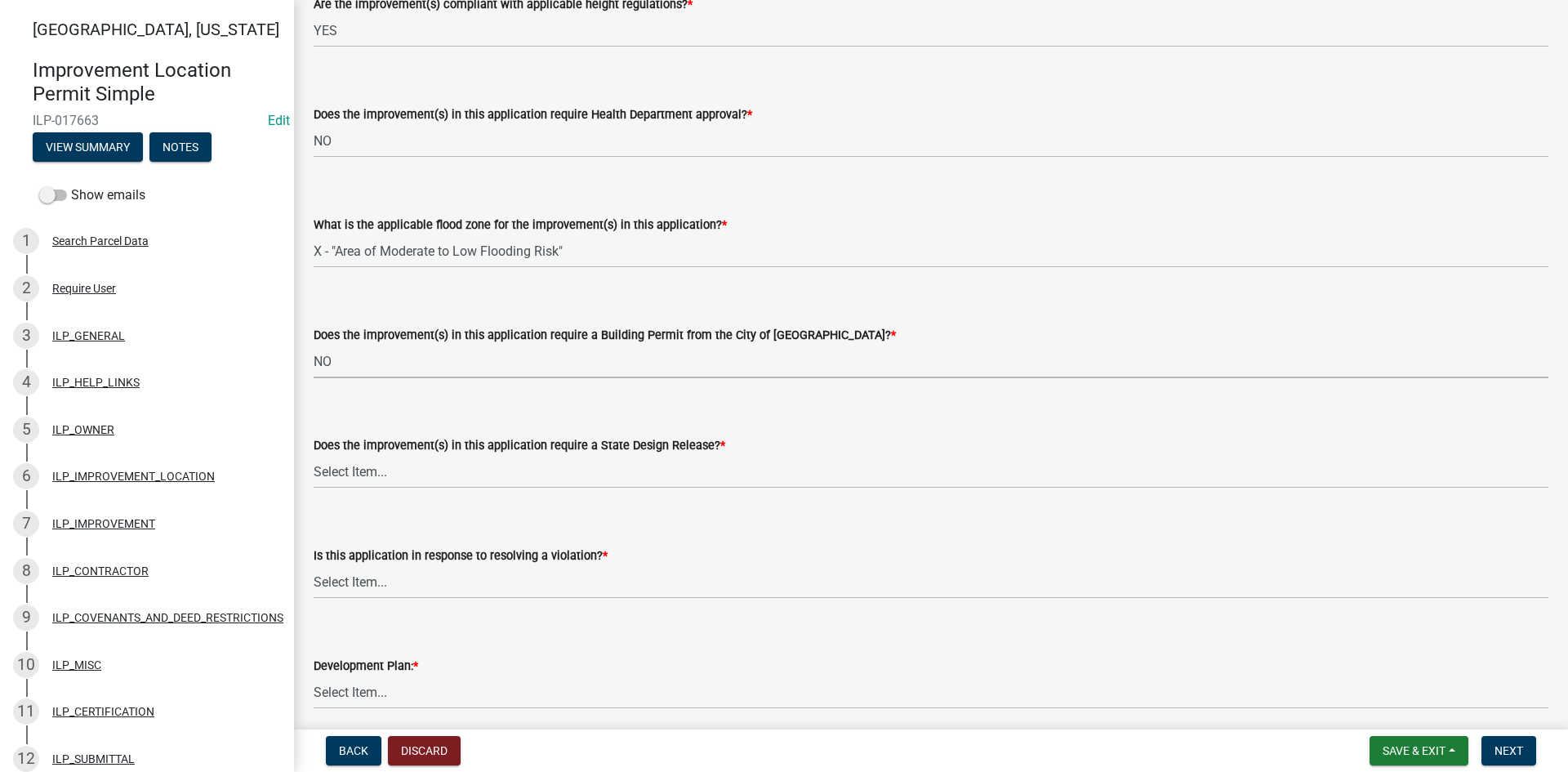
select select "3dde91a6-95a6-42fe-ae60-c75c292f8dd0"
select select "3e29b85e-0a39-40b5-813f-a0c180e4f93d"
select select "296d3b28-03f6-4b85-9592-a9e1e0e51d18"
select select "f492072b-a2fa-4f7c-8f99-9e809c6c526f"
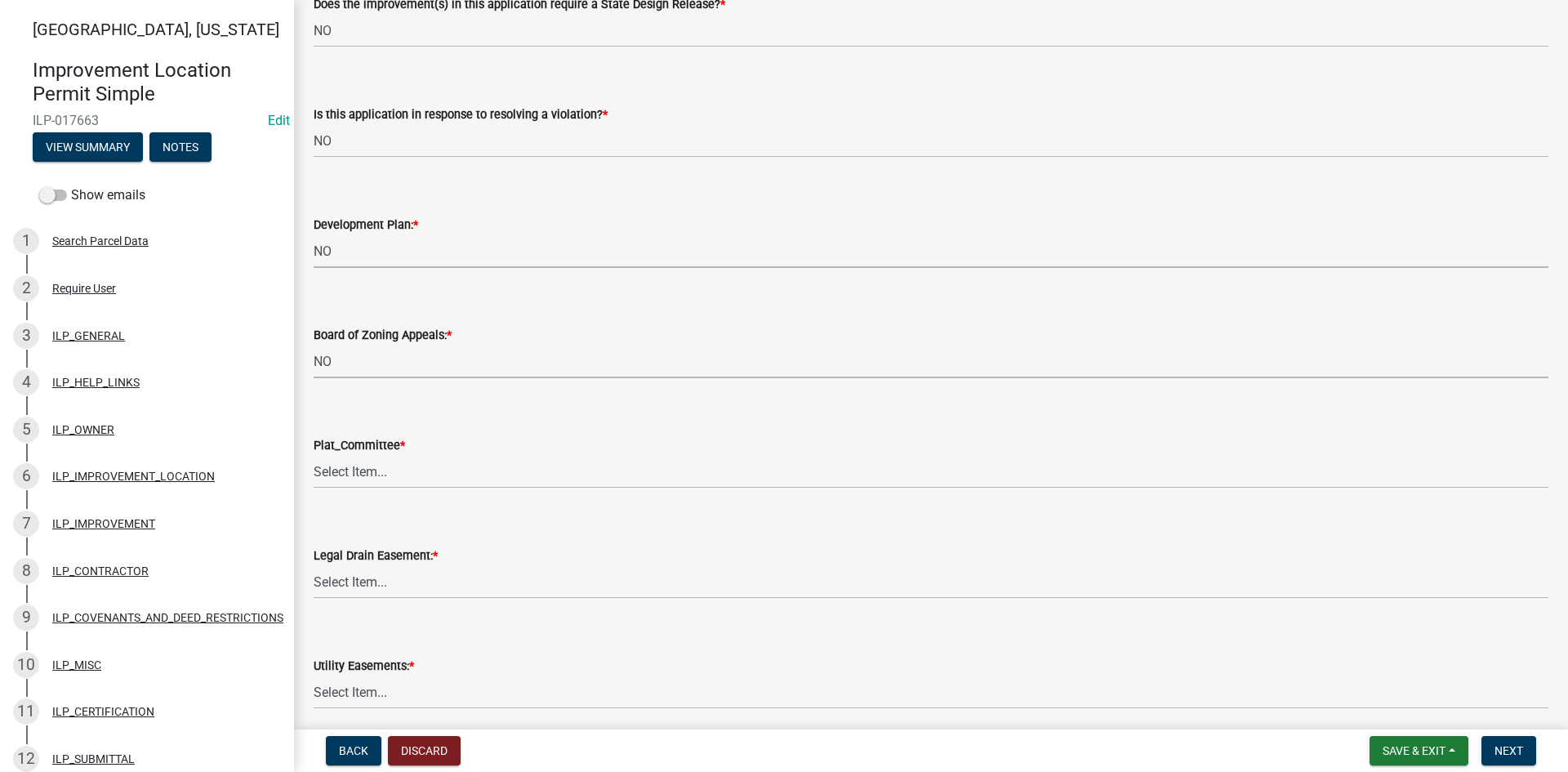
select select "91f2ca91-6260-441c-87d8-e38016df5c96"
select select "63238f16-a362-487f-83af-24d0c8cf3edd"
select select "4de29e95-b13a-4926-a5fe-83364331169b"
select select "8e424161-7bf1-4e33-adf9-a347c03eff2b"
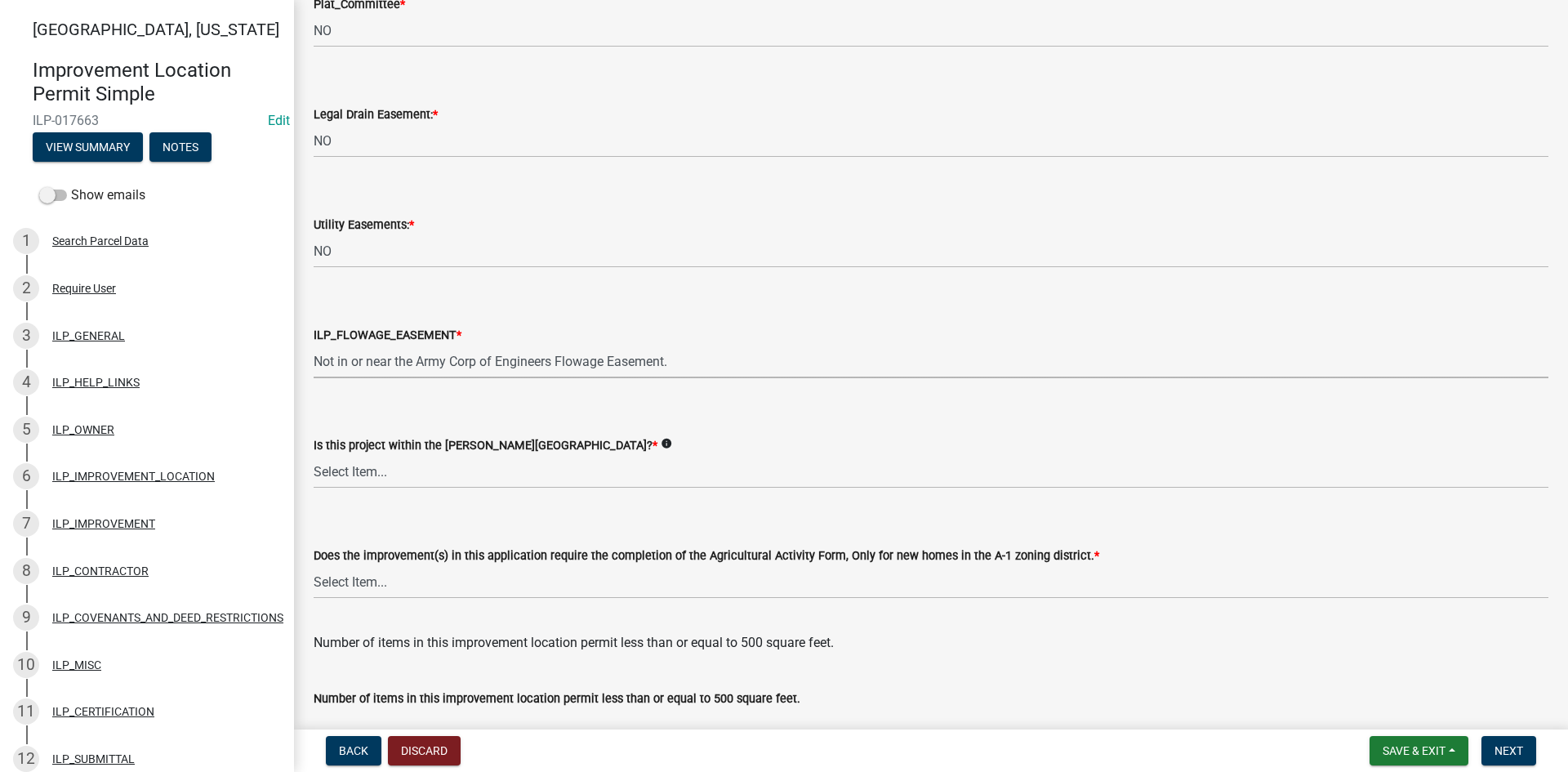
select select "bdd9c930-c7fe-4770-81ee-2c29cf953f8b"
select select "c22a6da1-a4b9-4a20-9552-3c4da3c32bc7"
select select "b8432f74-40d2-4ff6-ba31-770d91760c6e"
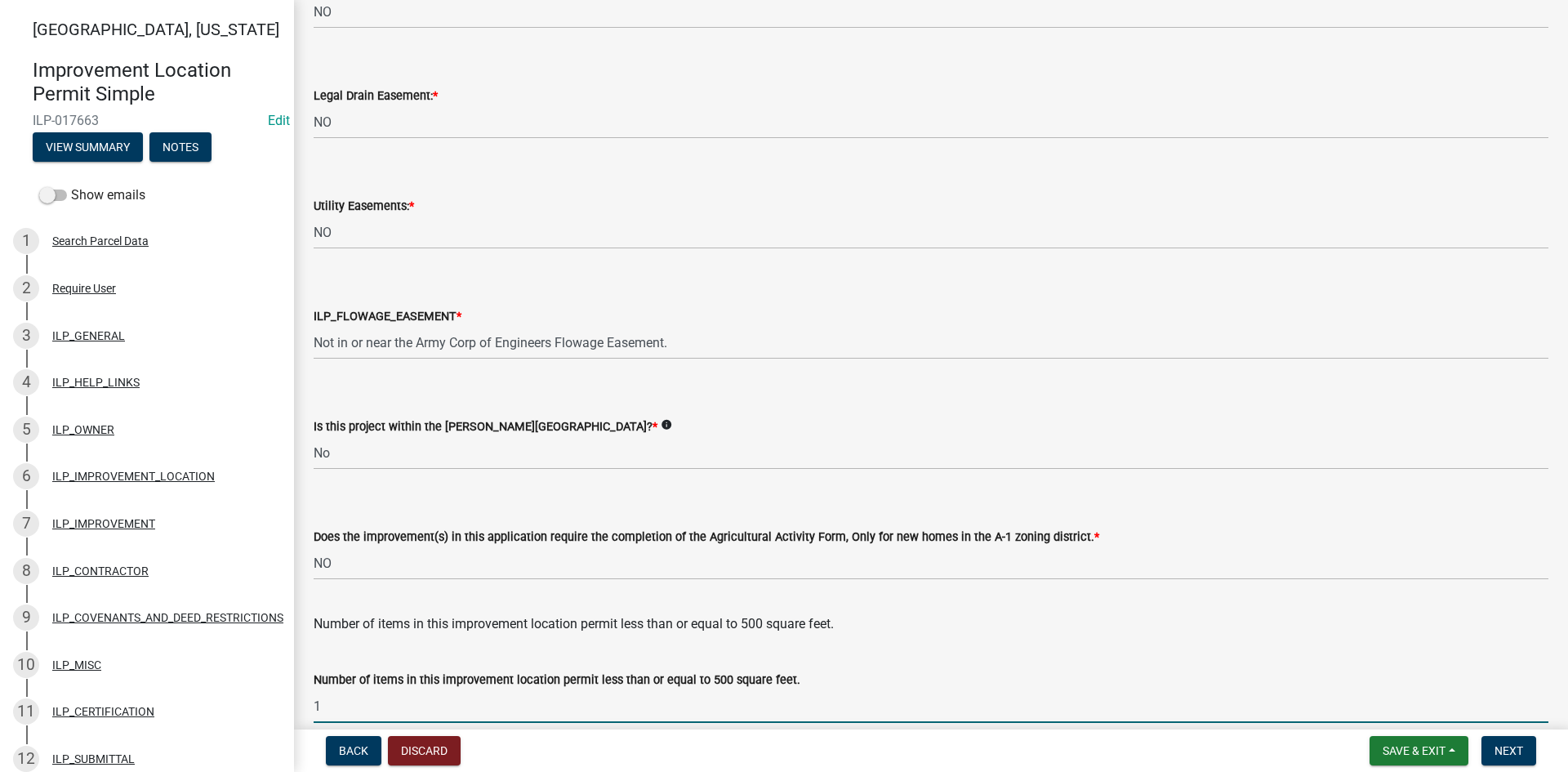
type input "1"
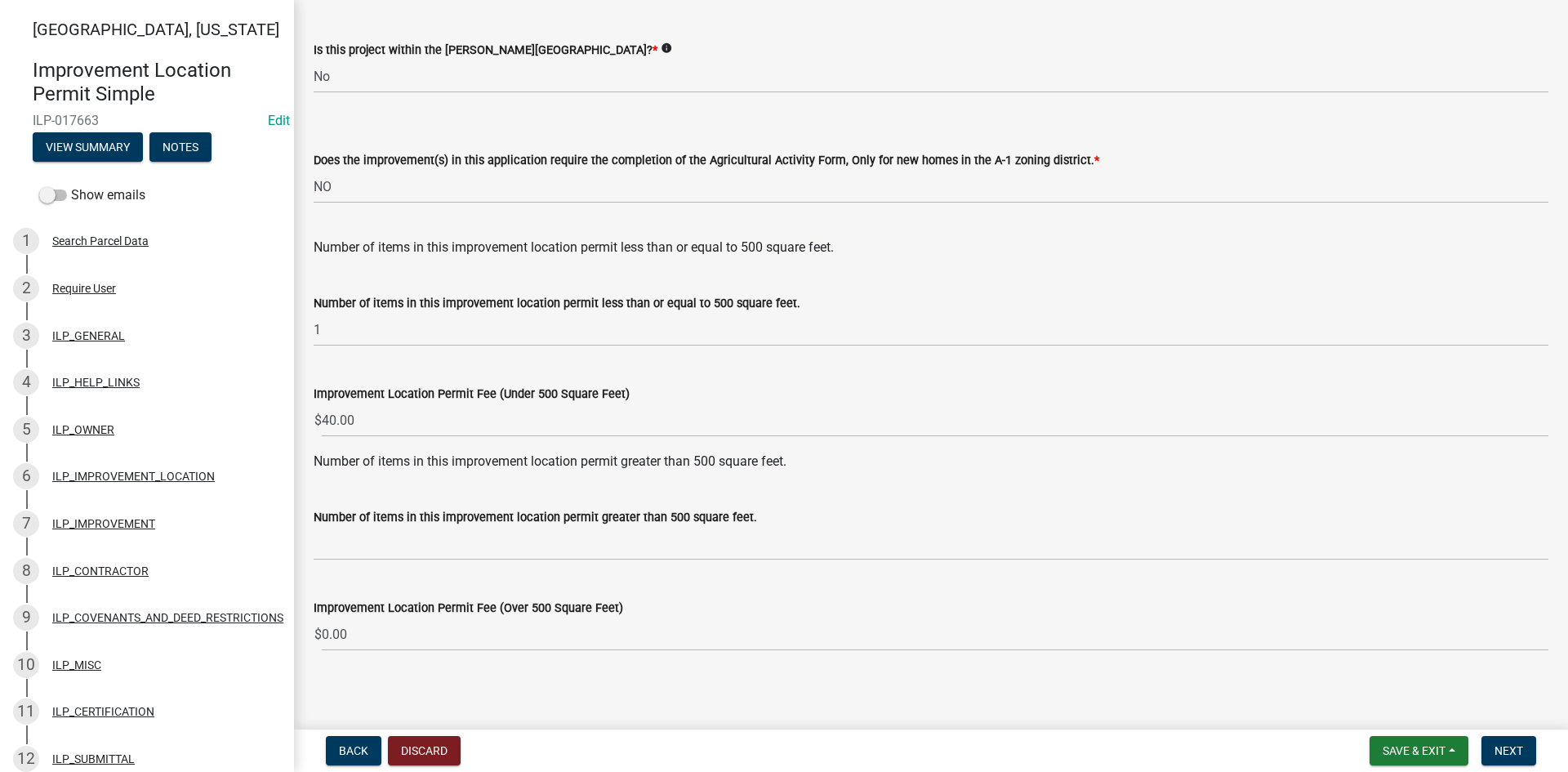
scroll to position [2107, 0]
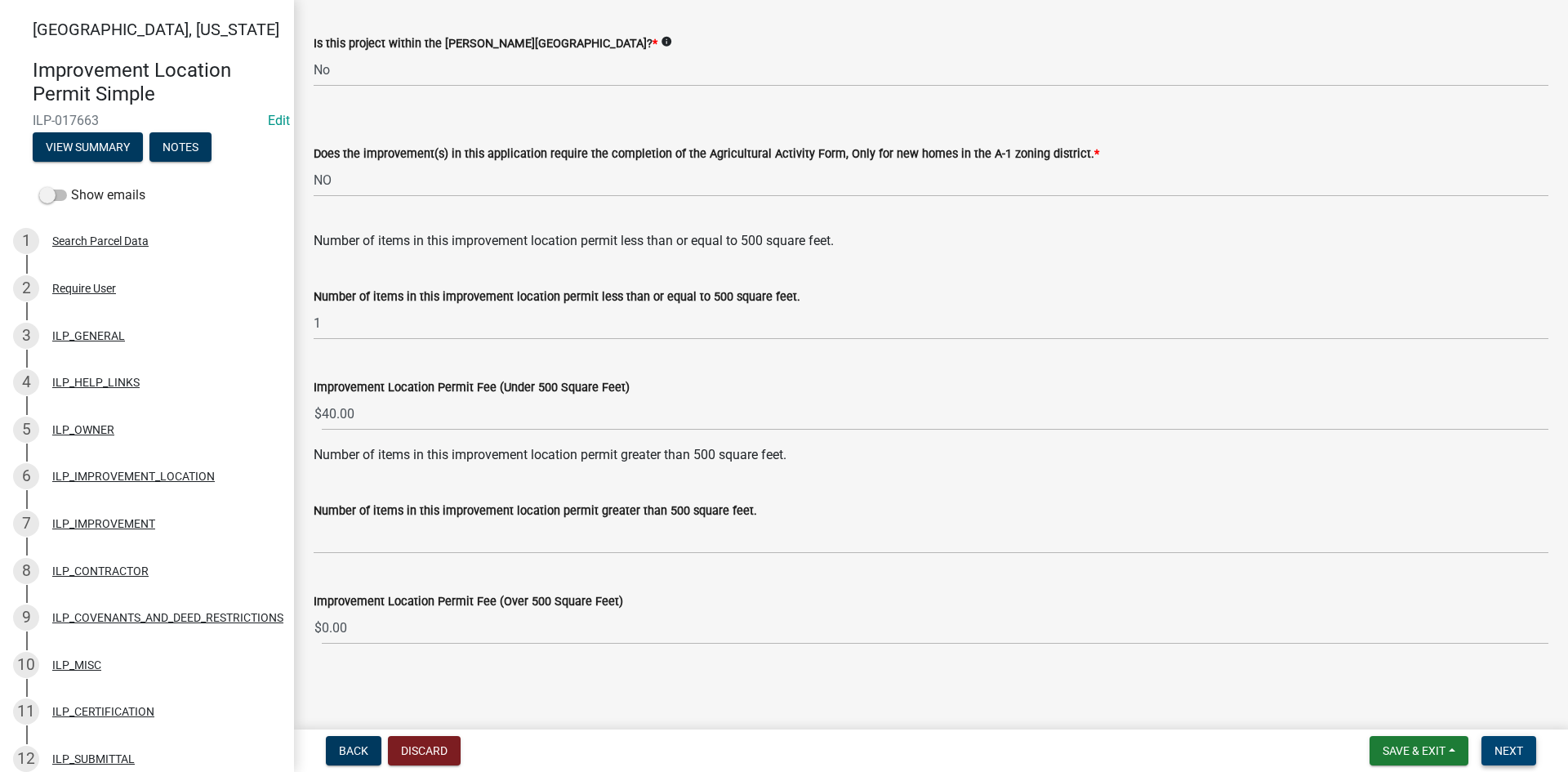
click at [769, 738] on button "Next" at bounding box center [1509, 751] width 55 height 30
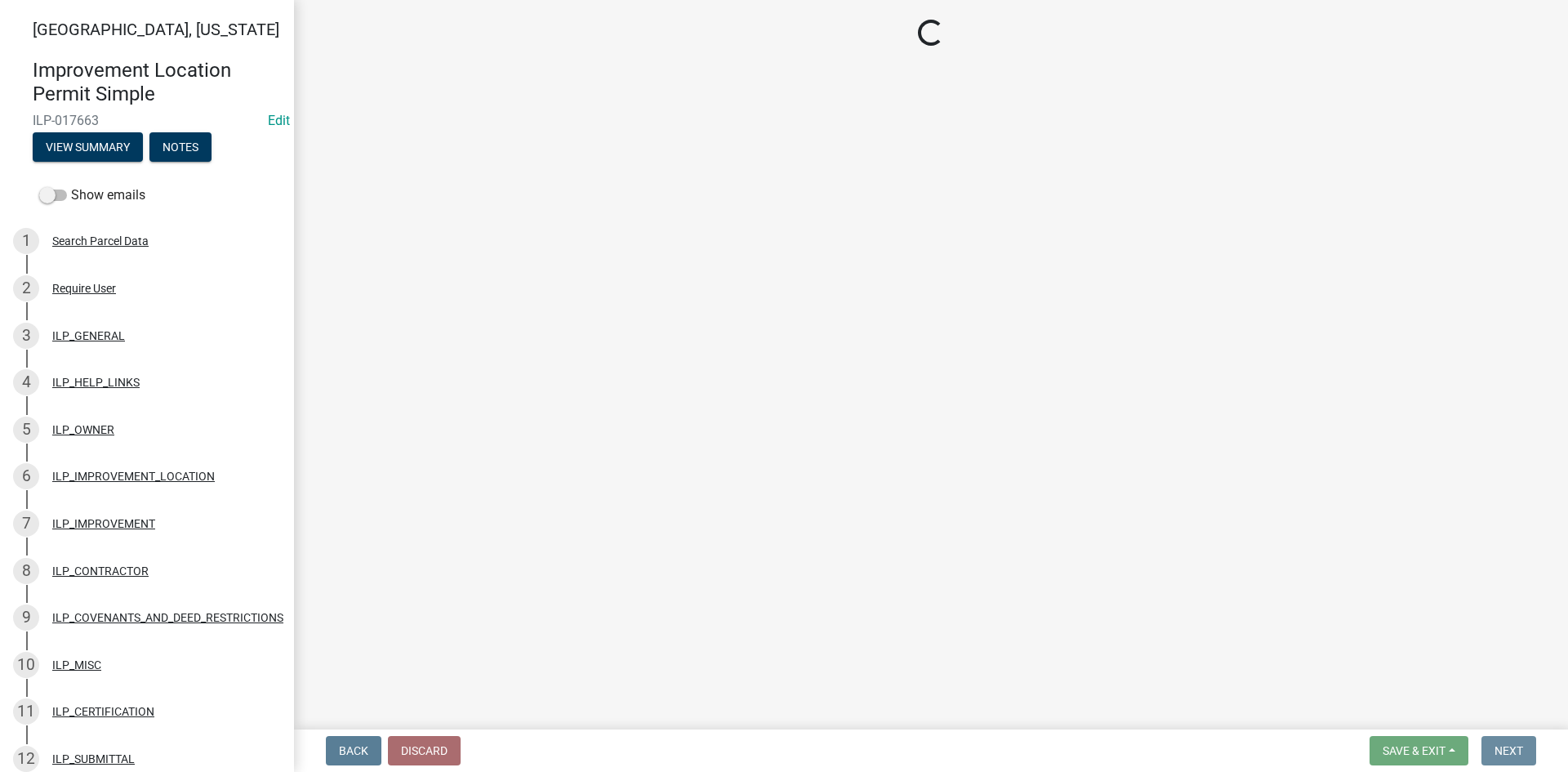
scroll to position [0, 0]
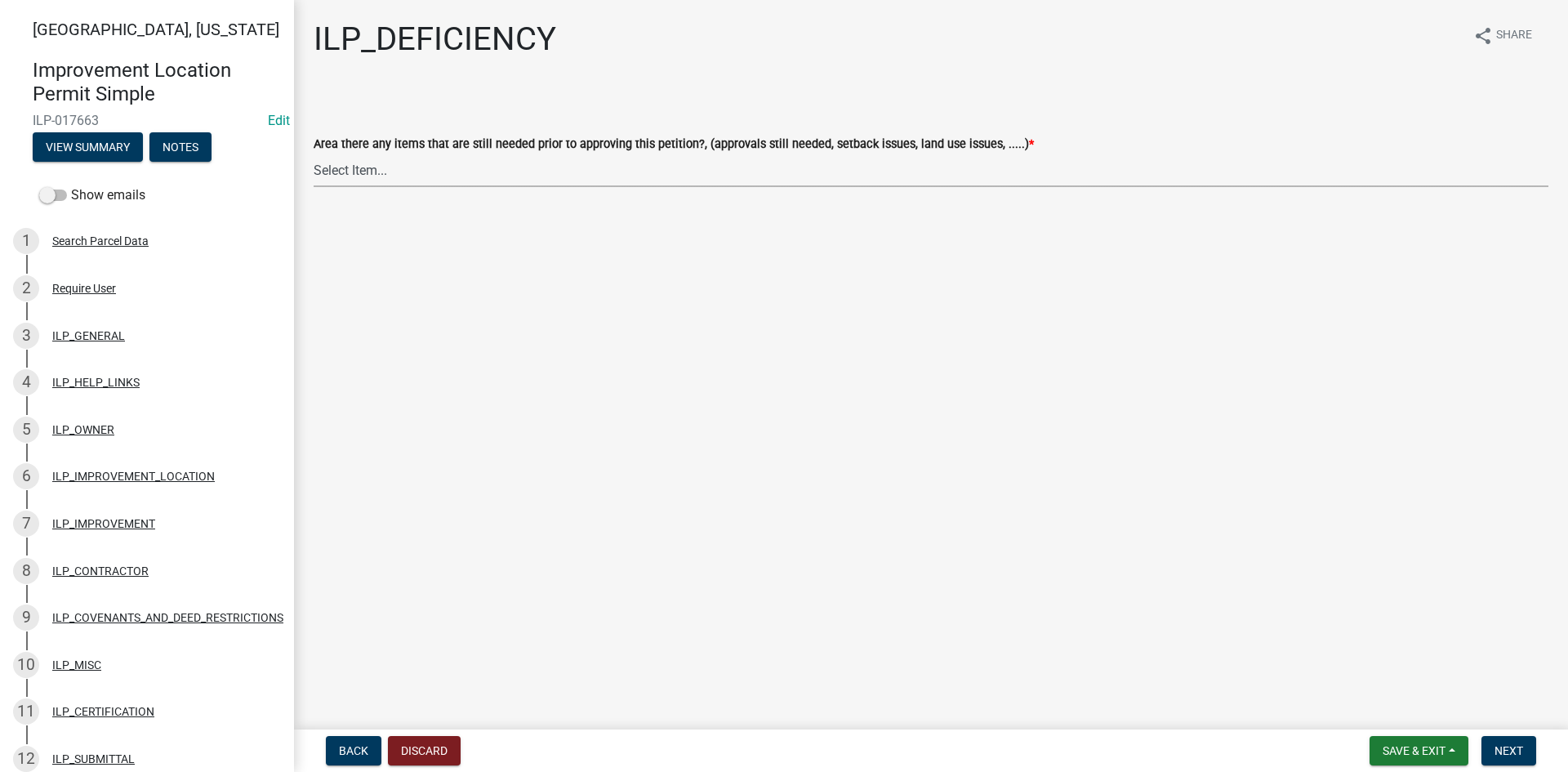
click at [666, 174] on select "Select Item... YES NO" at bounding box center [931, 170] width 1236 height 34
click at [313, 153] on select "Select Item... YES NO" at bounding box center [931, 170] width 1236 height 34
select select "88f51f67-ad00-412f-ad25-d9a24cd42bdb"
click at [769, 746] on span "Next" at bounding box center [1509, 751] width 29 height 13
click at [610, 177] on select "Select Item... Denied Approved" at bounding box center [931, 170] width 1236 height 34
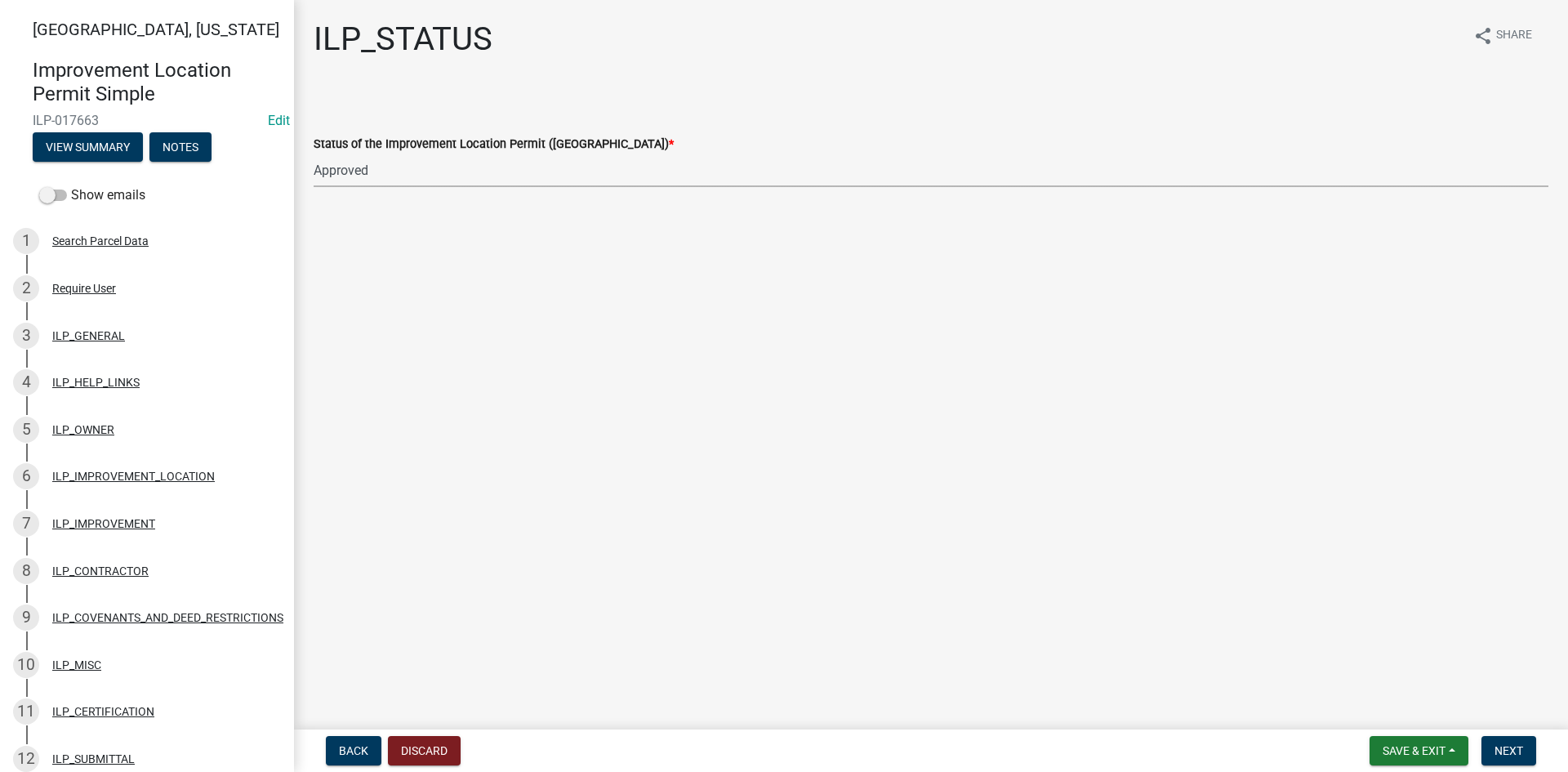
click at [313, 153] on select "Select Item... Denied Approved" at bounding box center [931, 170] width 1236 height 34
select select "676ca0ef-d742-4b5a-a79e-763cf2a28fc9"
click at [769, 748] on span "Next" at bounding box center [1509, 751] width 29 height 13
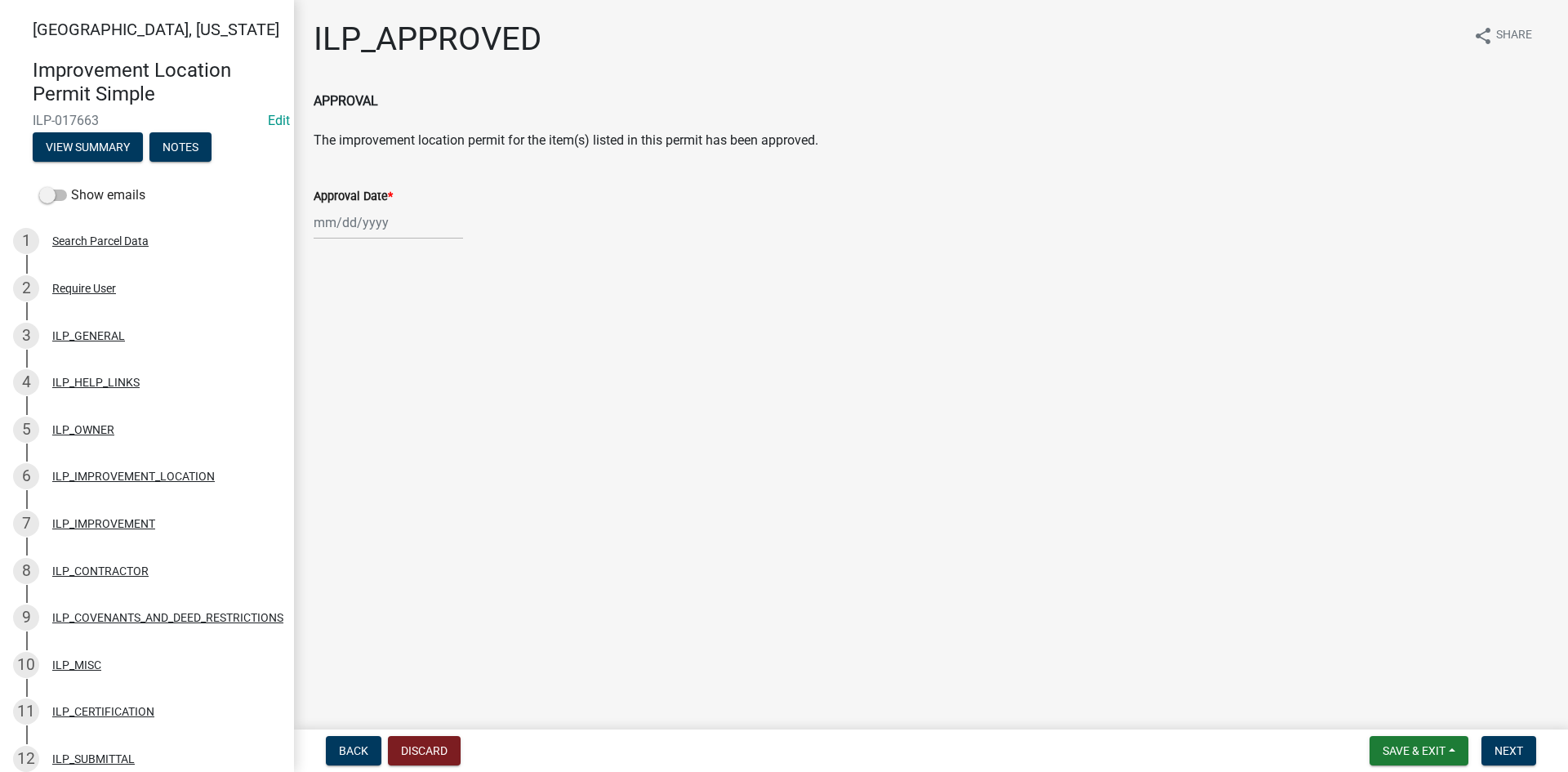
select select "9"
select select "2025"
click at [385, 222] on div "[PERSON_NAME] Feb Mar Apr [PERSON_NAME][DATE] Oct Nov [DATE] 1526 1527 1528 152…" at bounding box center [387, 223] width 149 height 34
click at [325, 344] on div "8" at bounding box center [330, 335] width 26 height 26
type input "[DATE]"
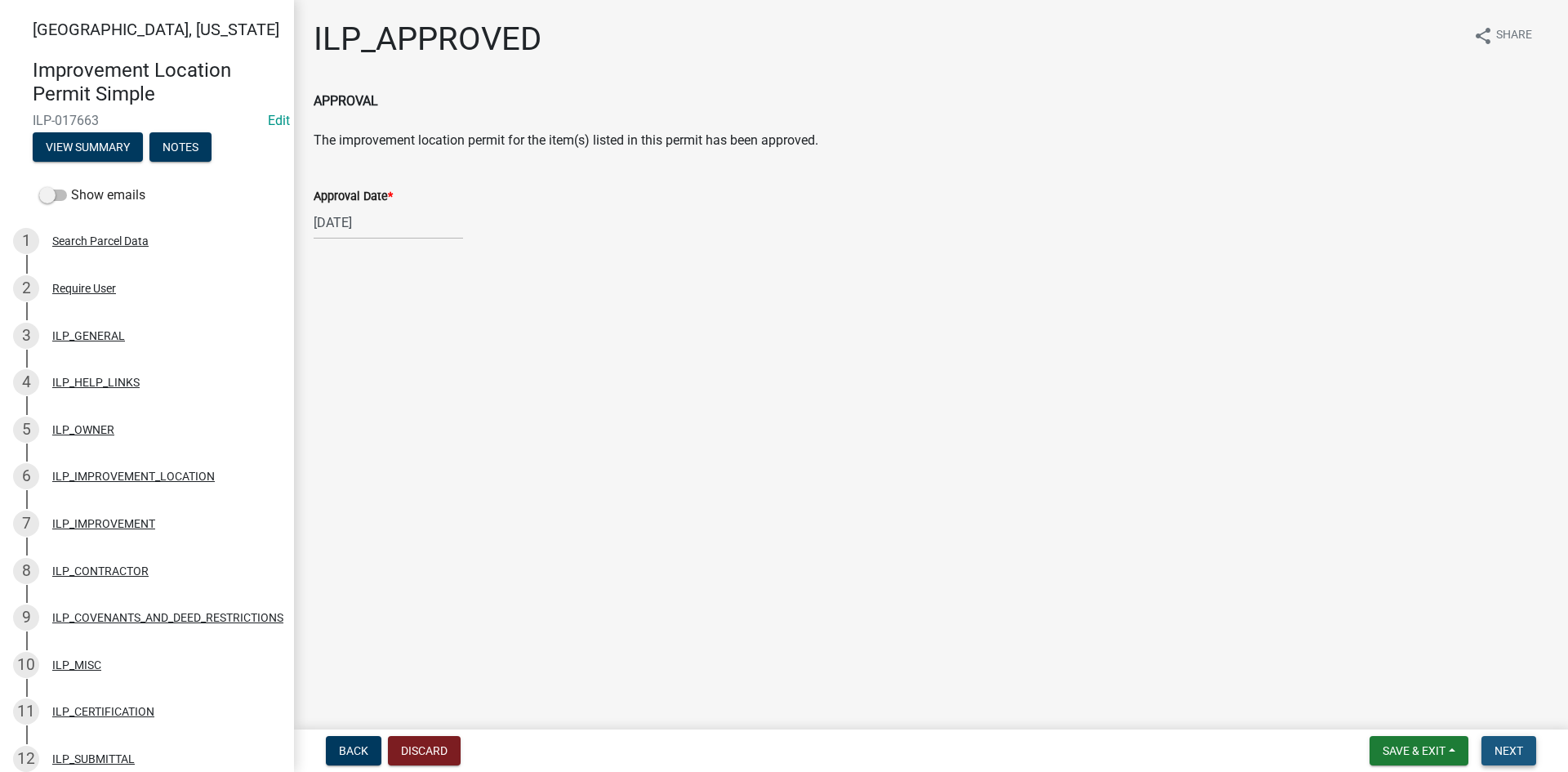
click at [769, 741] on button "Next" at bounding box center [1509, 751] width 55 height 30
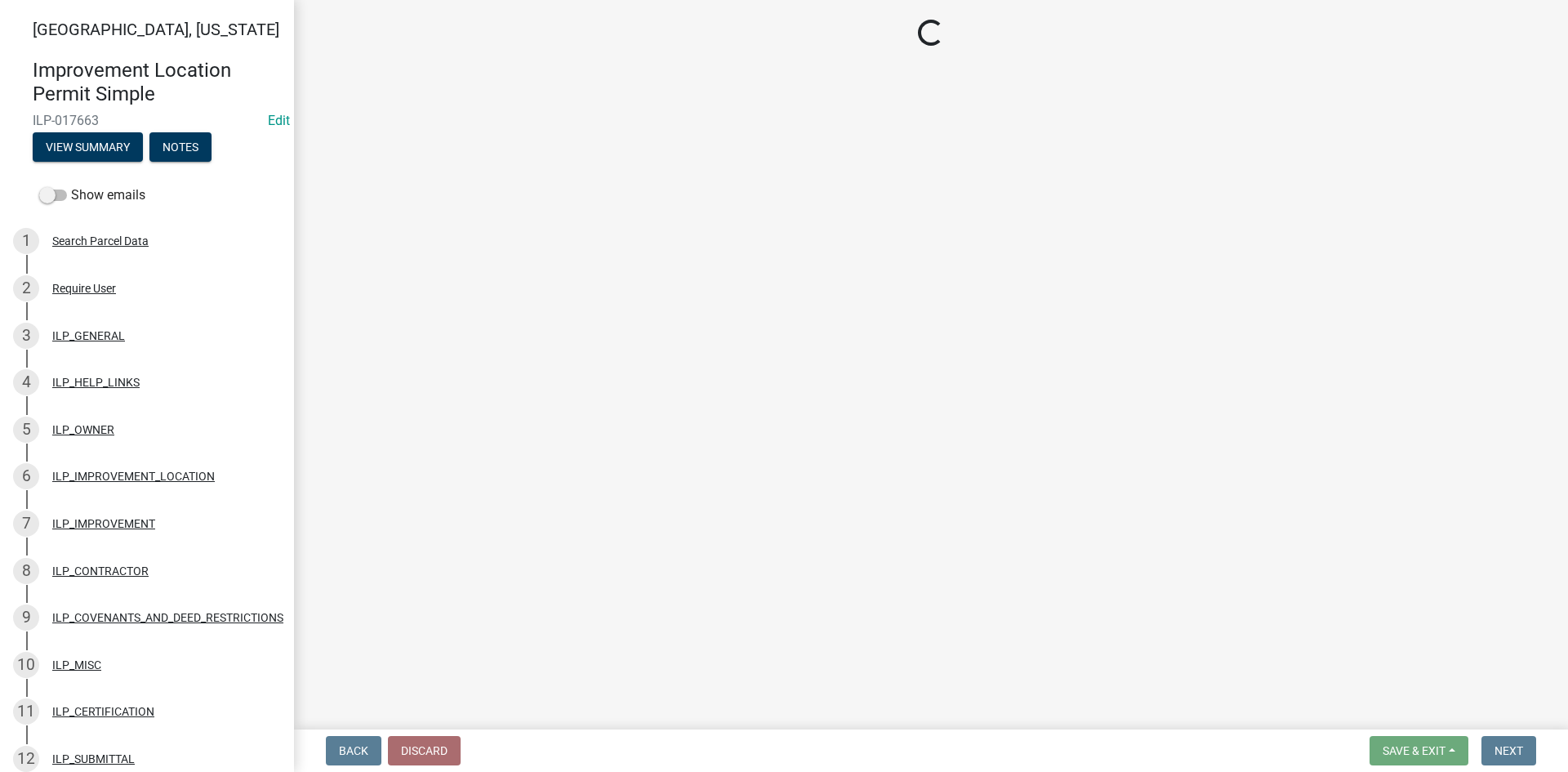
select select "3: 3"
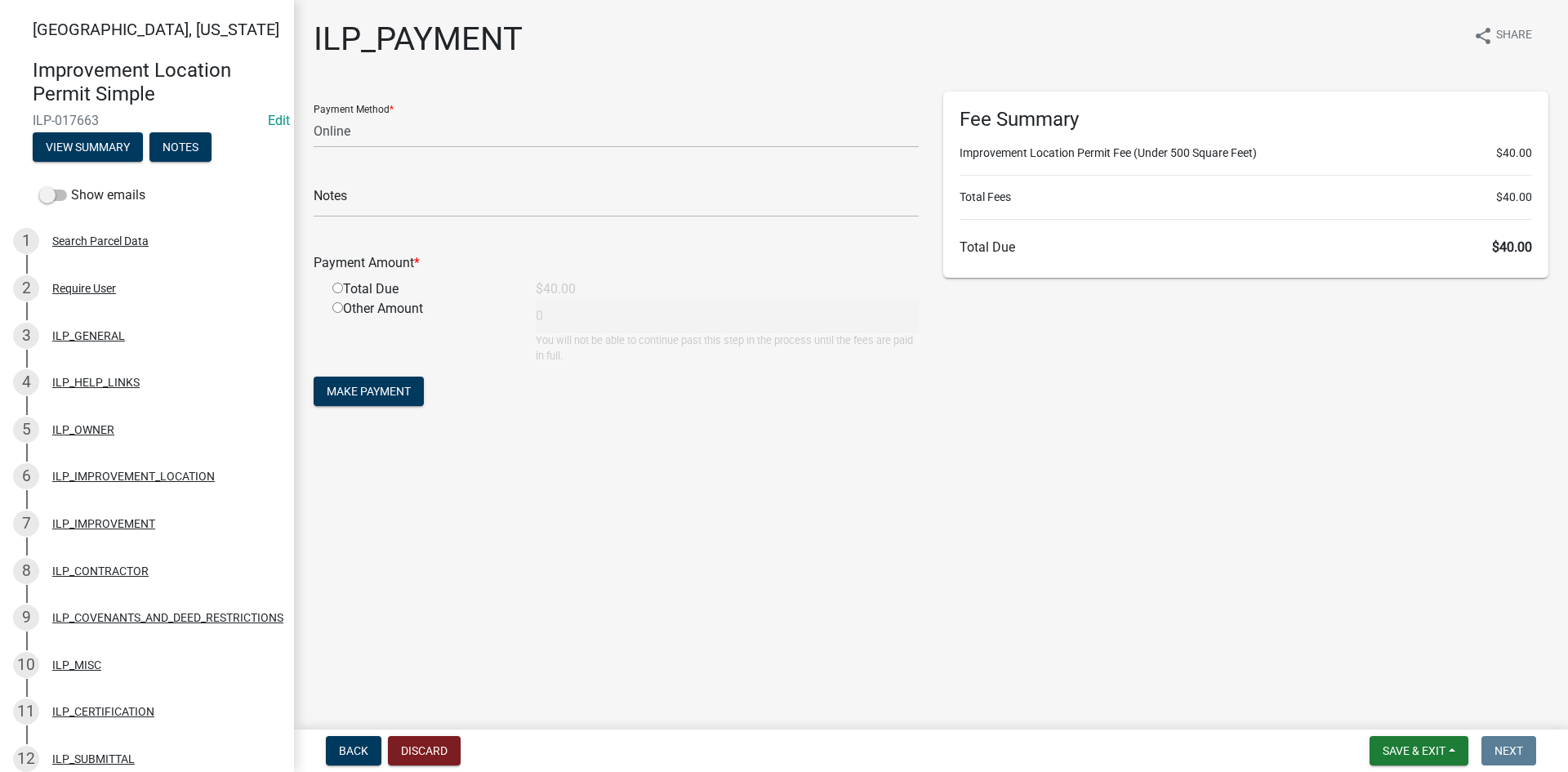
click at [337, 290] on input "radio" at bounding box center [337, 287] width 11 height 11
radio input "true"
type input "40"
click at [360, 391] on span "Make Payment" at bounding box center [368, 391] width 84 height 13
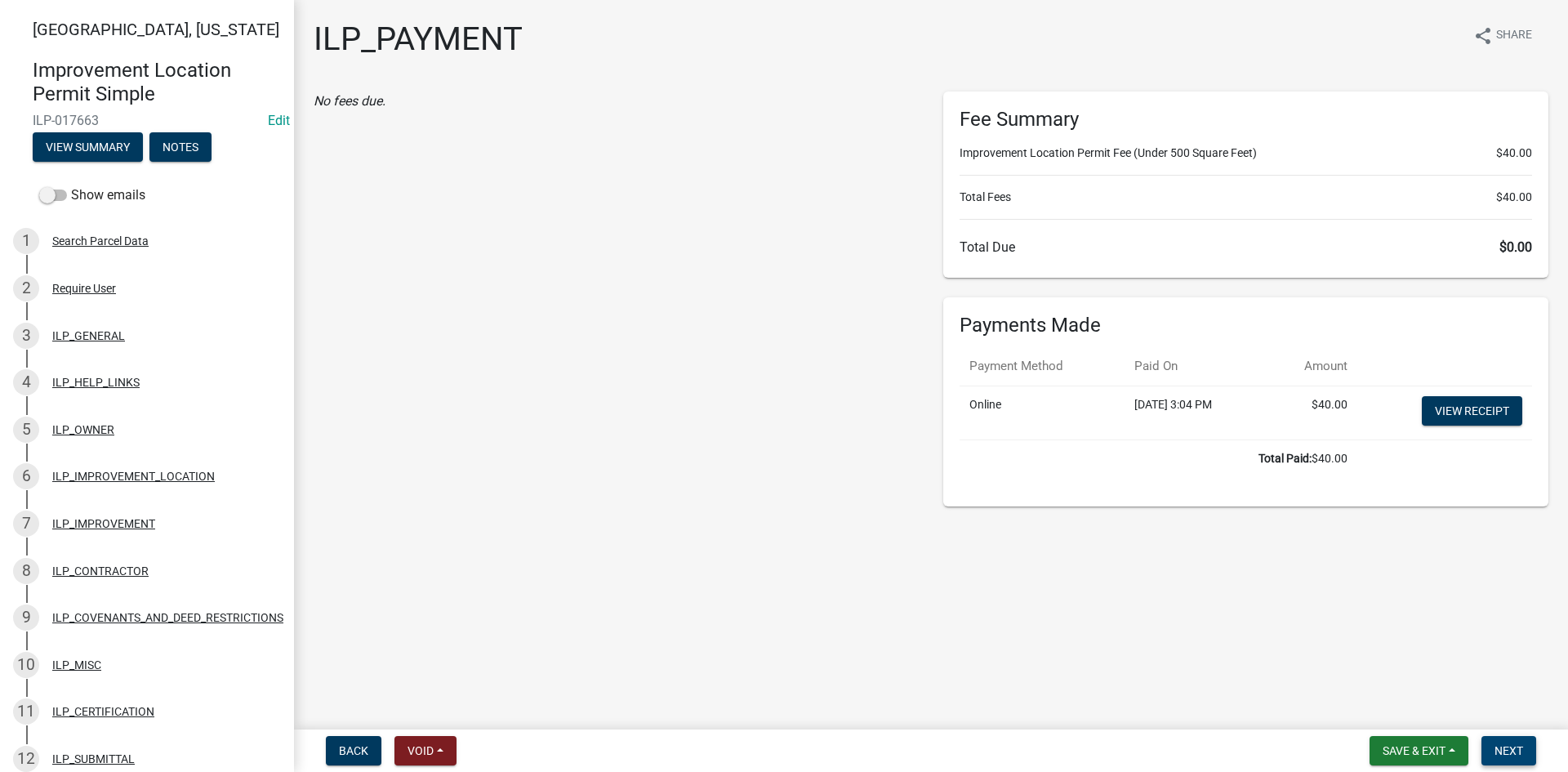
click at [1517, 749] on span "Next" at bounding box center [1509, 751] width 29 height 13
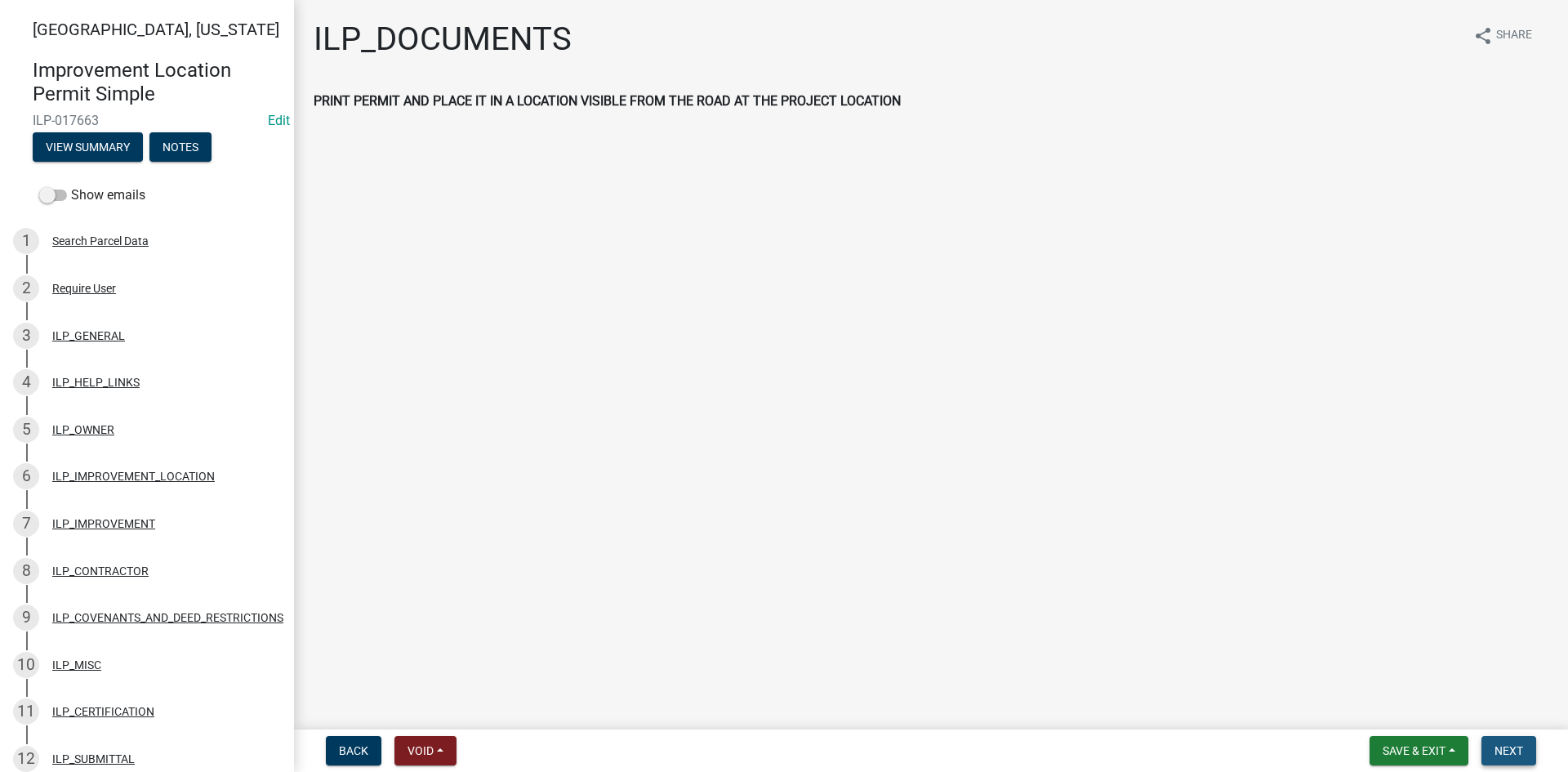
click at [1504, 737] on button "Next" at bounding box center [1509, 751] width 55 height 30
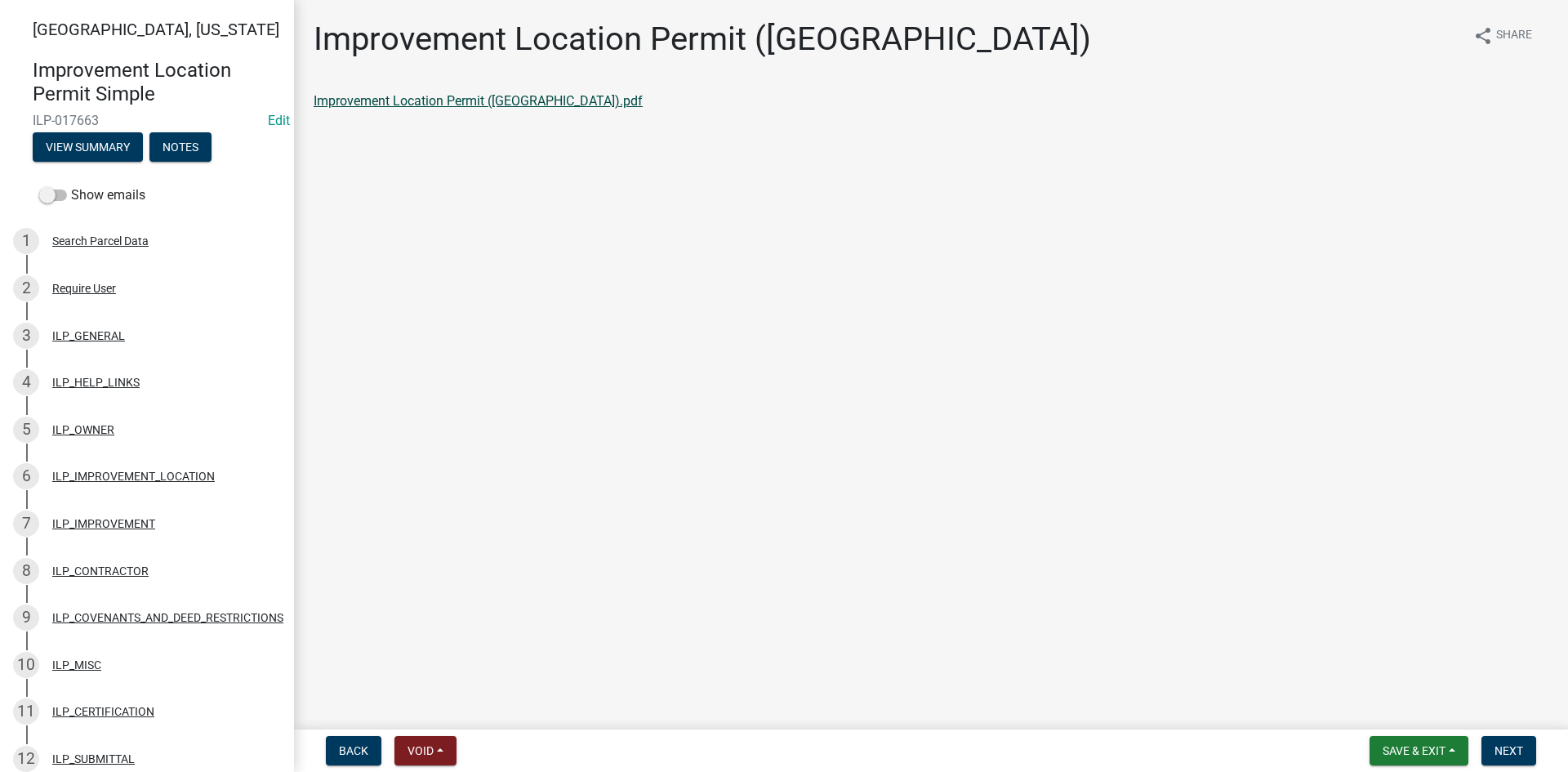
click at [479, 99] on link "Improvement Location Permit ([GEOGRAPHIC_DATA]).pdf" at bounding box center [478, 101] width 330 height 15
click at [1512, 751] on span "Next" at bounding box center [1509, 751] width 29 height 13
click at [494, 104] on link "Improvement Location Permit (ILP)(Form).pdf" at bounding box center [445, 101] width 264 height 15
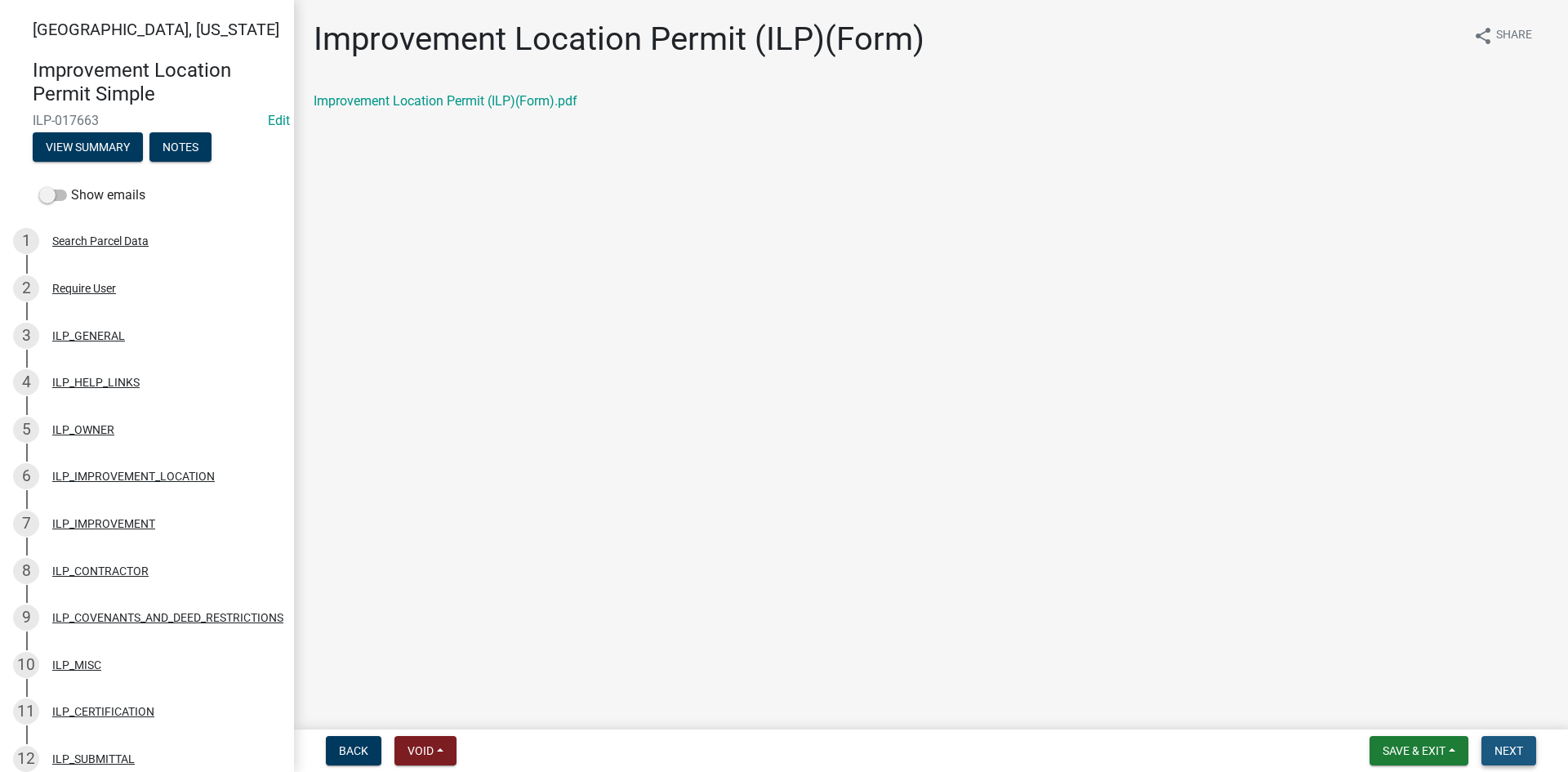
click at [1526, 757] on button "Next" at bounding box center [1509, 751] width 55 height 30
